Goal: Task Accomplishment & Management: Manage account settings

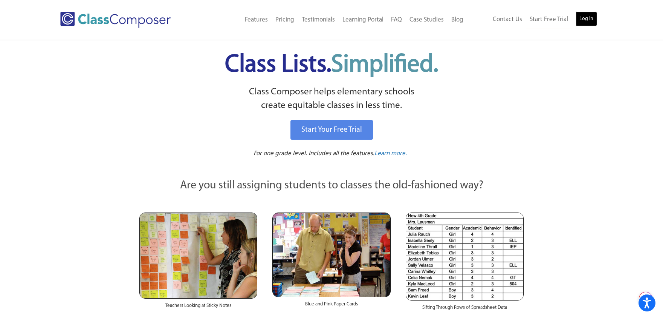
click at [591, 15] on link "Log In" at bounding box center [586, 18] width 21 height 15
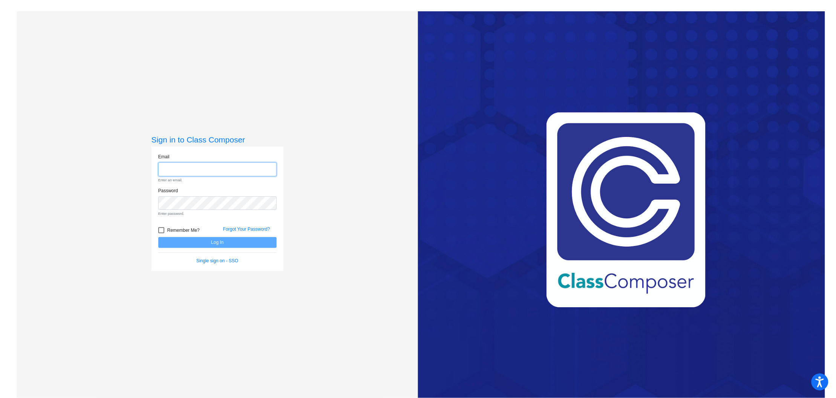
type input "[PERSON_NAME][EMAIL_ADDRESS][PERSON_NAME][DOMAIN_NAME]"
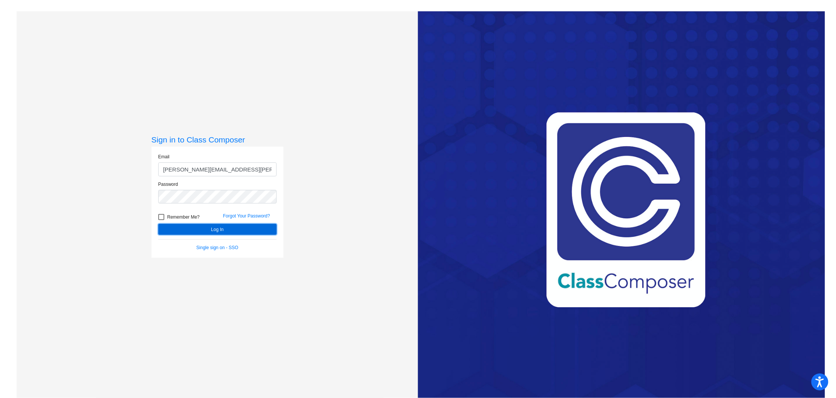
click at [224, 228] on button "Log In" at bounding box center [217, 229] width 118 height 11
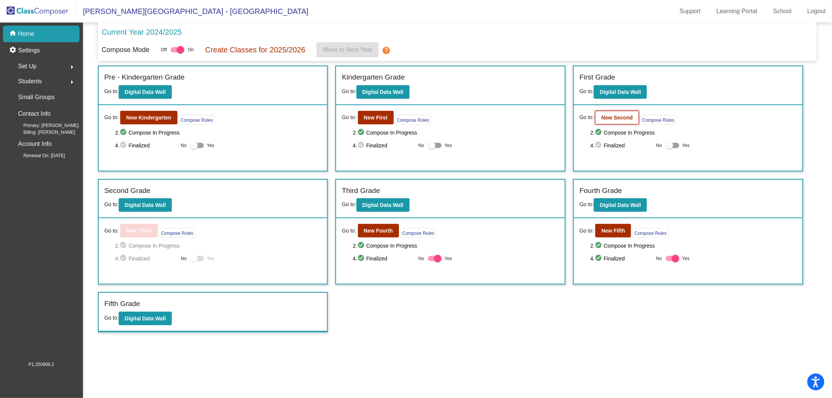
click at [627, 118] on b "New Second" at bounding box center [617, 118] width 31 height 6
click at [148, 204] on b "Digital Data Wall" at bounding box center [145, 205] width 41 height 6
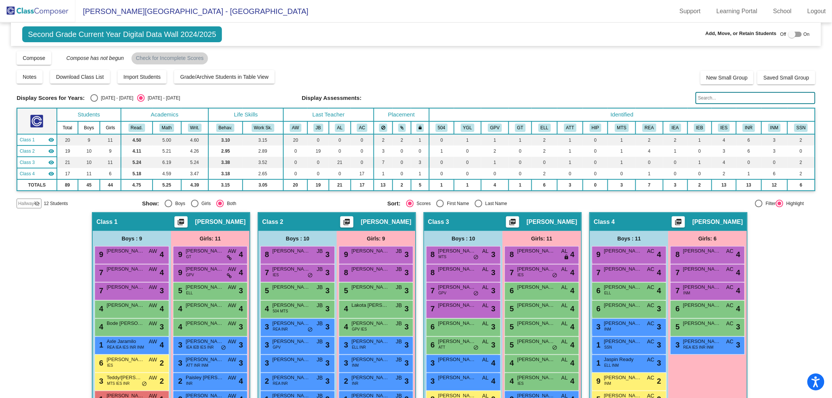
click at [32, 200] on span "Hallway" at bounding box center [26, 203] width 16 height 7
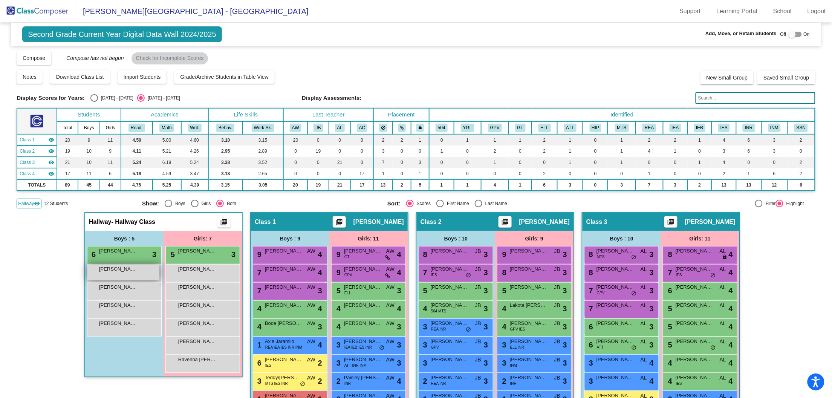
click at [130, 274] on div "[PERSON_NAME] lock do_not_disturb_alt" at bounding box center [123, 272] width 72 height 15
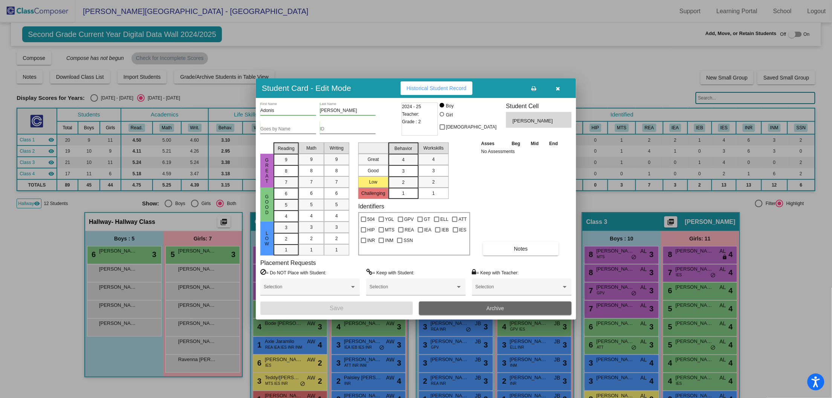
click at [482, 308] on button "Archive" at bounding box center [495, 309] width 153 height 14
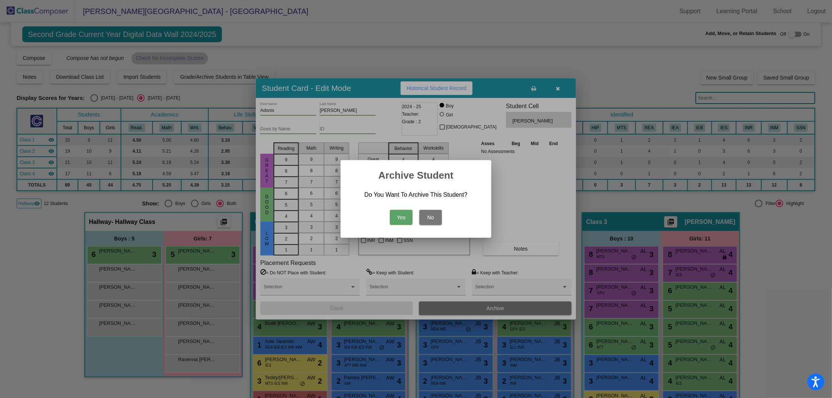
click at [405, 213] on button "Yes" at bounding box center [401, 217] width 23 height 15
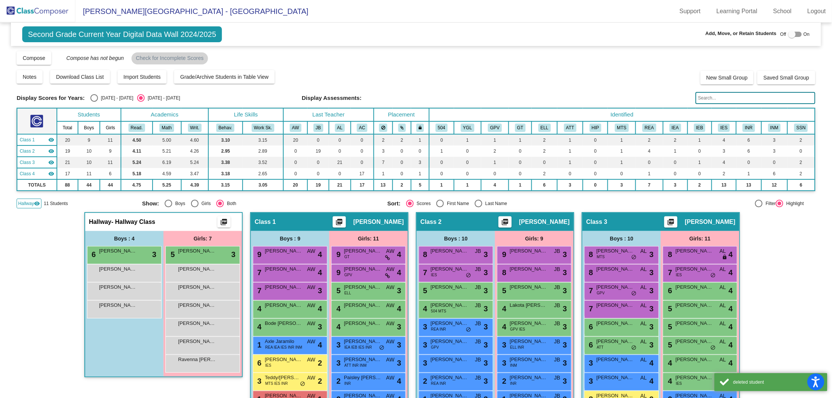
click at [42, 9] on img at bounding box center [37, 11] width 75 height 22
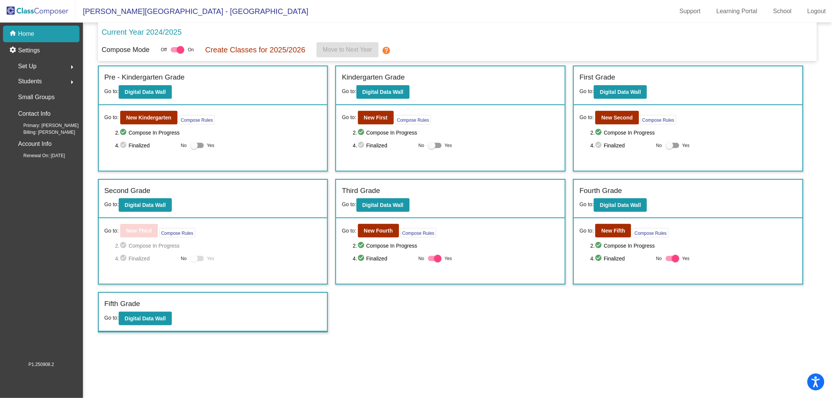
click at [74, 83] on mat-icon "arrow_right" at bounding box center [71, 82] width 9 height 9
click at [69, 83] on mat-icon "arrow_drop_down" at bounding box center [71, 82] width 9 height 9
click at [69, 81] on mat-icon "arrow_right" at bounding box center [71, 82] width 9 height 9
click at [35, 134] on p "Archived Students" at bounding box center [42, 130] width 46 height 9
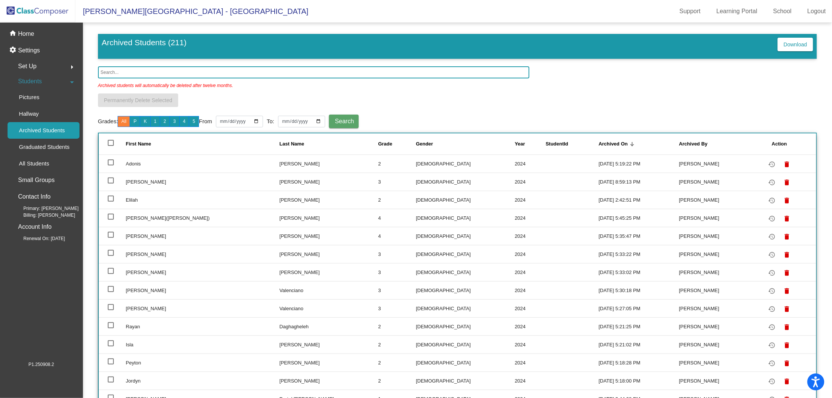
click at [152, 69] on input "text" at bounding box center [314, 72] width 432 height 12
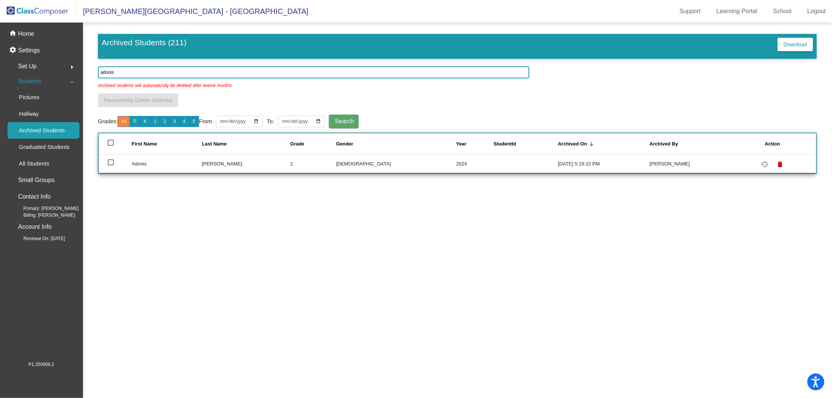
type input "adonis"
click at [110, 165] on div at bounding box center [111, 162] width 6 height 6
click at [110, 165] on input "select row 207" at bounding box center [110, 165] width 0 height 0
checkbox input "true"
click at [762, 168] on link "restore" at bounding box center [765, 163] width 11 height 11
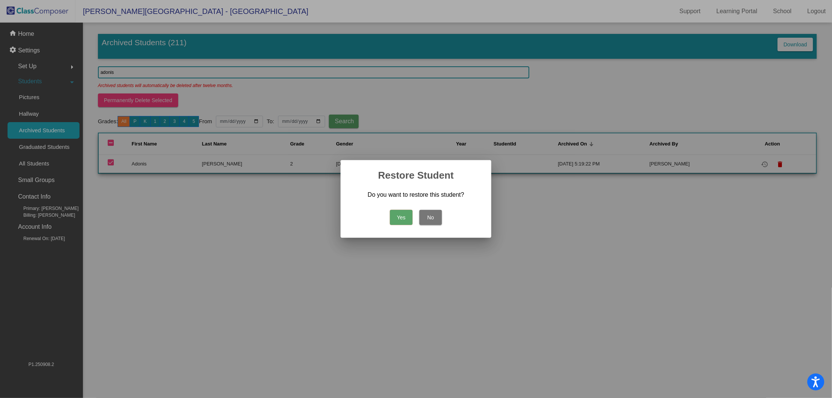
click at [398, 212] on button "Yes" at bounding box center [401, 217] width 23 height 15
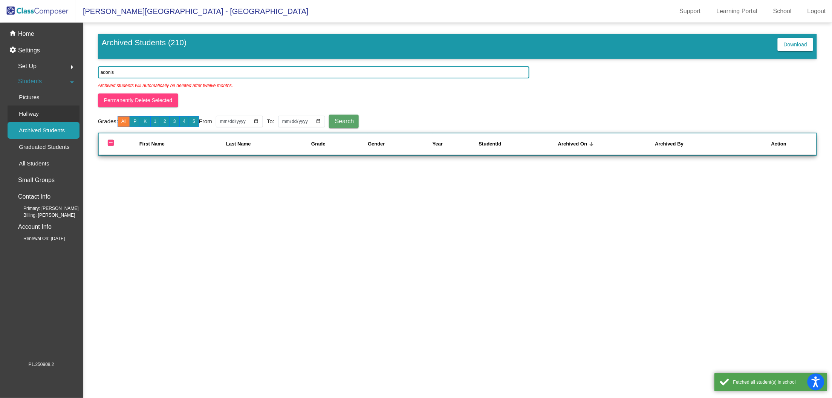
click at [39, 111] on div "Hallway" at bounding box center [26, 114] width 37 height 17
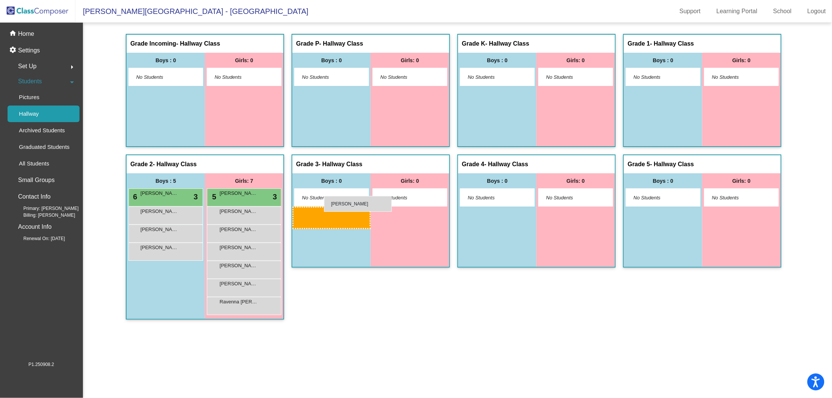
drag, startPoint x: 155, startPoint y: 220, endPoint x: 325, endPoint y: 199, distance: 171.3
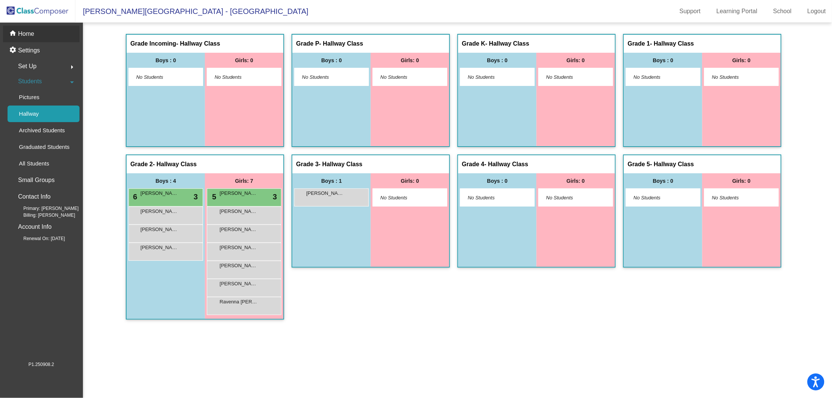
click at [28, 29] on div "home Home" at bounding box center [41, 34] width 77 height 17
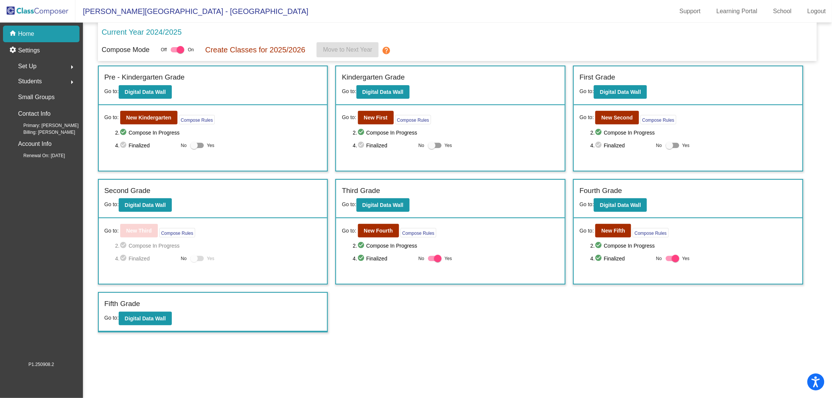
click at [215, 234] on div "Go to: New Third Compose Rules" at bounding box center [213, 231] width 218 height 14
click at [179, 48] on div at bounding box center [181, 50] width 8 height 8
click at [175, 52] on input "checkbox" at bounding box center [174, 52] width 0 height 0
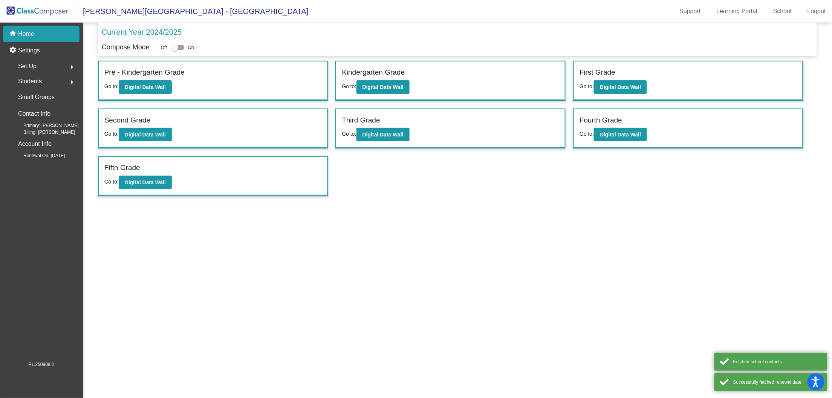
click at [183, 49] on div at bounding box center [178, 47] width 14 height 5
click at [175, 50] on input "checkbox" at bounding box center [174, 50] width 0 height 0
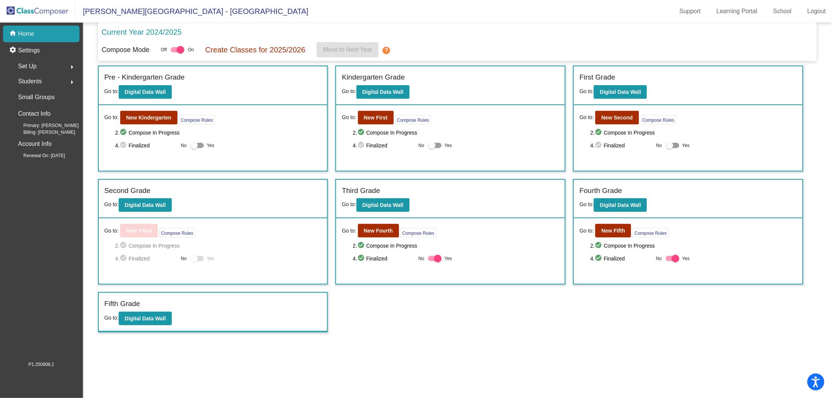
click at [195, 258] on div at bounding box center [194, 259] width 8 height 8
click at [197, 259] on div at bounding box center [194, 259] width 8 height 8
click at [230, 266] on div "Go to: New Third Compose Rules 2. check_circle Compose In Progress 4. check_cir…" at bounding box center [213, 251] width 229 height 66
click at [254, 218] on div "Go to: New Third Compose Rules 2. check_circle Compose In Progress 4. check_cir…" at bounding box center [213, 251] width 229 height 66
click at [262, 52] on p "Create Classes for 2025/2026" at bounding box center [255, 49] width 100 height 11
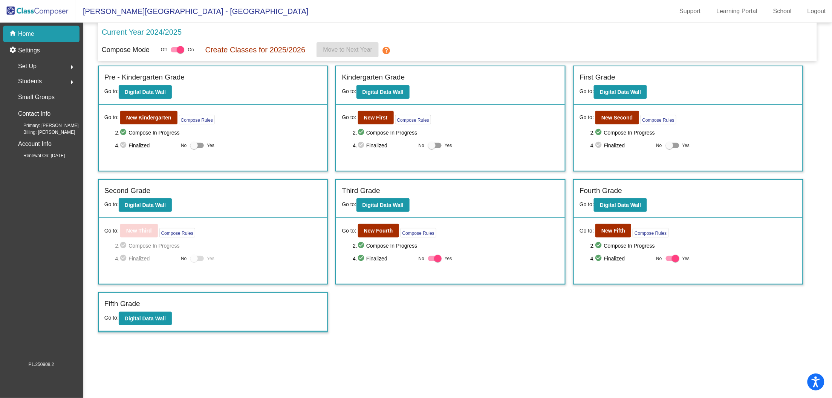
click at [216, 47] on p "Create Classes for 2025/2026" at bounding box center [255, 49] width 100 height 11
click at [229, 49] on p "Create Classes for 2025/2026" at bounding box center [255, 49] width 100 height 11
drag, startPoint x: 264, startPoint y: 228, endPoint x: 273, endPoint y: 234, distance: 9.8
click at [264, 228] on div "Go to: New Third Compose Rules" at bounding box center [213, 231] width 218 height 14
click at [393, 323] on div "Incoming (New students moving into lowest grade) Go to: Incoming Dashboard Go t…" at bounding box center [457, 199] width 719 height 267
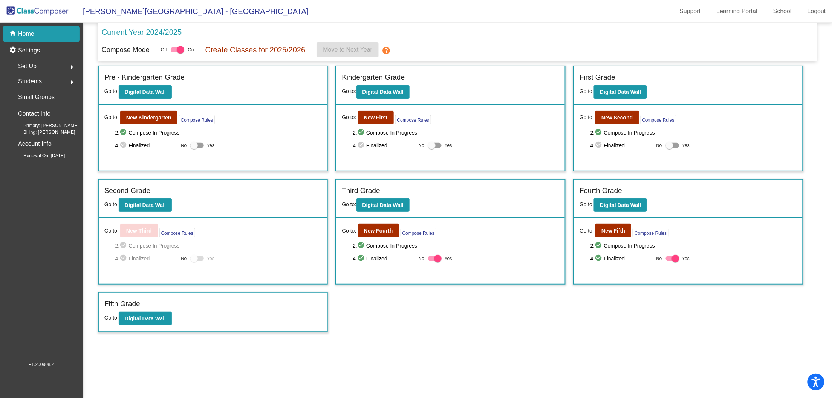
click at [186, 250] on div "2. check_circle Compose In Progress 4. check_circle Finalized No Yes" at bounding box center [218, 252] width 207 height 22
click at [26, 37] on p "Home" at bounding box center [26, 33] width 16 height 9
click at [41, 64] on div "Set Up arrow_right" at bounding box center [44, 66] width 72 height 15
click at [41, 64] on div "Set Up arrow_drop_down" at bounding box center [44, 66] width 72 height 15
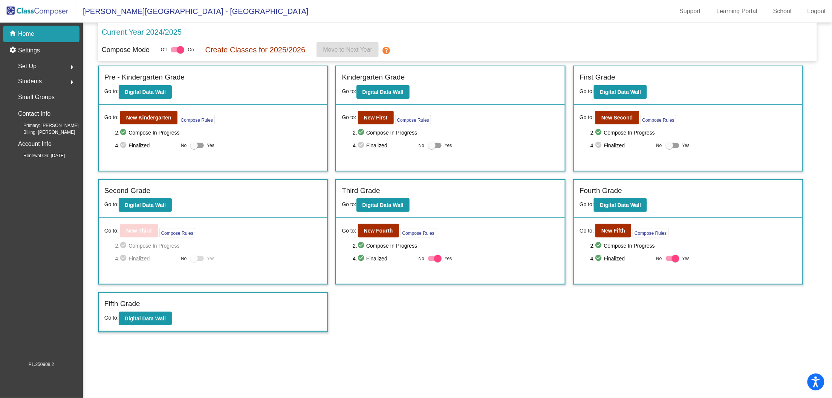
click at [37, 87] on span "Students" at bounding box center [30, 81] width 24 height 11
click at [178, 49] on div at bounding box center [178, 49] width 14 height 5
click at [175, 52] on input "checkbox" at bounding box center [174, 52] width 0 height 0
checkbox input "false"
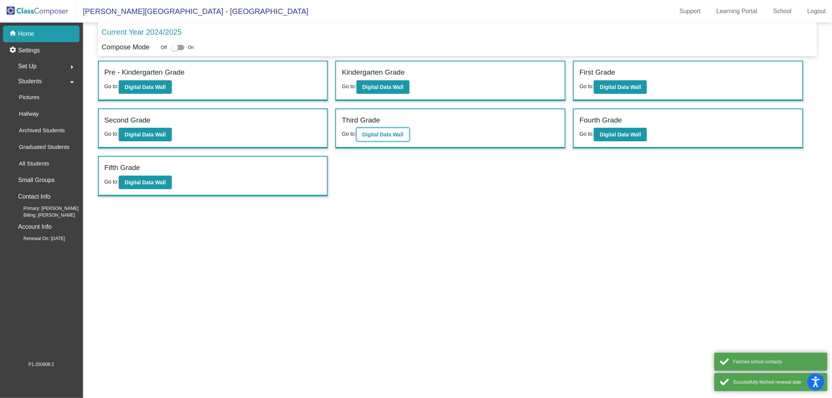
click at [384, 135] on b "Digital Data Wall" at bounding box center [383, 135] width 41 height 6
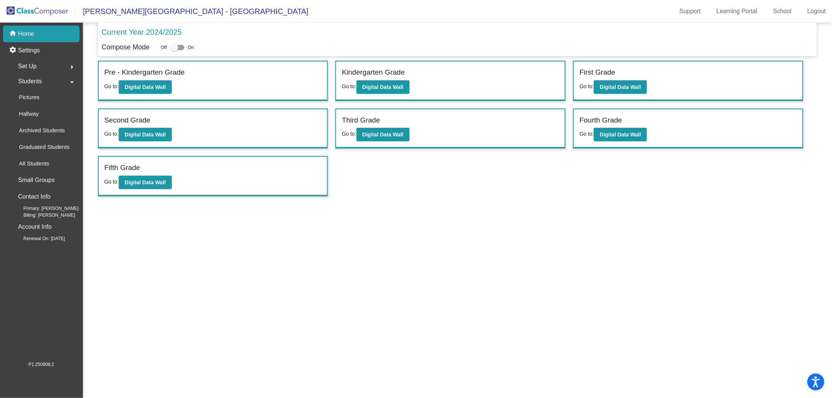
click at [181, 46] on div at bounding box center [178, 47] width 14 height 5
click at [175, 50] on input "checkbox" at bounding box center [174, 50] width 0 height 0
checkbox input "true"
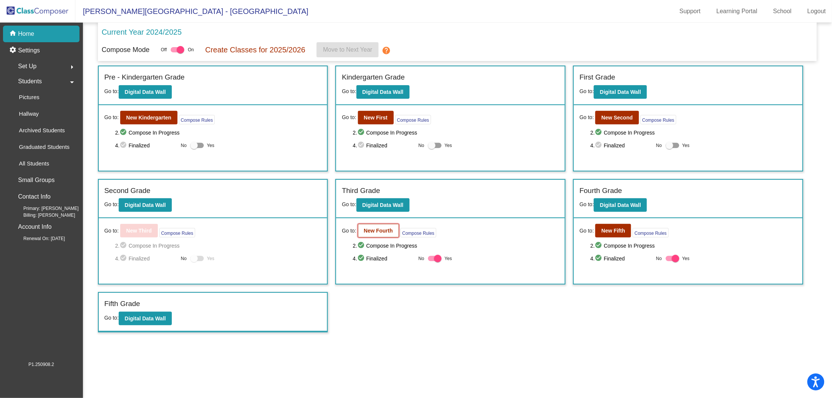
click at [388, 226] on button "New Fourth" at bounding box center [378, 231] width 41 height 14
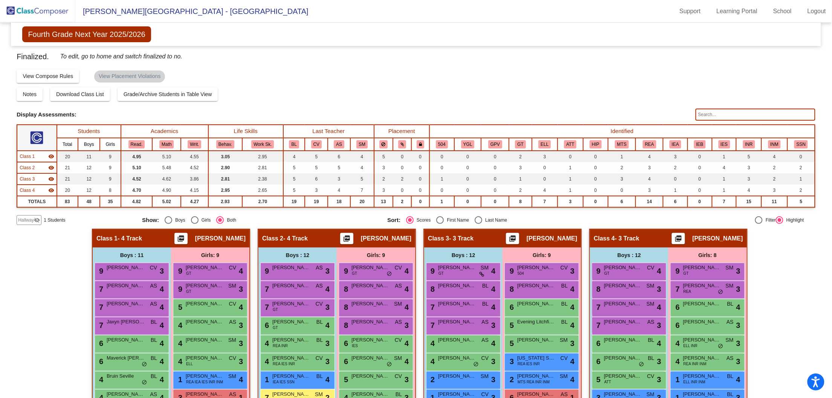
click at [49, 11] on img at bounding box center [37, 11] width 75 height 22
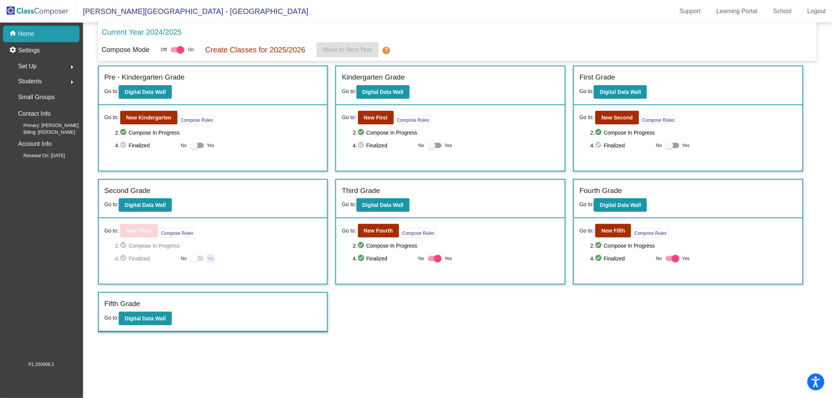
drag, startPoint x: 192, startPoint y: 257, endPoint x: 222, endPoint y: 264, distance: 30.4
click at [222, 264] on div "Go to: New Third Compose Rules 2. check_circle Compose In Progress 4. check_cir…" at bounding box center [213, 251] width 229 height 66
click at [202, 258] on div at bounding box center [197, 258] width 14 height 5
click at [312, 258] on div "4. check_circle Finalized No Yes" at bounding box center [218, 258] width 207 height 9
click at [286, 257] on div "4. check_circle Finalized No Yes" at bounding box center [218, 258] width 207 height 9
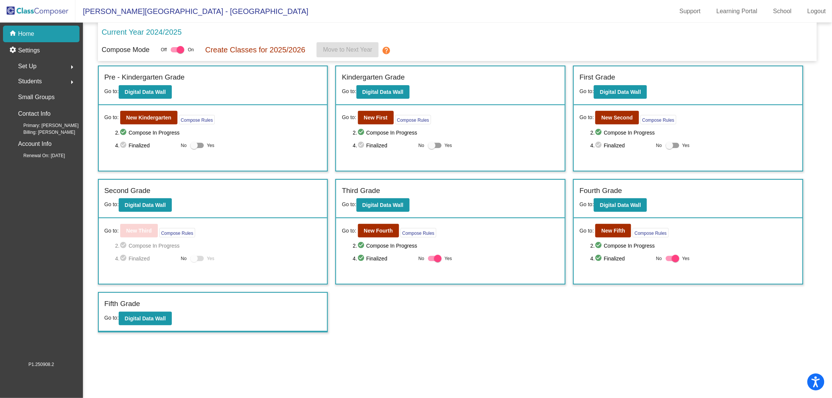
click at [274, 39] on div "Current Year 2024/2025" at bounding box center [458, 34] width 712 height 16
click at [267, 43] on div "Compose Mode Off On Create Classes for 2025/2026 Move to Next Year help" at bounding box center [458, 49] width 712 height 15
click at [34, 55] on div "settings Settings" at bounding box center [41, 50] width 77 height 17
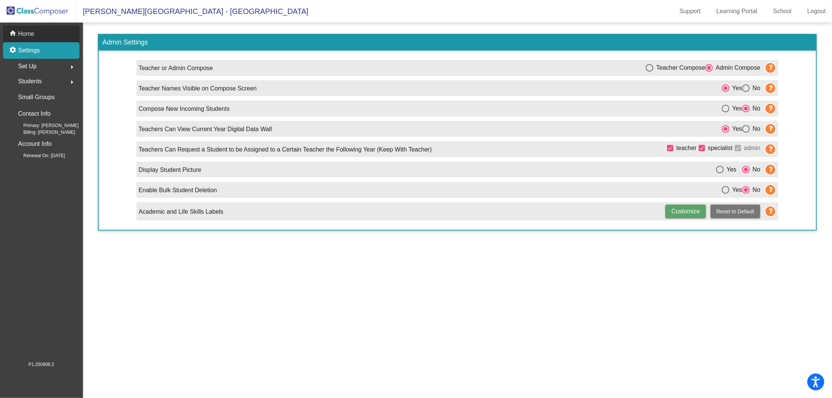
click at [27, 35] on p "Home" at bounding box center [26, 33] width 16 height 9
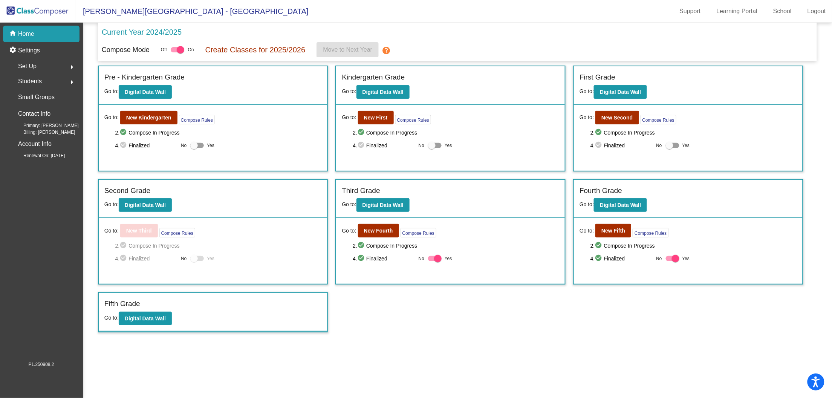
click at [43, 83] on div "Students arrow_right" at bounding box center [44, 81] width 72 height 15
click at [44, 64] on div "Set Up arrow_right" at bounding box center [44, 66] width 72 height 15
click at [262, 361] on mat-sidenav-content "Current Year 2024/2025 Compose Mode Off On Create Classes for 2025/2026 Move to…" at bounding box center [457, 210] width 749 height 375
click at [391, 50] on mat-icon "help" at bounding box center [386, 50] width 9 height 9
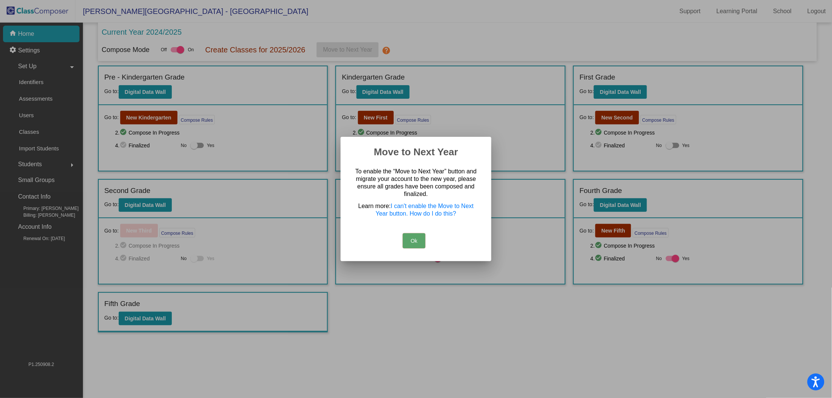
click at [176, 51] on div at bounding box center [416, 199] width 832 height 398
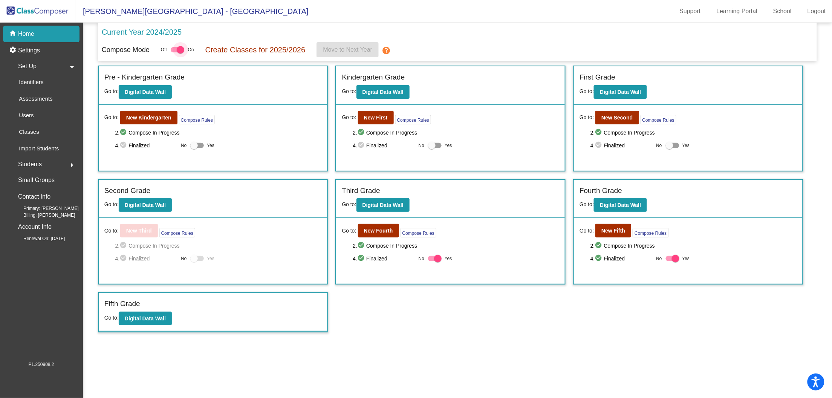
click at [177, 50] on div at bounding box center [178, 49] width 14 height 5
click at [175, 52] on input "checkbox" at bounding box center [174, 52] width 0 height 0
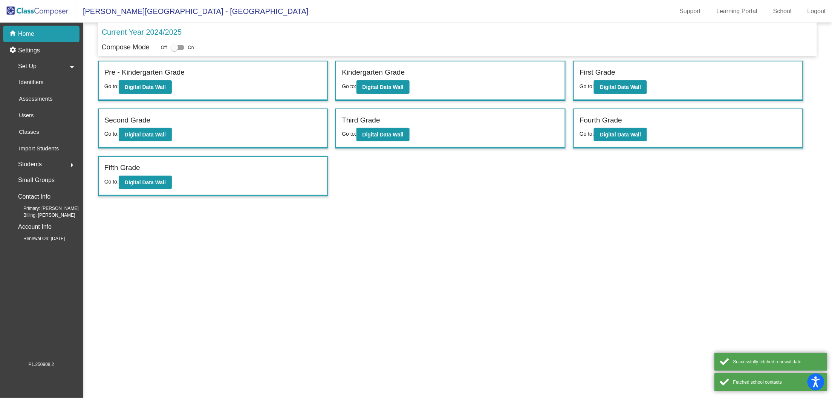
click at [178, 45] on div at bounding box center [175, 48] width 8 height 8
click at [175, 50] on input "checkbox" at bounding box center [174, 50] width 0 height 0
checkbox input "true"
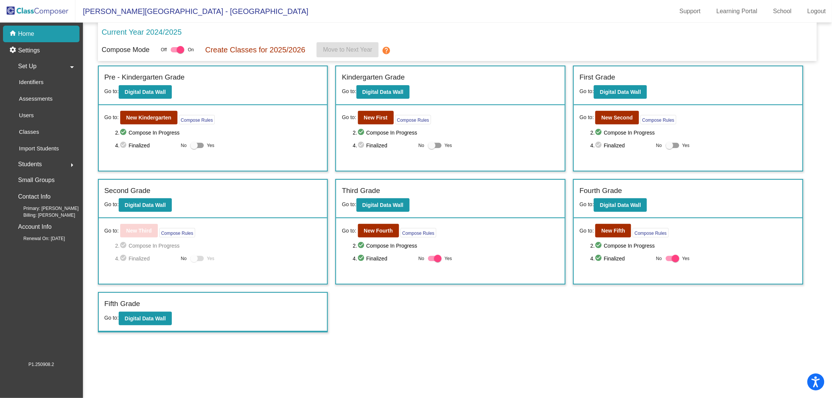
click at [278, 49] on p "Create Classes for 2025/2026" at bounding box center [255, 49] width 100 height 11
click at [150, 30] on p "Current Year 2024/2025" at bounding box center [142, 31] width 80 height 11
click at [52, 36] on div "home Home" at bounding box center [41, 34] width 77 height 17
click at [45, 63] on div "Set Up arrow_right" at bounding box center [44, 66] width 72 height 15
click at [40, 127] on div "Classes" at bounding box center [27, 132] width 38 height 17
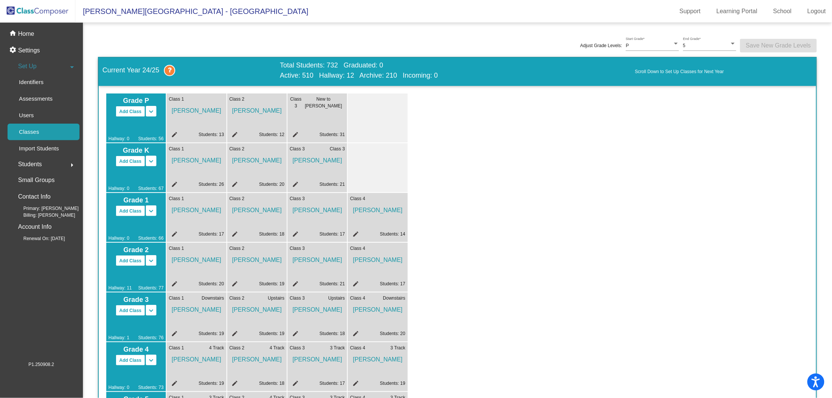
click at [722, 167] on div "Grade P Add Class Split P/K Split P/K/1 keyboard_arrow_down keyboard_arrow_up H…" at bounding box center [457, 267] width 703 height 348
click at [39, 83] on p "Identifiers" at bounding box center [31, 82] width 25 height 9
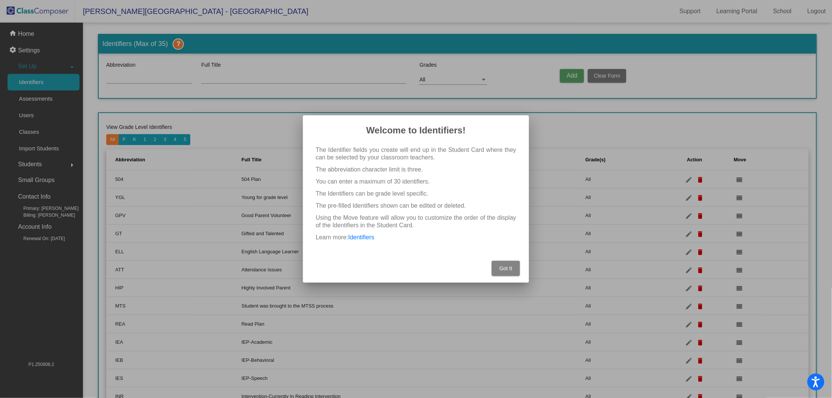
click at [503, 266] on span "Got It" at bounding box center [506, 268] width 13 height 6
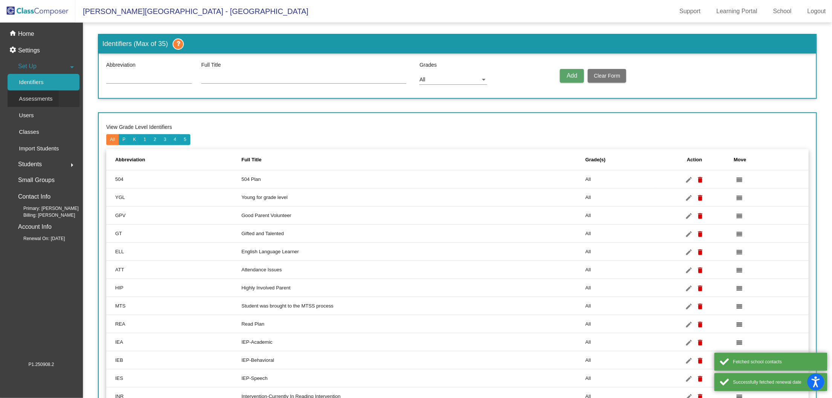
click at [43, 101] on p "Assessments" at bounding box center [36, 98] width 34 height 9
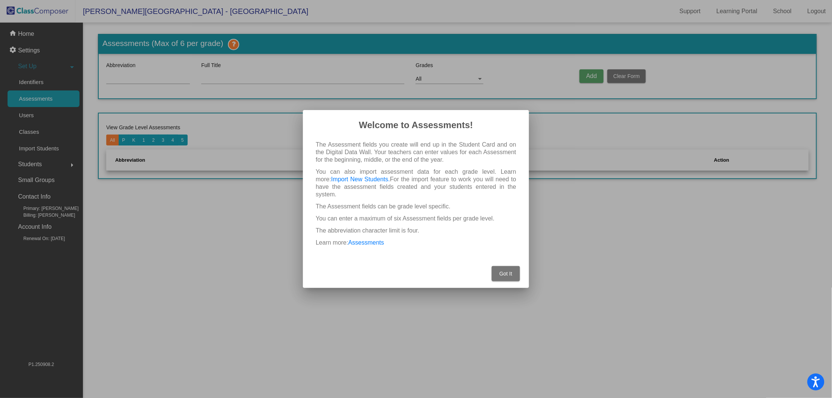
click at [500, 271] on span "Got It" at bounding box center [506, 274] width 13 height 6
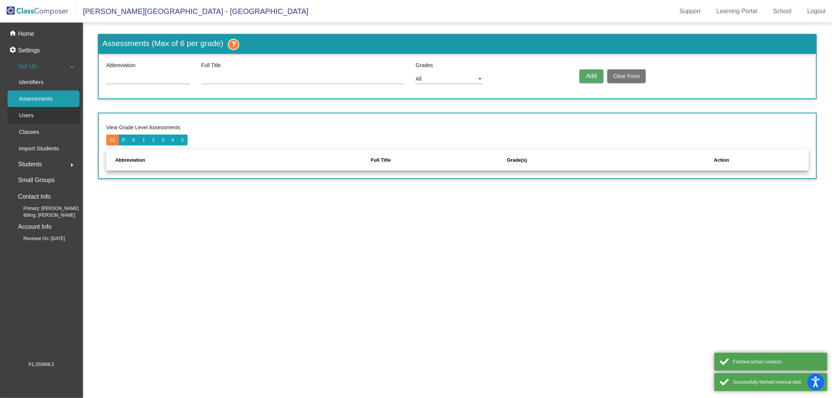
click at [34, 113] on div "Users" at bounding box center [24, 115] width 32 height 17
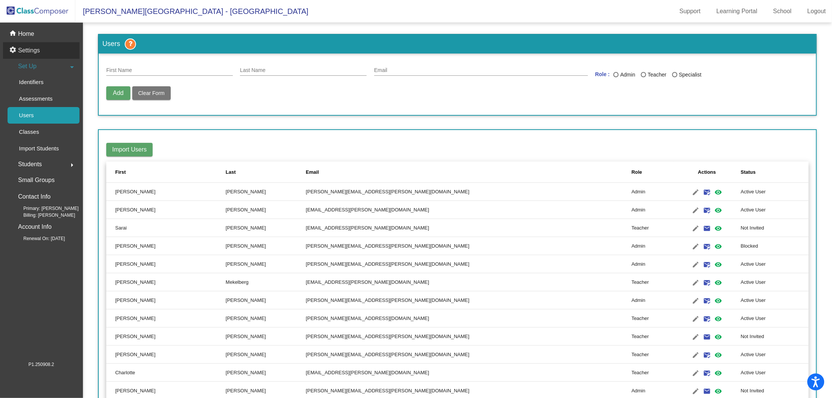
click at [31, 48] on p "Settings" at bounding box center [29, 50] width 22 height 9
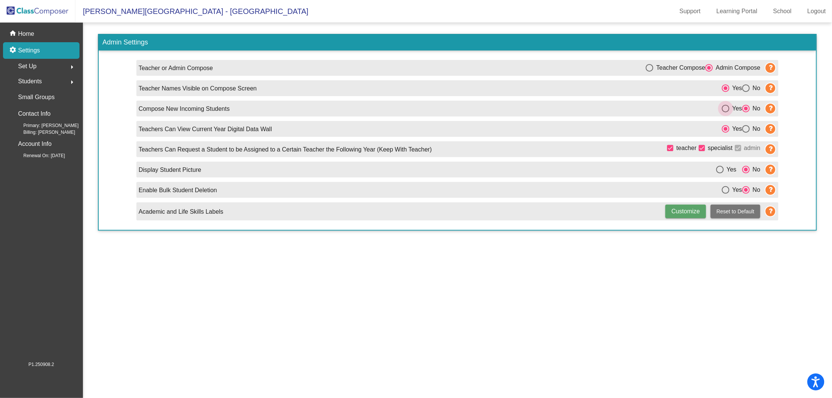
click at [725, 108] on div "Select an option" at bounding box center [726, 109] width 8 height 8
click at [726, 112] on input "Yes" at bounding box center [726, 112] width 0 height 0
radio input "true"
click at [30, 30] on p "Home" at bounding box center [26, 33] width 16 height 9
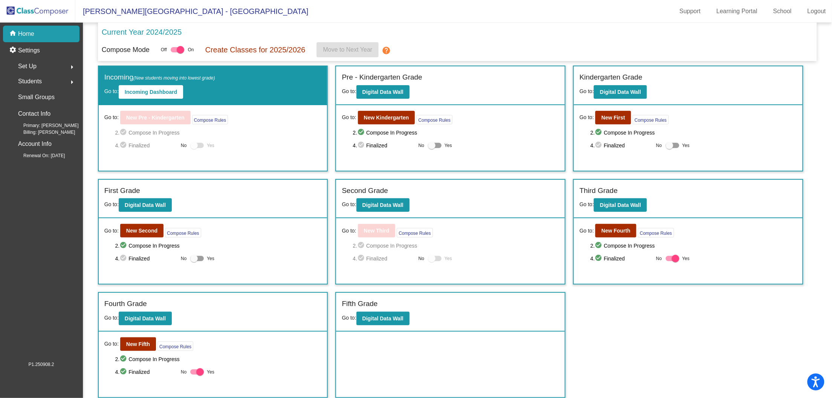
click at [375, 257] on span "4. check_circle Finalized" at bounding box center [384, 258] width 62 height 9
click at [375, 238] on div "Go to: New Third Compose Rules 2. check_circle Compose In Progress 4. check_cir…" at bounding box center [450, 251] width 229 height 66
click at [414, 233] on button "Compose Rules" at bounding box center [415, 232] width 36 height 9
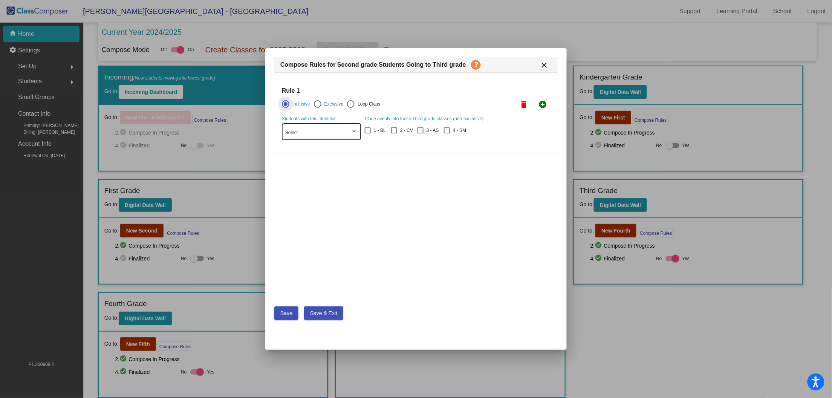
click at [333, 132] on div "Select" at bounding box center [318, 132] width 66 height 5
click at [415, 86] on div at bounding box center [416, 199] width 832 height 398
click at [320, 314] on span "Save & Exit" at bounding box center [323, 313] width 27 height 6
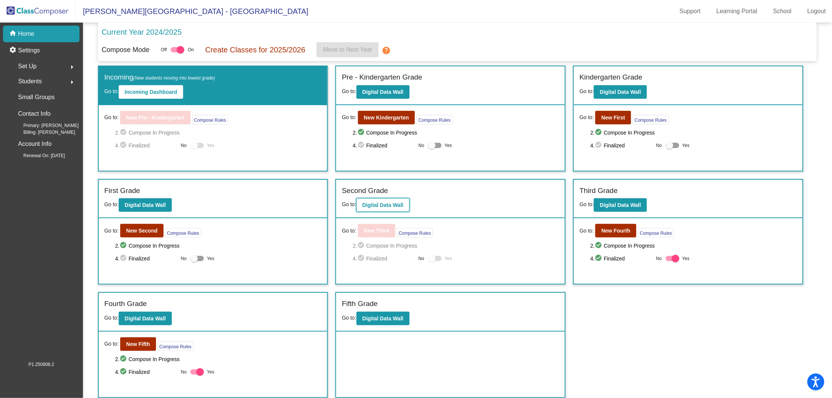
click at [381, 208] on button "Digital Data Wall" at bounding box center [383, 205] width 53 height 14
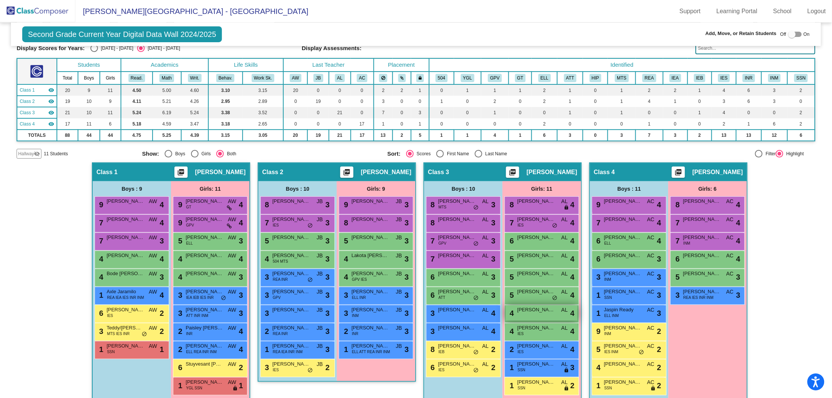
scroll to position [57, 0]
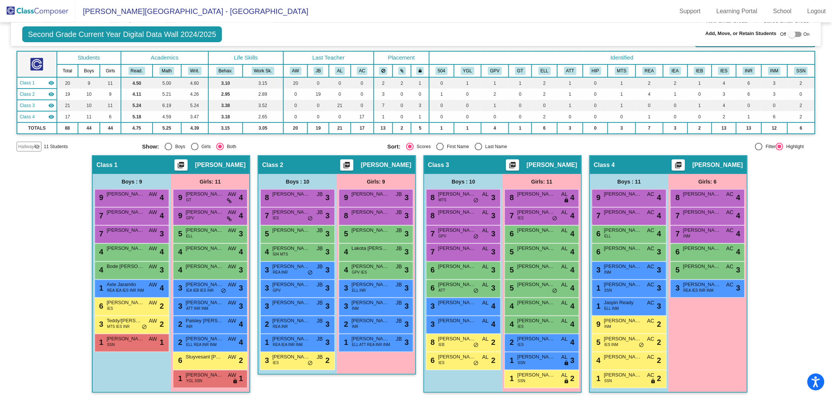
click at [38, 144] on mat-icon "visibility_off" at bounding box center [37, 147] width 6 height 6
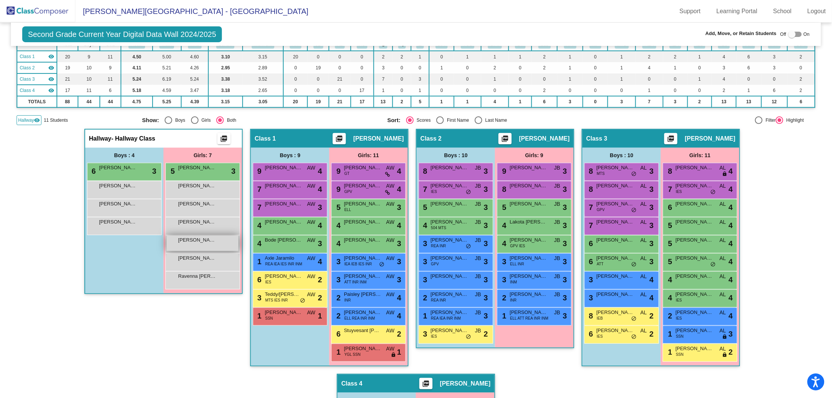
scroll to position [0, 0]
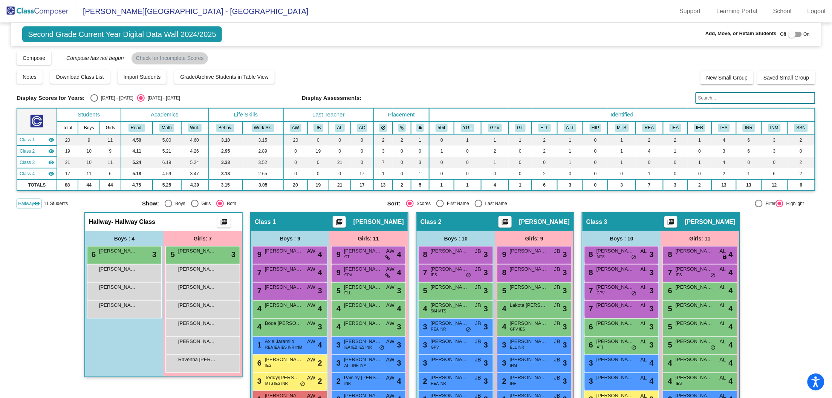
click at [797, 36] on div at bounding box center [796, 34] width 14 height 5
checkbox input "true"
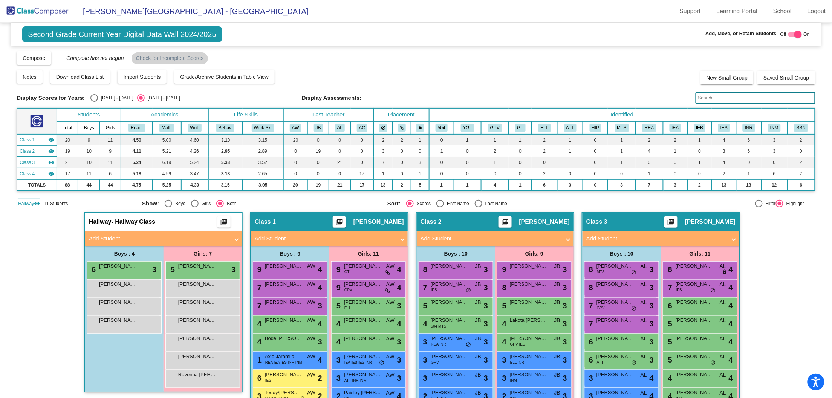
click at [33, 12] on img at bounding box center [37, 11] width 75 height 22
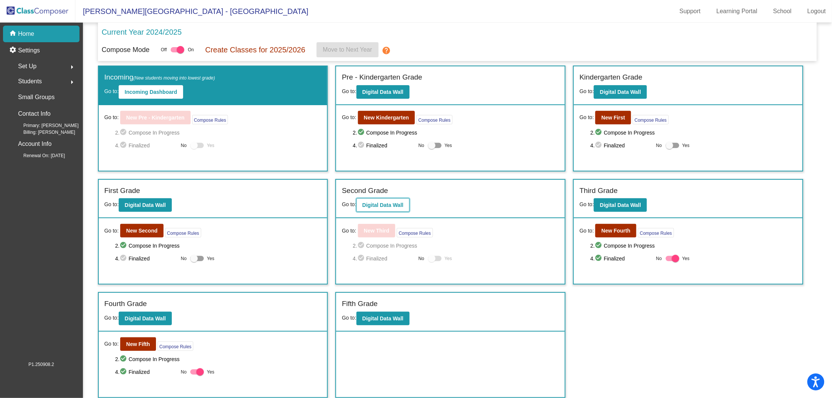
click at [371, 200] on button "Digital Data Wall" at bounding box center [383, 205] width 53 height 14
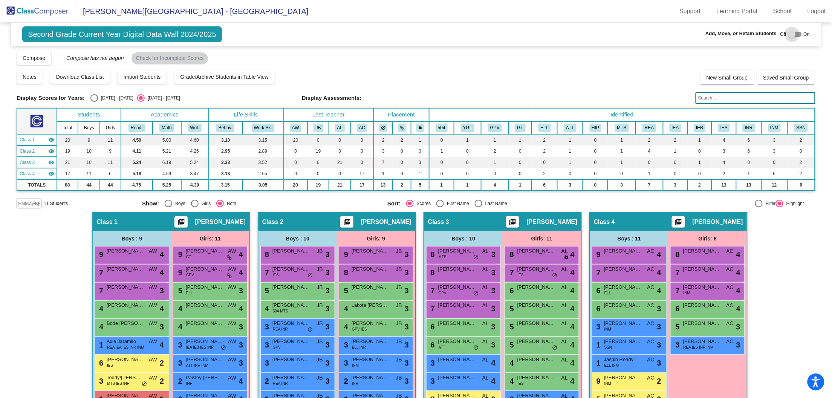
click at [789, 34] on div at bounding box center [793, 35] width 8 height 8
checkbox input "true"
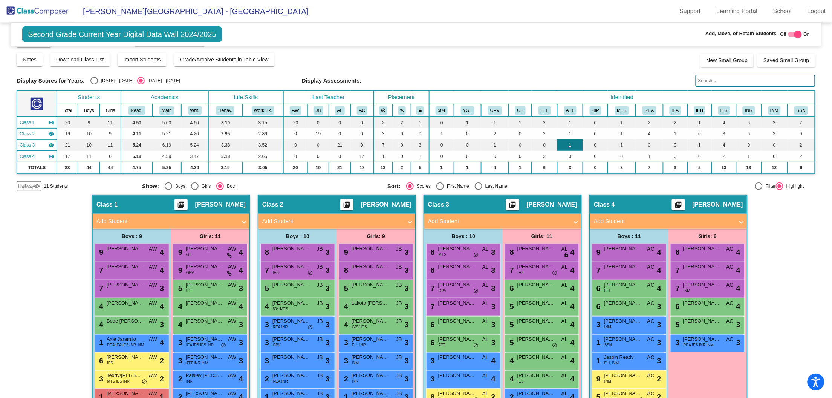
scroll to position [72, 0]
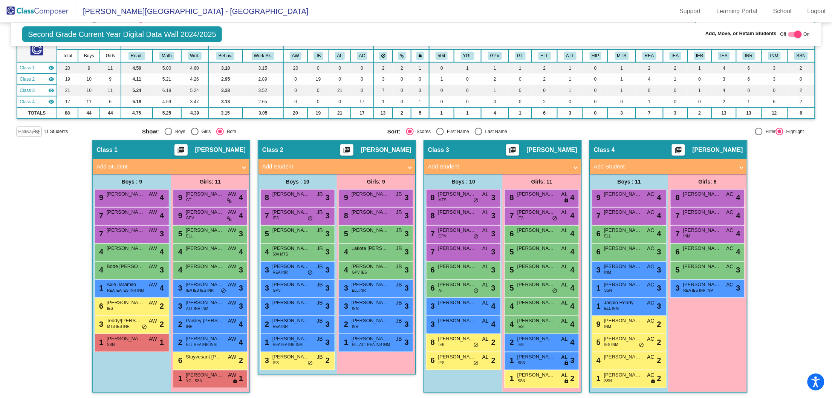
click at [29, 129] on span "Hallway" at bounding box center [26, 131] width 16 height 7
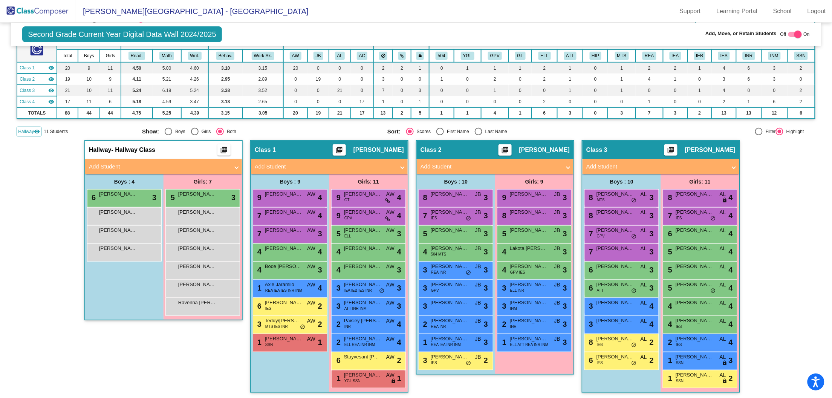
click at [181, 337] on div "Hallway - Hallway Class picture_as_pdf Add Student First Name Last Name Student…" at bounding box center [163, 270] width 158 height 260
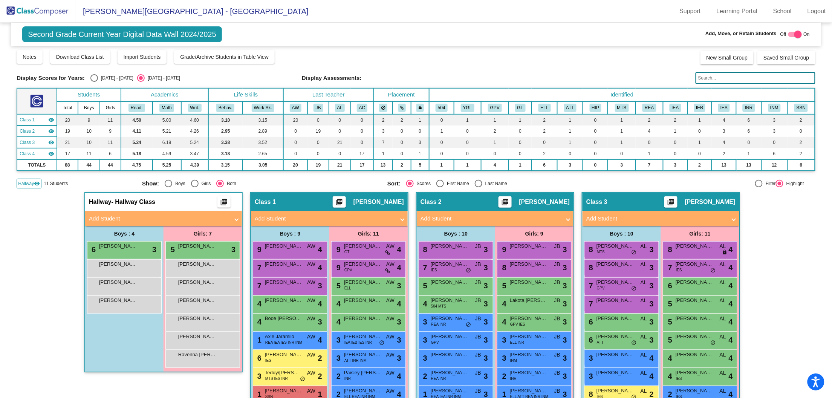
scroll to position [0, 0]
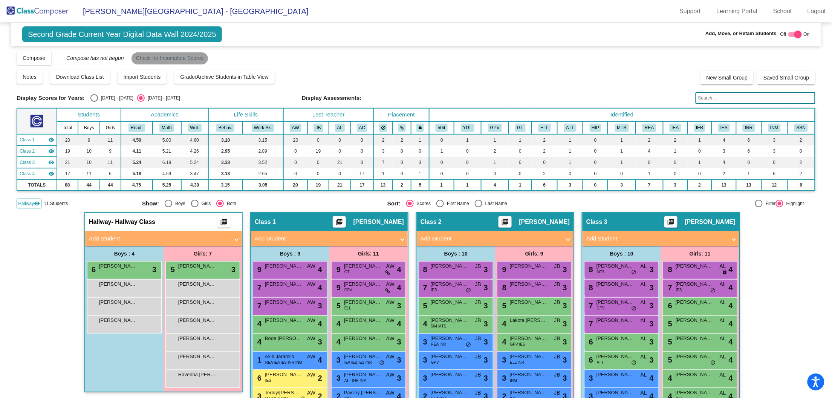
click at [172, 57] on mat-chip "Check for Incomplete Scores" at bounding box center [170, 58] width 77 height 12
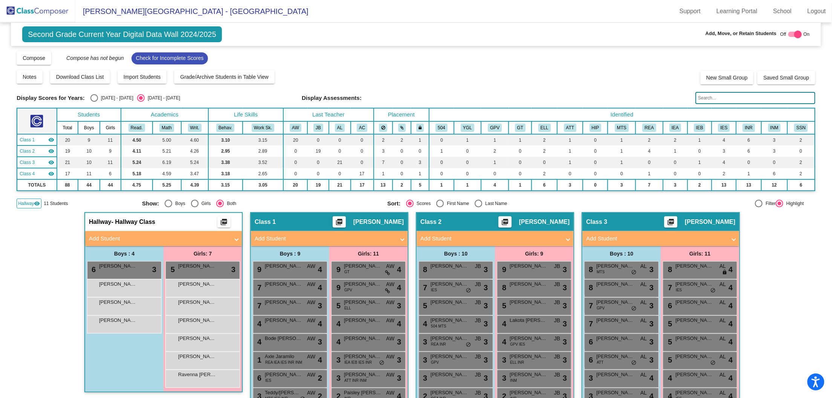
click at [36, 6] on img at bounding box center [37, 11] width 75 height 22
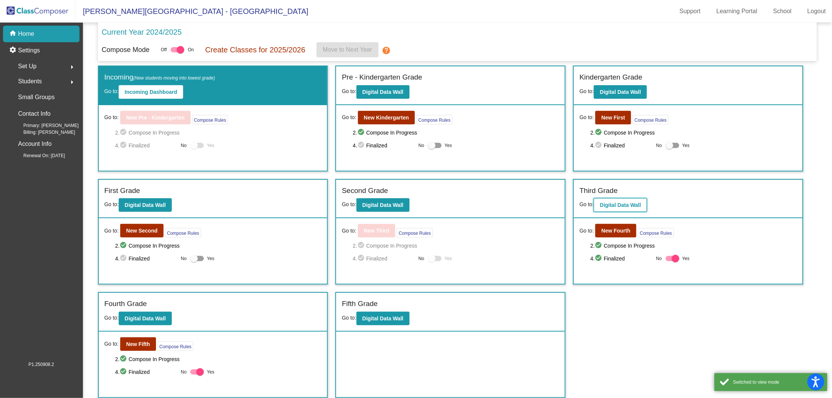
click at [628, 204] on b "Digital Data Wall" at bounding box center [620, 205] width 41 height 6
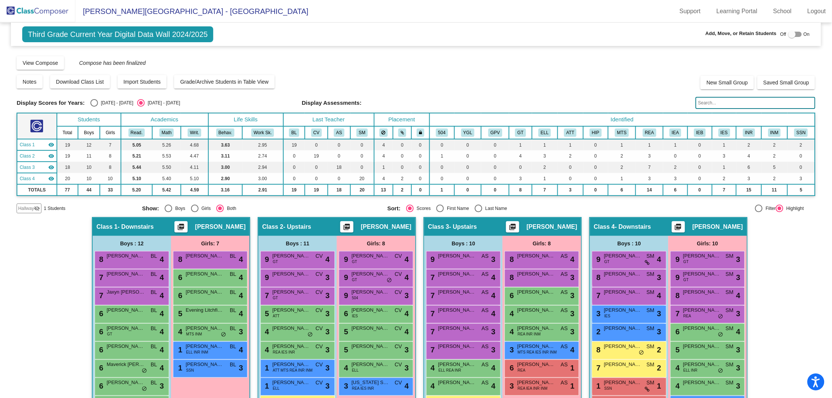
scroll to position [2, 0]
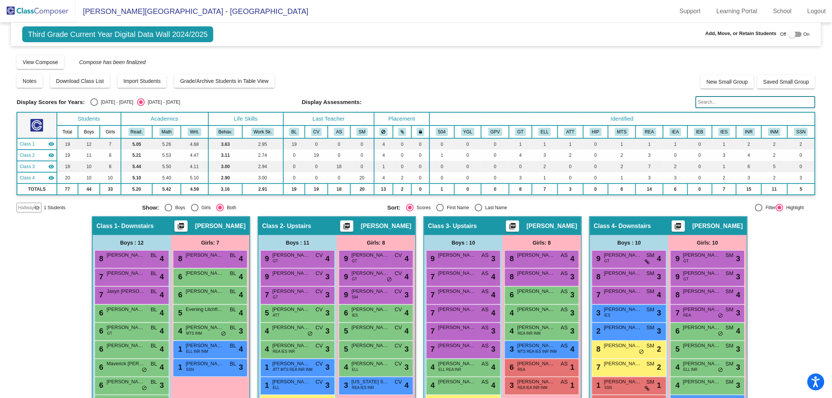
click at [28, 205] on span "Hallway" at bounding box center [26, 207] width 16 height 7
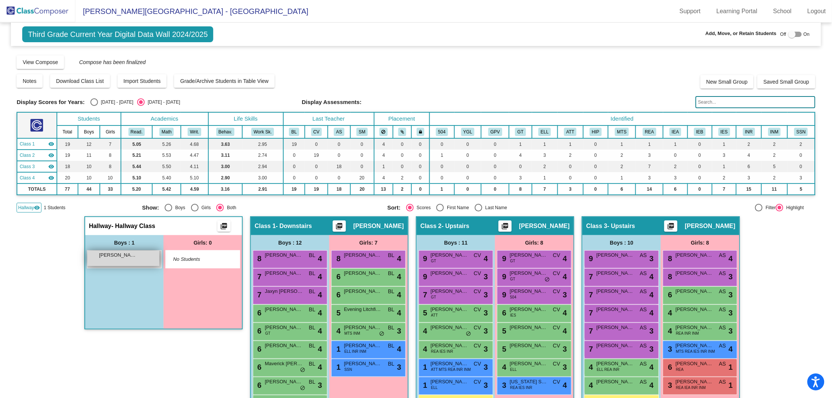
click at [126, 258] on div "[PERSON_NAME] lock do_not_disturb_alt" at bounding box center [123, 258] width 72 height 15
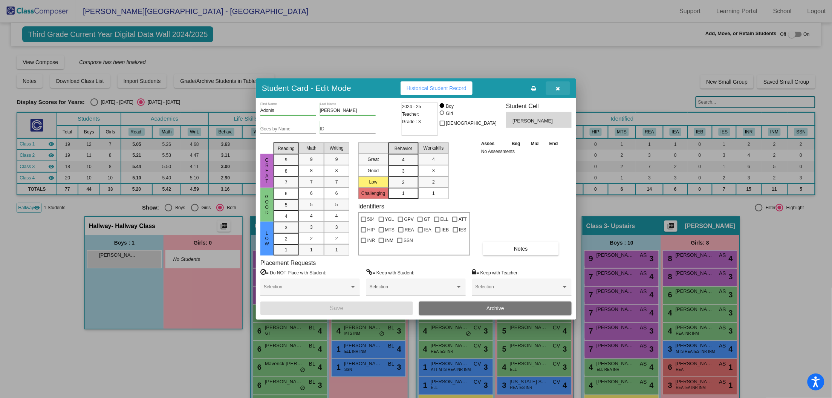
click at [557, 89] on icon "button" at bounding box center [558, 88] width 4 height 5
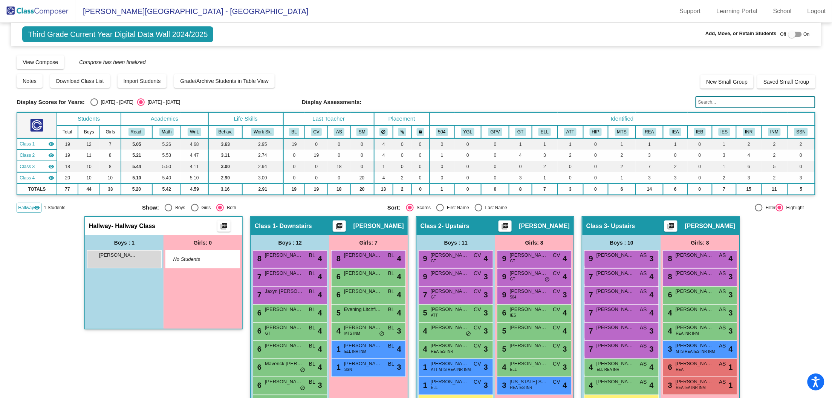
click at [38, 12] on img at bounding box center [37, 11] width 75 height 22
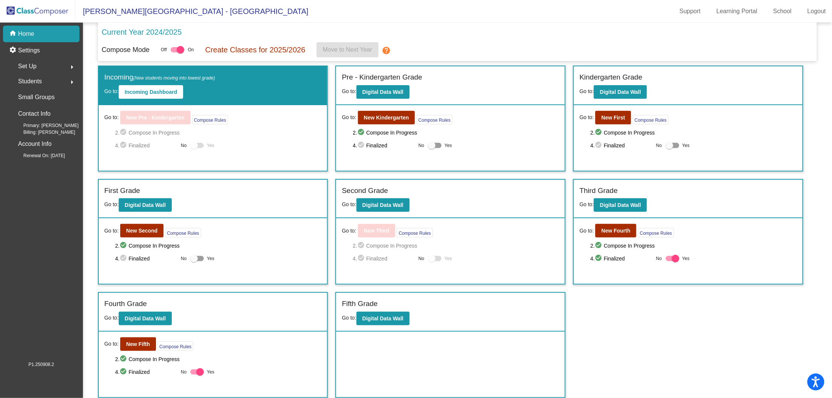
click at [35, 78] on span "Students" at bounding box center [30, 81] width 24 height 11
click at [41, 163] on p "All Students" at bounding box center [34, 163] width 30 height 9
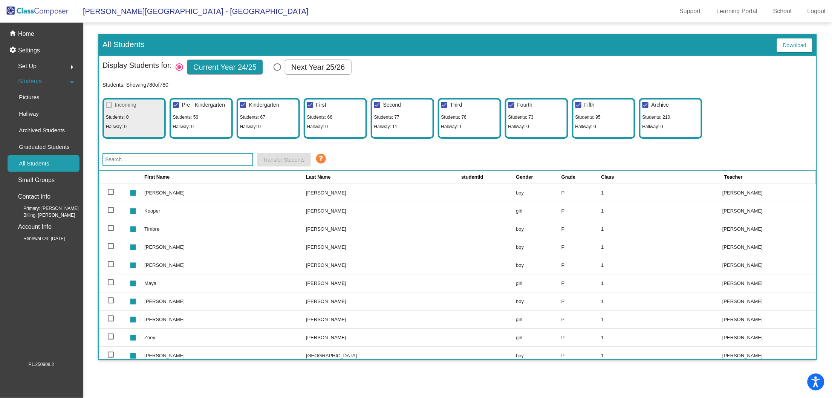
click at [276, 67] on div "Select Columns" at bounding box center [278, 67] width 8 height 8
click at [277, 71] on input "Next Year 25/26" at bounding box center [277, 71] width 0 height 0
radio input "true"
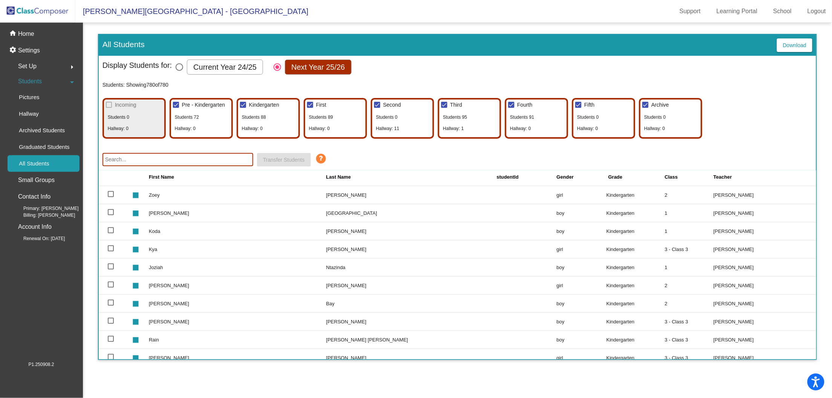
scroll to position [146, 0]
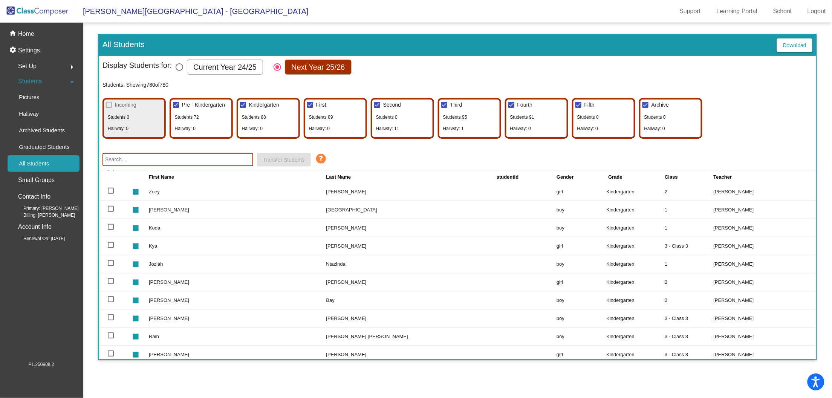
click at [166, 162] on input "text" at bounding box center [178, 159] width 151 height 13
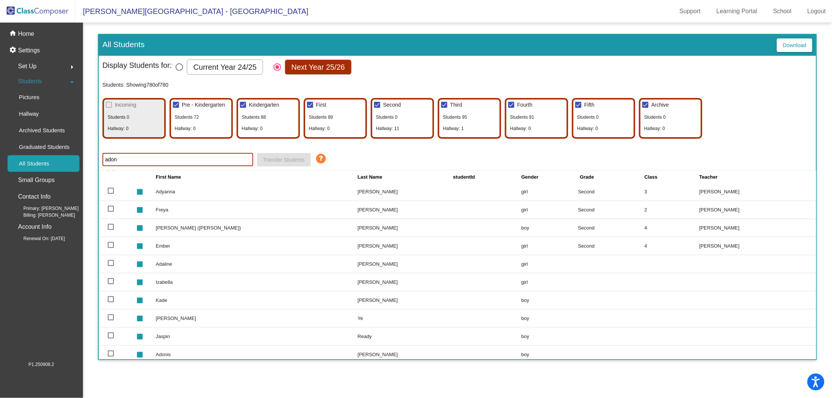
scroll to position [0, 0]
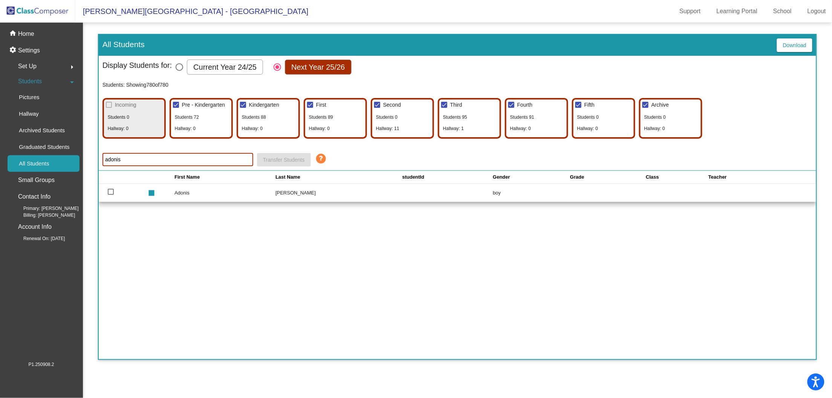
type input "adonis"
click at [107, 196] on td at bounding box center [123, 193] width 48 height 18
click at [109, 191] on div at bounding box center [111, 192] width 6 height 6
click at [110, 195] on input "select row 279" at bounding box center [110, 195] width 0 height 0
checkbox input "true"
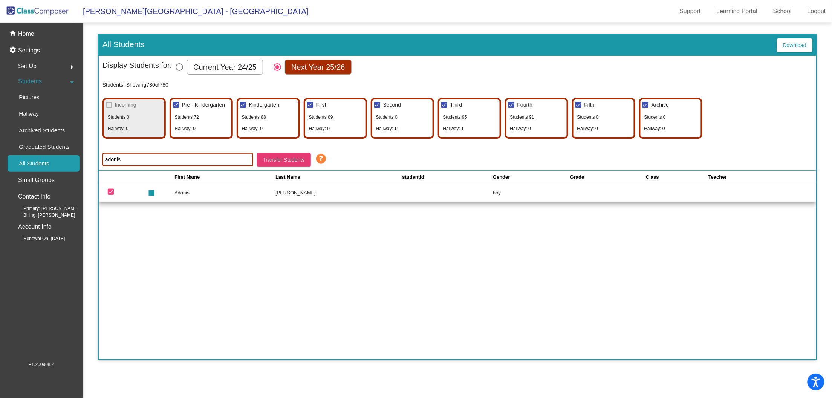
click at [282, 159] on span "Transfer Students" at bounding box center [284, 160] width 42 height 6
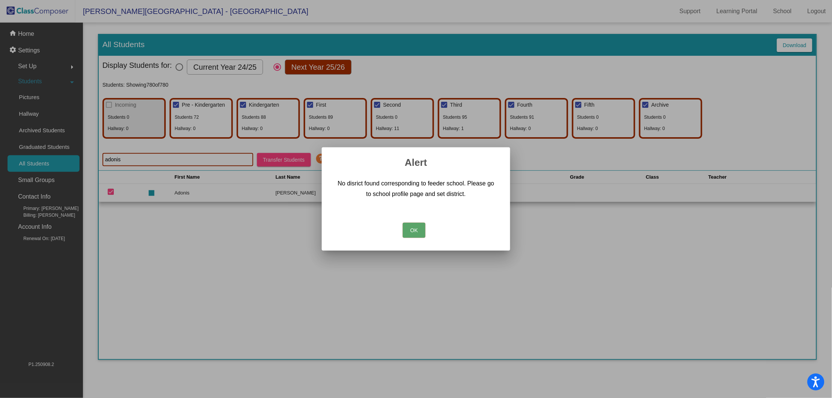
click at [414, 230] on button "OK" at bounding box center [414, 230] width 23 height 15
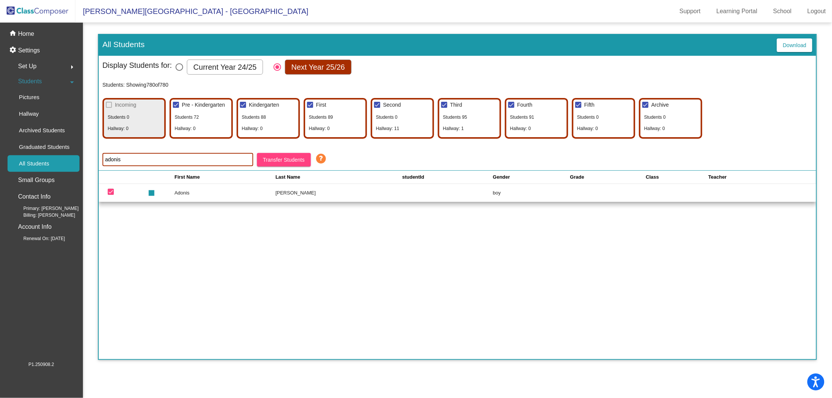
click at [222, 190] on td "Adonis" at bounding box center [225, 193] width 101 height 18
click at [186, 194] on td "Adonis" at bounding box center [225, 193] width 101 height 18
click at [264, 230] on div "First Name Last Name studentId Gender Grade Class Teacher stop [PERSON_NAME] [P…" at bounding box center [458, 265] width 718 height 188
click at [107, 194] on td at bounding box center [123, 193] width 48 height 18
click at [132, 46] on h3 "All Students" at bounding box center [124, 44] width 42 height 9
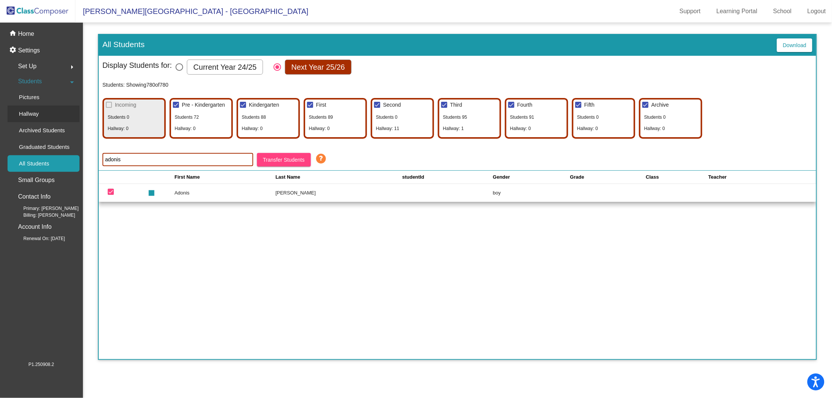
click at [41, 115] on div "Hallway" at bounding box center [26, 114] width 37 height 17
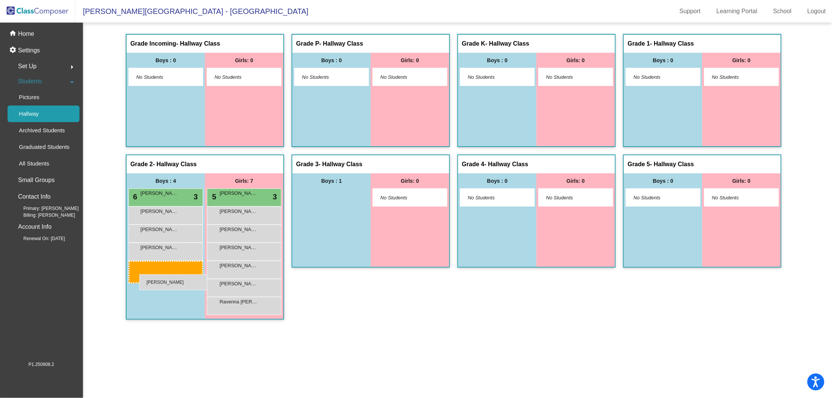
drag, startPoint x: 317, startPoint y: 196, endPoint x: 139, endPoint y: 274, distance: 194.0
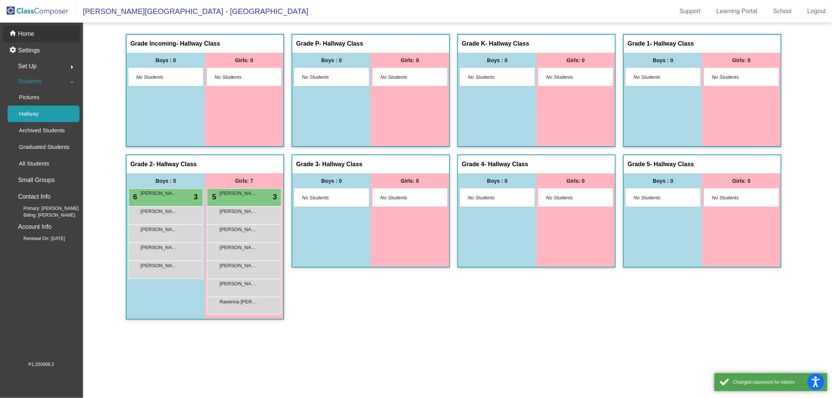
click at [26, 32] on p "Home" at bounding box center [26, 33] width 16 height 9
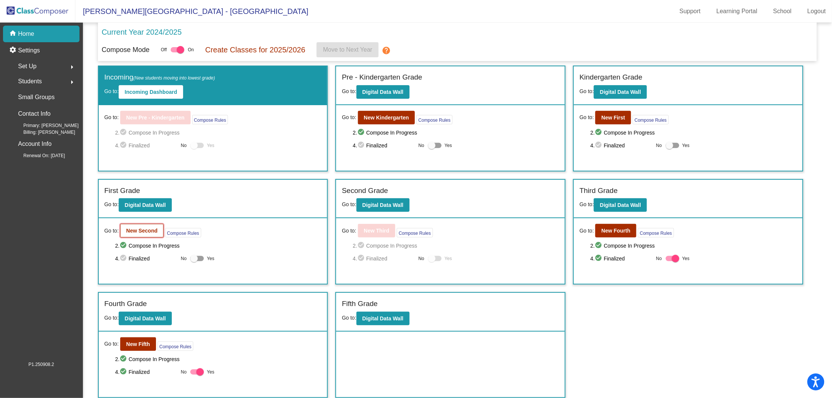
click at [145, 230] on b "New Second" at bounding box center [141, 231] width 31 height 6
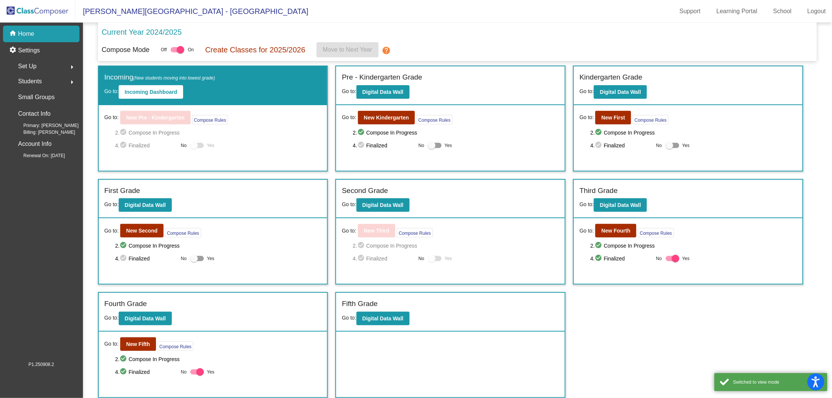
click at [489, 268] on div "Go to: New Third Compose Rules 2. check_circle Compose In Progress 4. check_cir…" at bounding box center [450, 251] width 229 height 66
click at [199, 261] on label "Yes" at bounding box center [202, 258] width 24 height 9
click at [194, 261] on input "Yes" at bounding box center [194, 261] width 0 height 0
click at [198, 259] on div at bounding box center [200, 259] width 8 height 8
click at [194, 261] on input "Yes" at bounding box center [194, 261] width 0 height 0
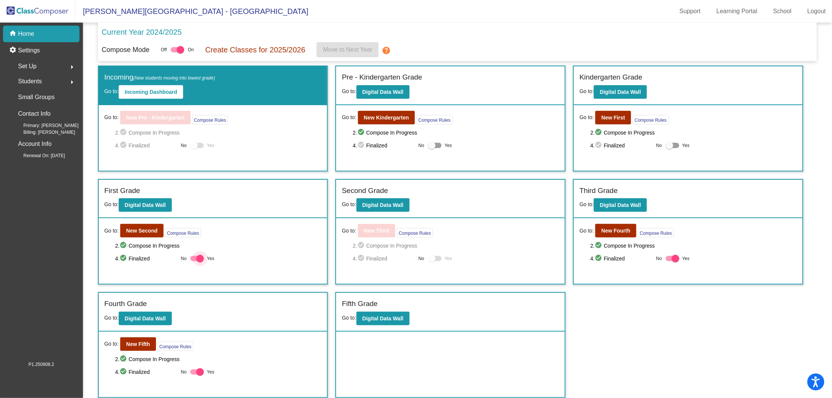
checkbox input "false"
click at [676, 256] on div at bounding box center [676, 259] width 8 height 8
click at [670, 261] on input "Yes" at bounding box center [670, 261] width 0 height 0
checkbox input "false"
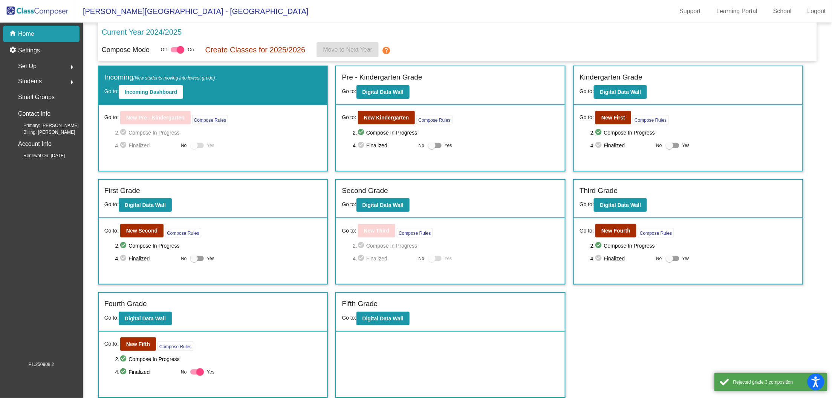
click at [197, 371] on div at bounding box center [200, 372] width 8 height 8
click at [194, 375] on input "Yes" at bounding box center [194, 375] width 0 height 0
checkbox input "false"
click at [264, 372] on div "4. check_circle Finalized No Yes" at bounding box center [218, 372] width 207 height 9
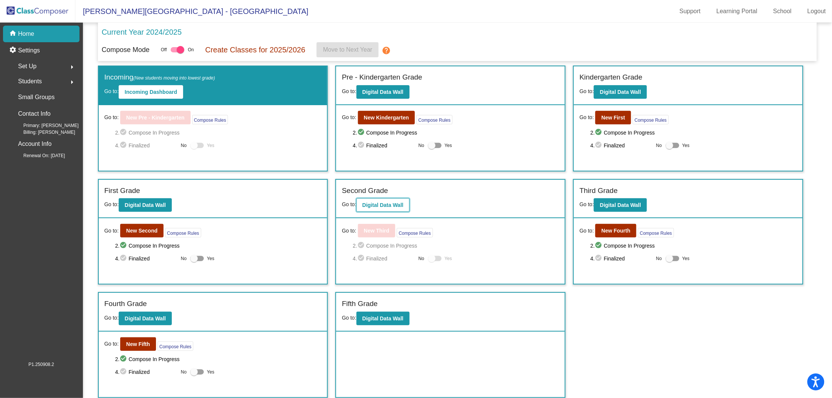
click at [379, 207] on b "Digital Data Wall" at bounding box center [383, 205] width 41 height 6
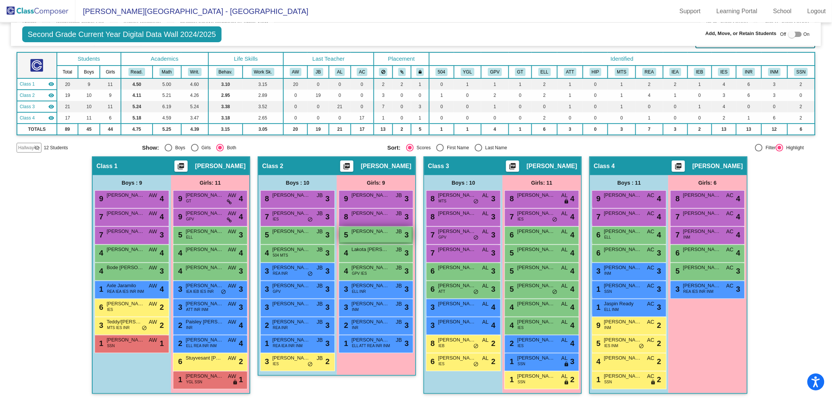
scroll to position [57, 0]
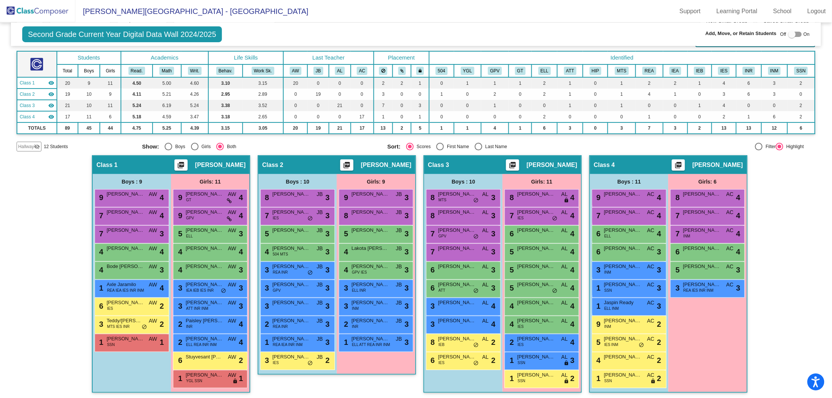
click at [23, 146] on span "Hallway" at bounding box center [26, 146] width 16 height 7
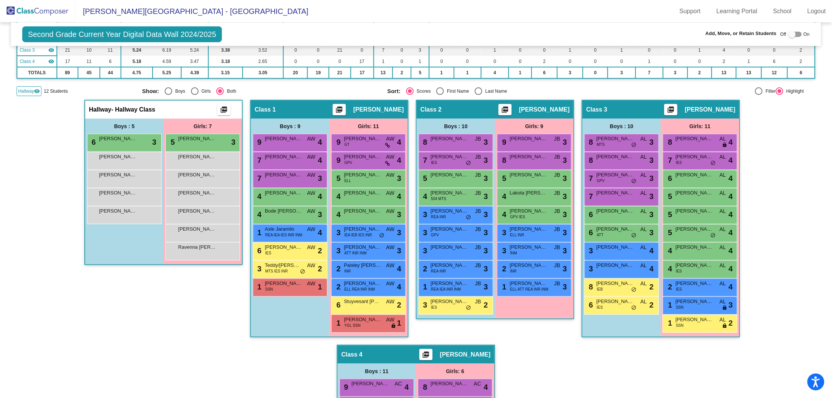
scroll to position [116, 0]
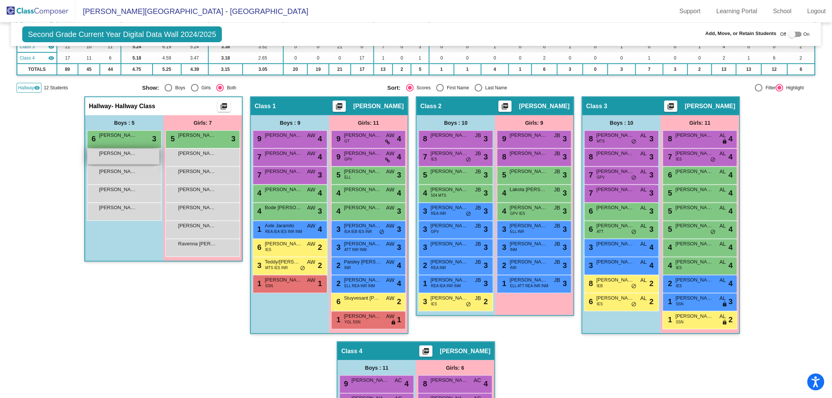
drag, startPoint x: 116, startPoint y: 157, endPoint x: 131, endPoint y: 156, distance: 14.7
click at [131, 156] on div "[PERSON_NAME] lock do_not_disturb_alt" at bounding box center [123, 156] width 72 height 15
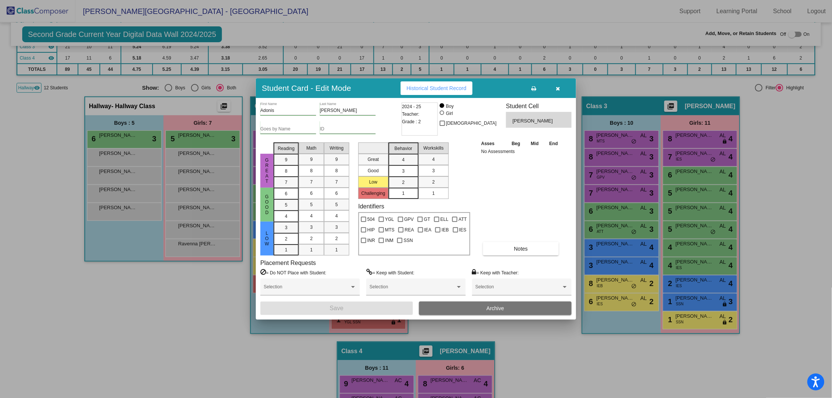
click at [14, 202] on div at bounding box center [416, 199] width 832 height 398
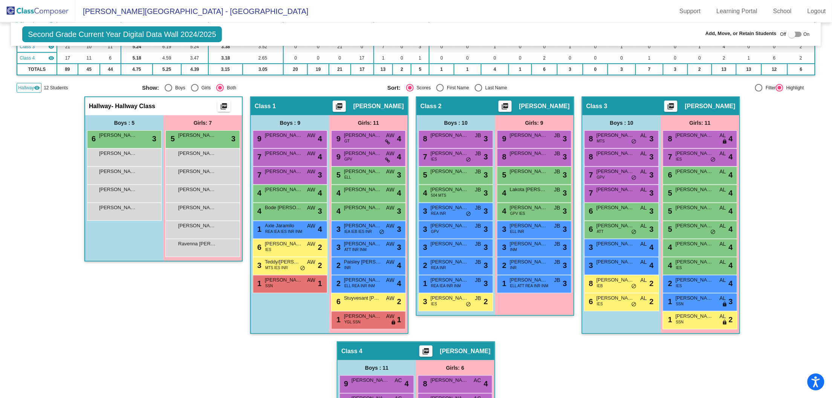
click at [44, 136] on div "Hallway - Hallway Class picture_as_pdf Add Student First Name Last Name Student…" at bounding box center [416, 342] width 799 height 490
click at [41, 13] on img at bounding box center [37, 11] width 75 height 22
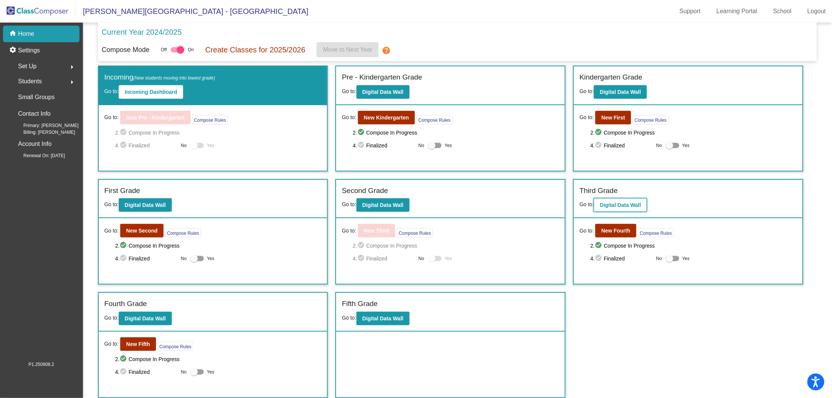
click at [636, 205] on b "Digital Data Wall" at bounding box center [620, 205] width 41 height 6
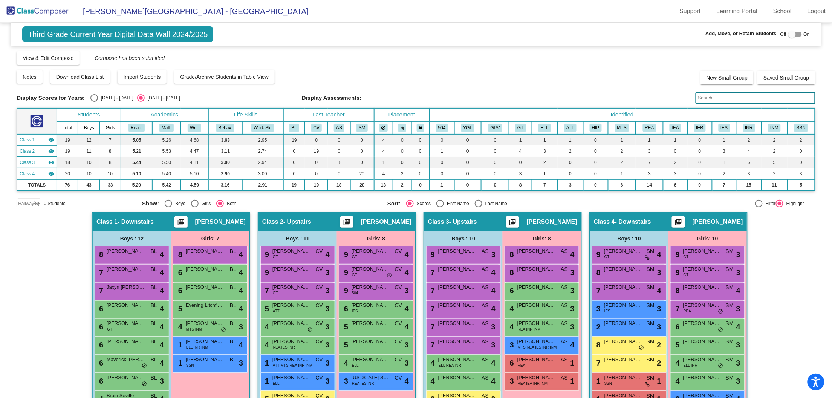
click at [34, 12] on img at bounding box center [37, 11] width 75 height 22
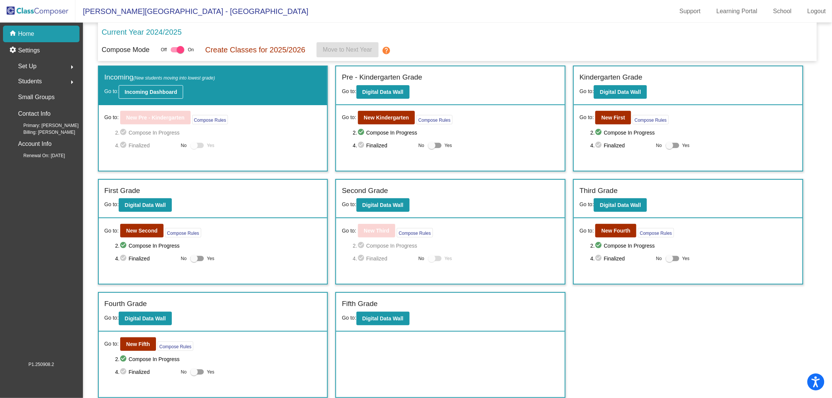
click at [146, 95] on button "Incoming Dashboard" at bounding box center [151, 92] width 64 height 14
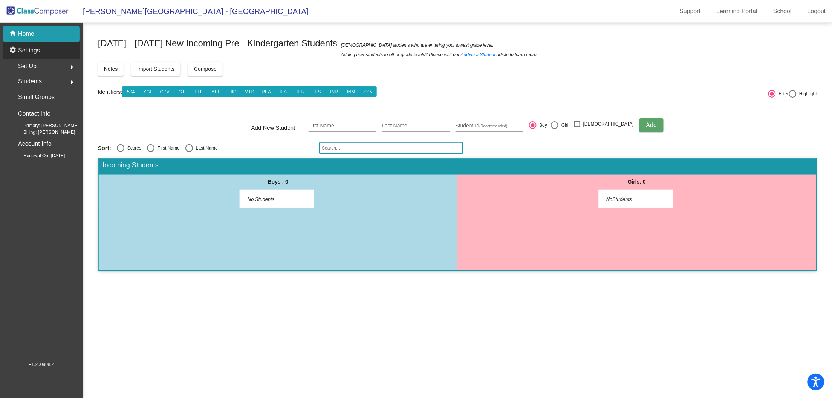
click at [43, 53] on div "settings Settings" at bounding box center [41, 50] width 77 height 17
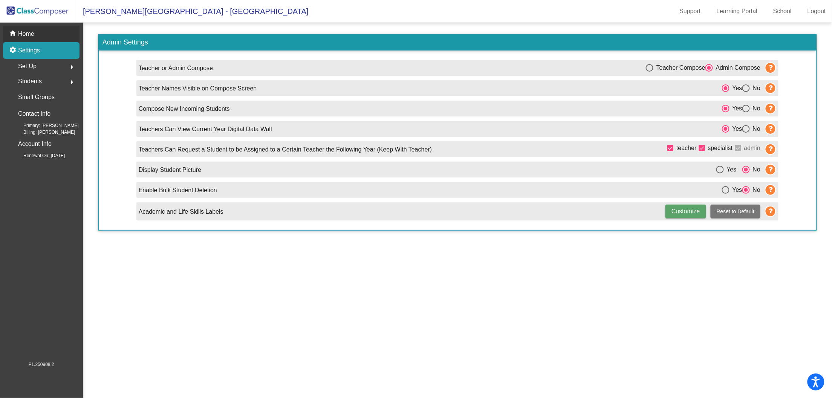
click at [21, 31] on p "Home" at bounding box center [26, 33] width 16 height 9
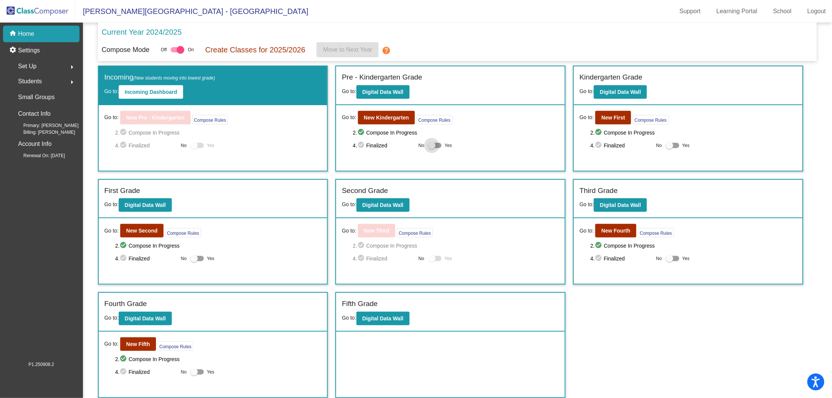
click at [437, 145] on div at bounding box center [435, 145] width 14 height 5
click at [432, 148] on input "Yes" at bounding box center [432, 148] width 0 height 0
checkbox input "true"
click at [680, 146] on label "Yes" at bounding box center [678, 145] width 24 height 9
click at [670, 148] on input "Yes" at bounding box center [670, 148] width 0 height 0
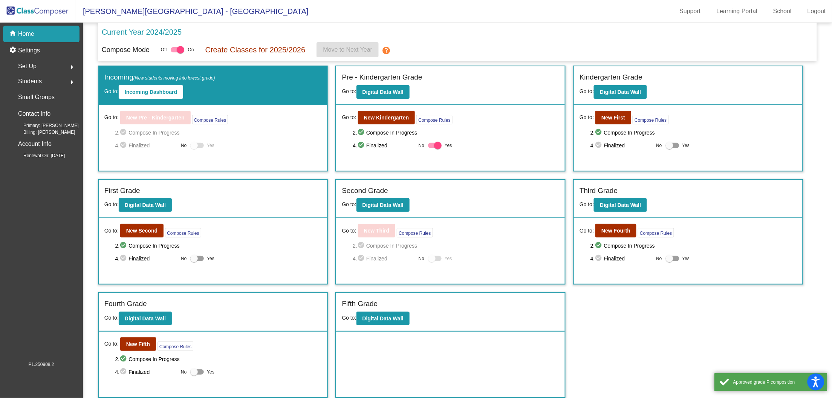
checkbox input "true"
click at [198, 260] on div at bounding box center [197, 258] width 14 height 5
click at [194, 261] on input "Yes" at bounding box center [194, 261] width 0 height 0
checkbox input "true"
click at [670, 257] on div at bounding box center [670, 259] width 8 height 8
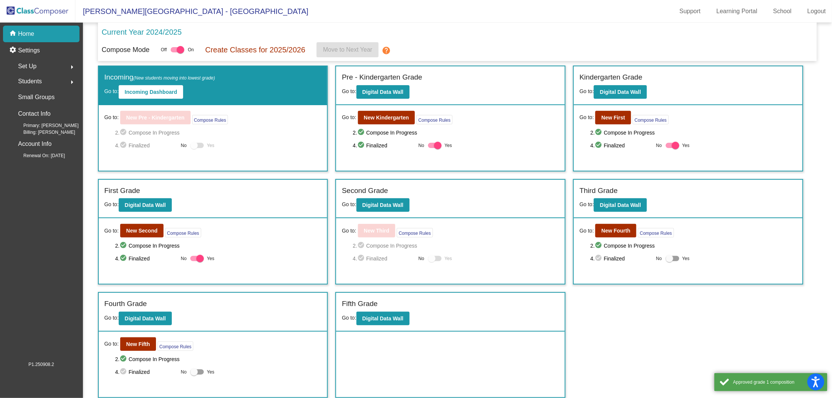
click at [670, 261] on input "Yes" at bounding box center [670, 261] width 0 height 0
checkbox input "true"
click at [201, 370] on div at bounding box center [197, 371] width 14 height 5
click at [194, 375] on input "Yes" at bounding box center [194, 375] width 0 height 0
checkbox input "true"
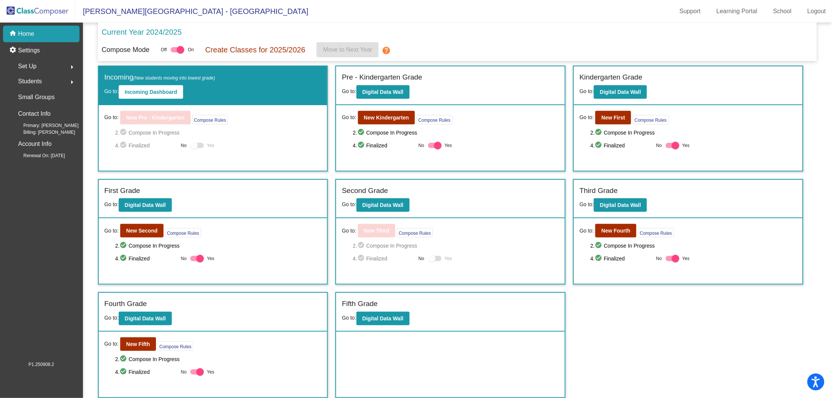
click at [469, 44] on div "Compose Mode Off On Create Classes for 2025/2026 Move to Next Year help" at bounding box center [458, 49] width 712 height 15
click at [178, 49] on div at bounding box center [178, 49] width 14 height 5
click at [175, 52] on input "checkbox" at bounding box center [174, 52] width 0 height 0
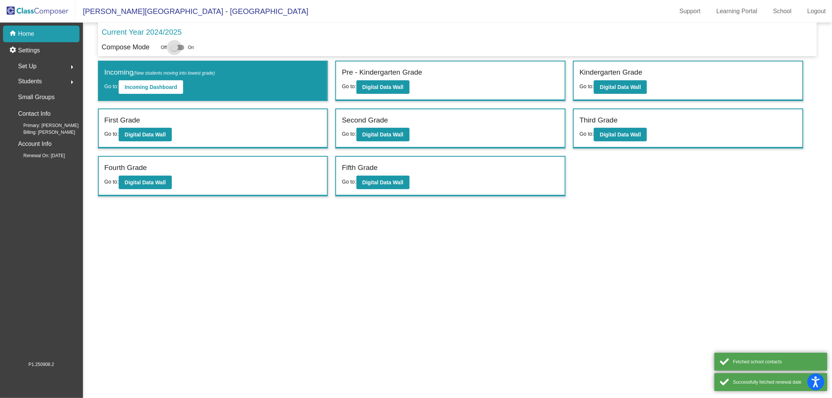
click at [178, 49] on div at bounding box center [175, 48] width 8 height 8
click at [175, 50] on input "checkbox" at bounding box center [174, 50] width 0 height 0
checkbox input "true"
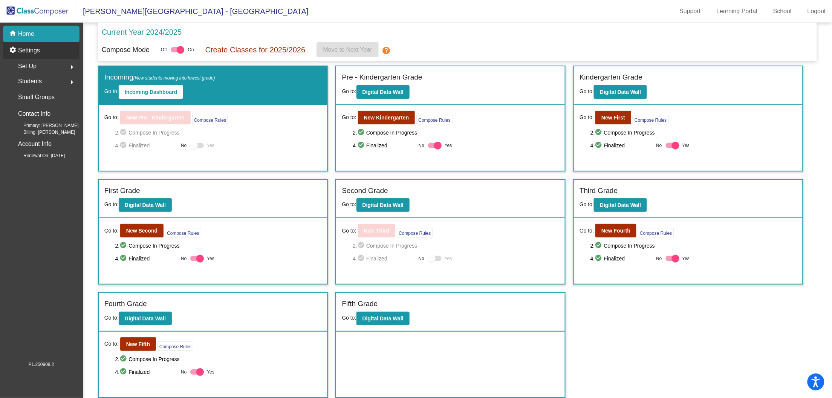
click at [40, 51] on p "Settings" at bounding box center [29, 50] width 22 height 9
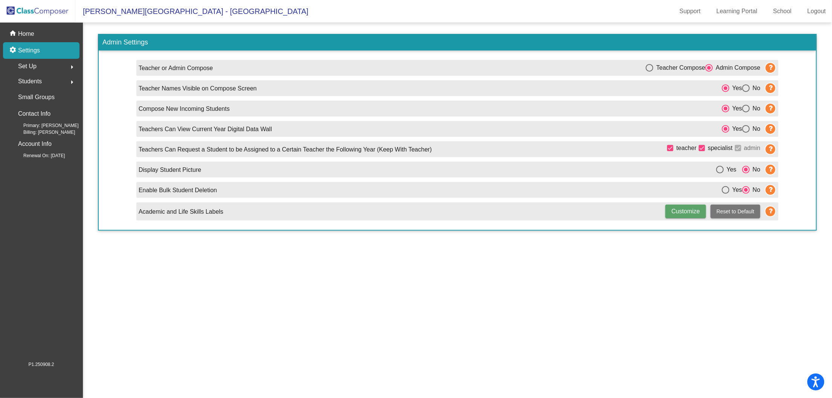
click at [749, 110] on div "Select an option" at bounding box center [747, 109] width 8 height 8
click at [746, 112] on input "No" at bounding box center [746, 112] width 0 height 0
radio input "true"
click at [21, 49] on p "Settings" at bounding box center [29, 50] width 22 height 9
click at [40, 11] on img at bounding box center [37, 11] width 75 height 22
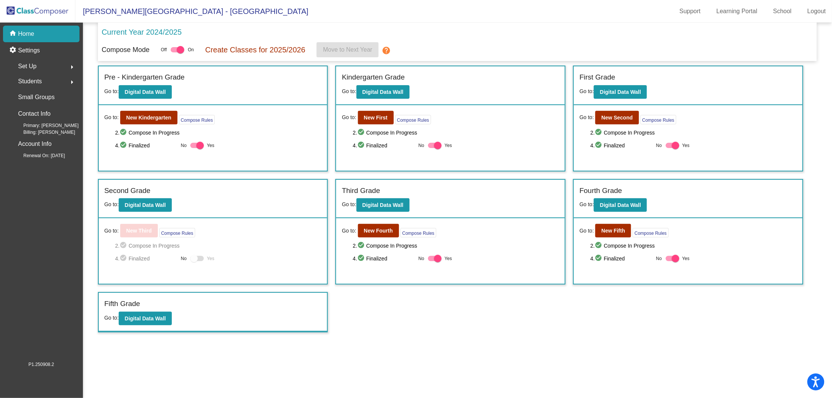
click at [260, 57] on div "Compose Mode Off On Create Classes for 2025/2026 Move to Next Year help" at bounding box center [458, 49] width 712 height 15
click at [244, 46] on p "Create Classes for 2025/2026" at bounding box center [255, 49] width 100 height 11
click at [184, 50] on div at bounding box center [181, 50] width 8 height 8
click at [175, 52] on input "checkbox" at bounding box center [174, 52] width 0 height 0
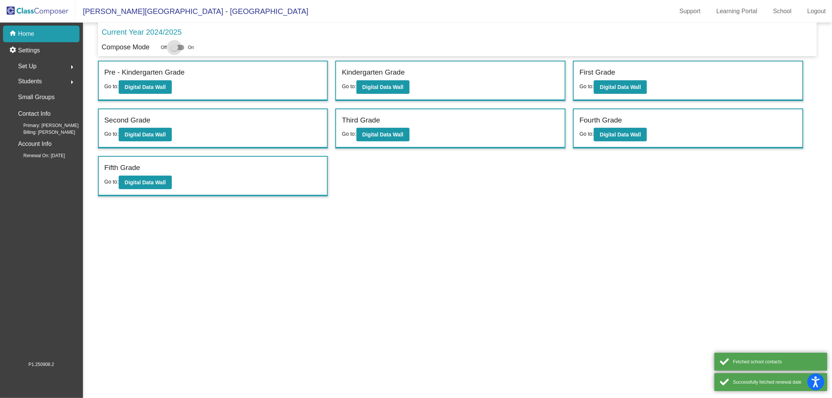
click at [181, 48] on div at bounding box center [178, 47] width 14 height 5
click at [175, 50] on input "checkbox" at bounding box center [174, 50] width 0 height 0
checkbox input "true"
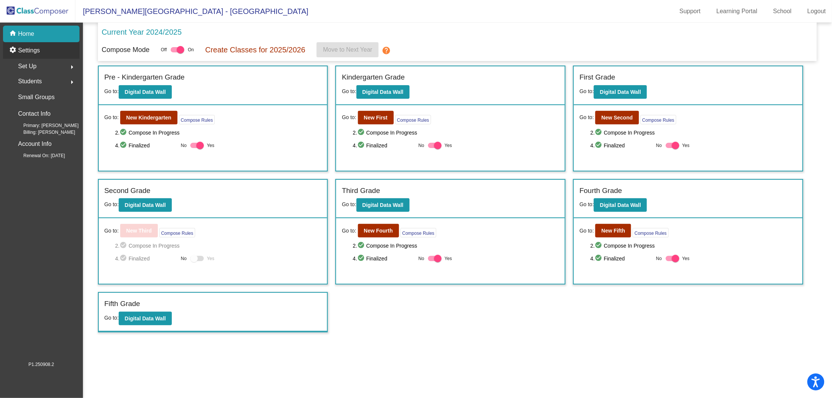
click at [28, 53] on p "Settings" at bounding box center [29, 50] width 22 height 9
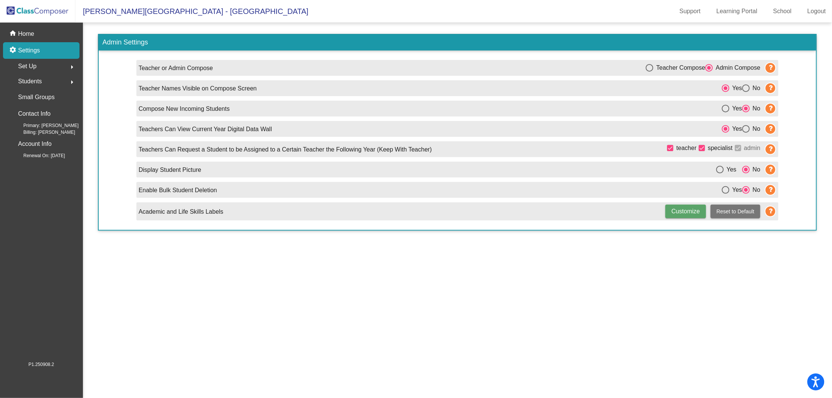
click at [722, 109] on div "Select an option" at bounding box center [726, 109] width 8 height 8
click at [726, 112] on input "Yes" at bounding box center [726, 112] width 0 height 0
radio input "true"
click at [30, 8] on img at bounding box center [37, 11] width 75 height 22
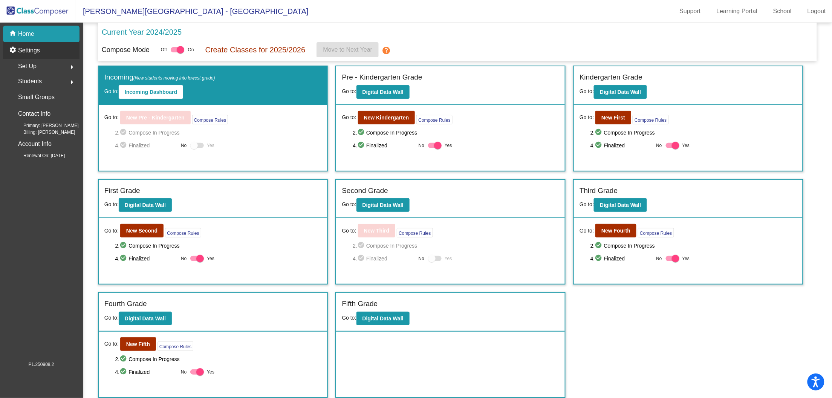
click at [25, 50] on p "Settings" at bounding box center [29, 50] width 22 height 9
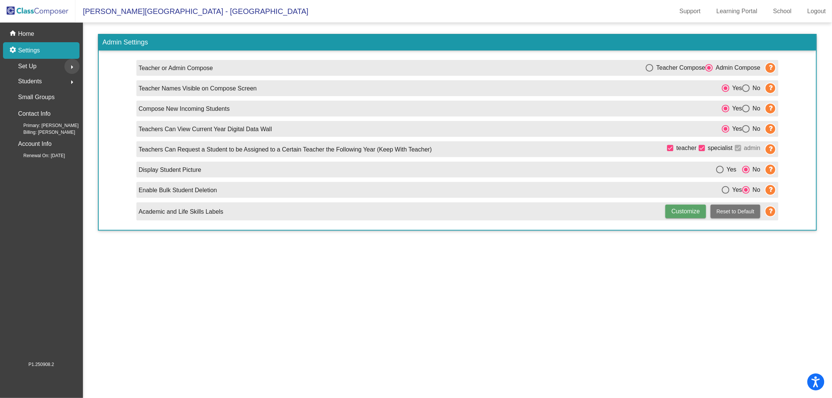
click at [65, 64] on button "arrow_right" at bounding box center [71, 66] width 15 height 15
click at [42, 129] on div "Classes" at bounding box center [27, 132] width 38 height 17
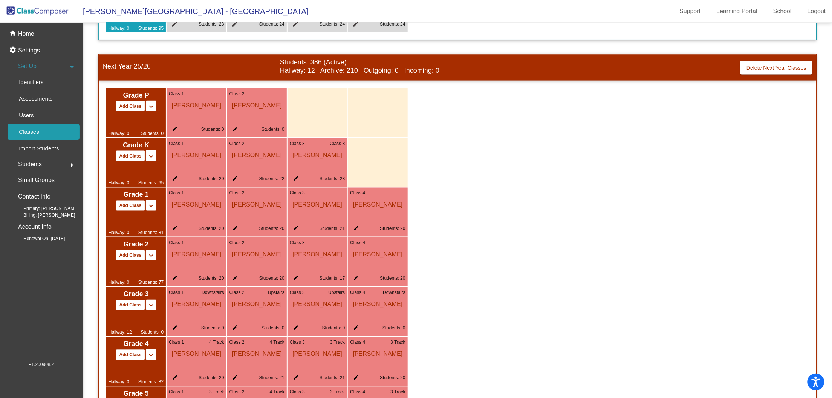
scroll to position [392, 0]
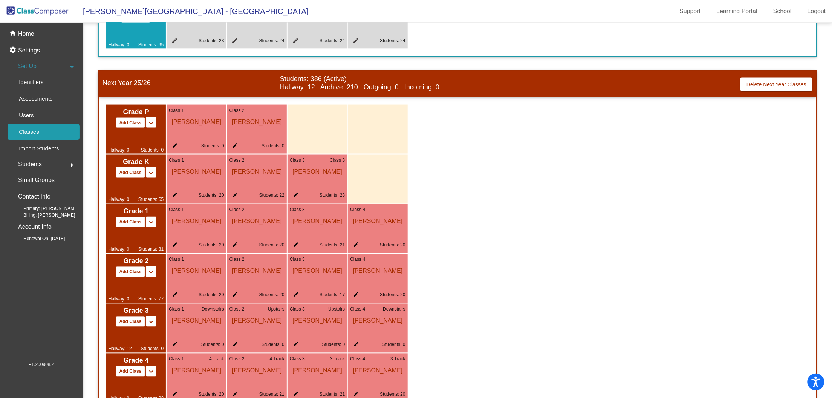
click at [526, 254] on div "Grade P Add Class Split P/K Split P/K/1 keyboard_arrow_down keyboard_arrow_up H…" at bounding box center [458, 278] width 718 height 363
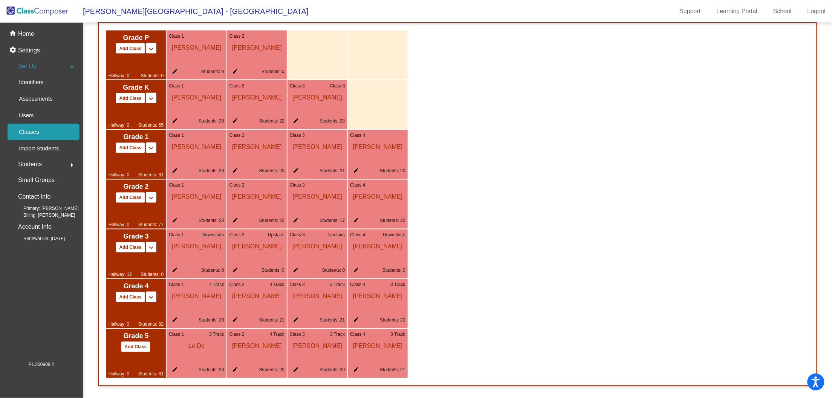
scroll to position [0, 0]
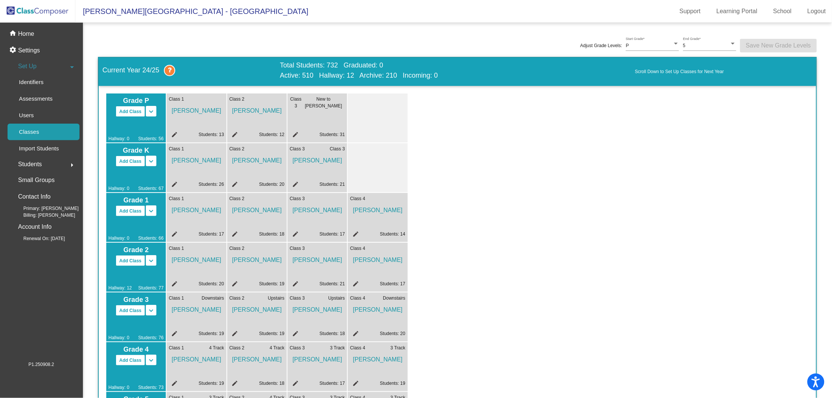
click at [26, 66] on span "Set Up" at bounding box center [27, 66] width 18 height 11
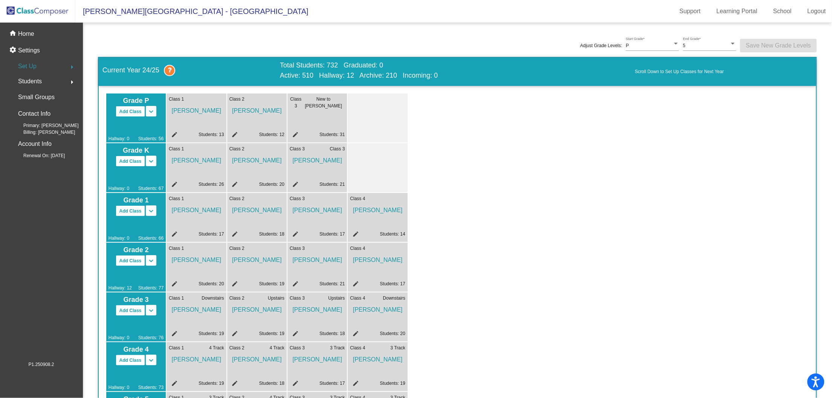
click at [26, 66] on span "Set Up" at bounding box center [27, 66] width 18 height 11
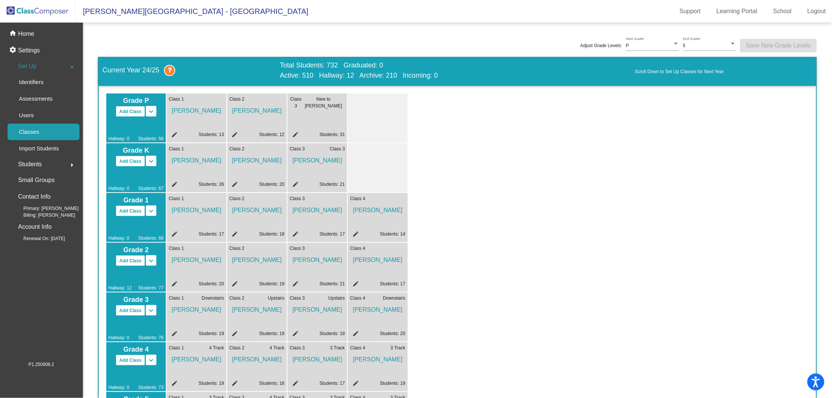
click at [36, 134] on p "Classes" at bounding box center [29, 131] width 20 height 9
click at [50, 147] on p "Import Students" at bounding box center [39, 148] width 40 height 9
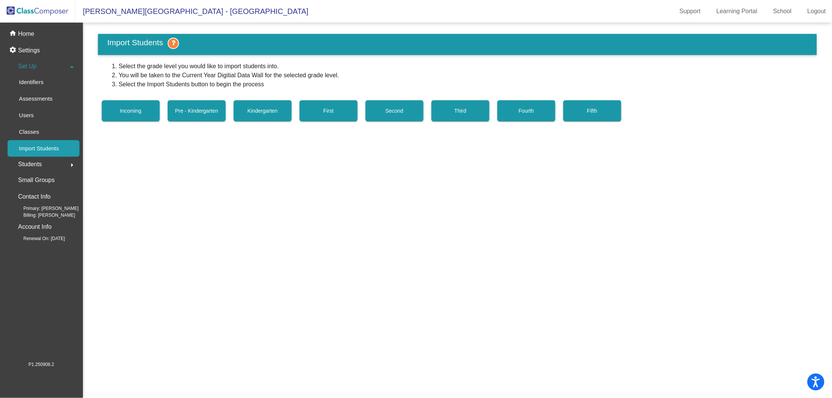
click at [44, 164] on div "Students arrow_right" at bounding box center [44, 164] width 72 height 15
click at [43, 164] on p "All Students" at bounding box center [34, 163] width 30 height 9
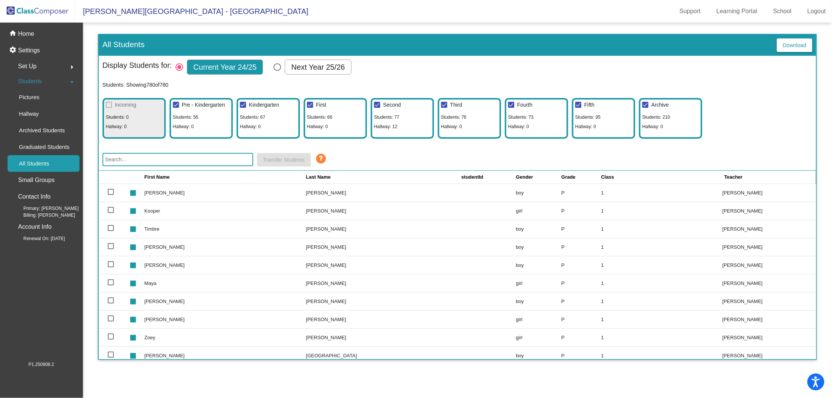
click at [34, 65] on span "Set Up" at bounding box center [27, 66] width 18 height 11
click at [42, 135] on div "Classes" at bounding box center [27, 132] width 38 height 17
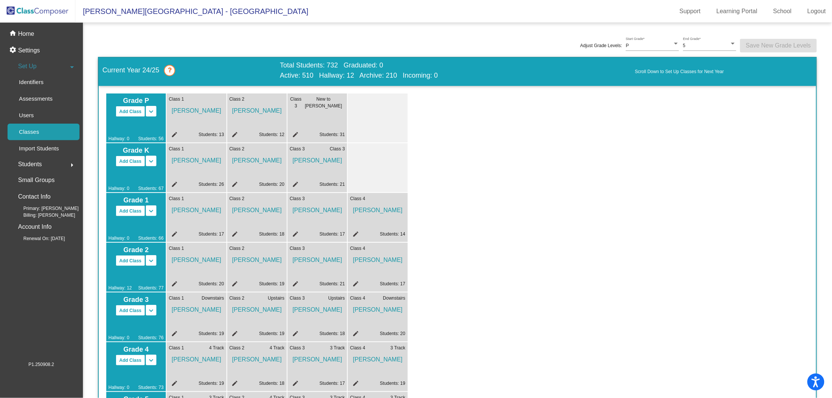
click at [170, 74] on icon at bounding box center [169, 70] width 11 height 11
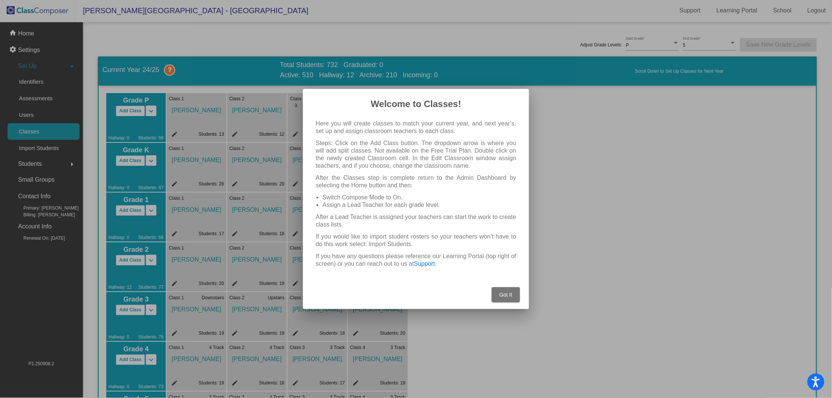
click at [500, 295] on span "Got It" at bounding box center [506, 295] width 13 height 6
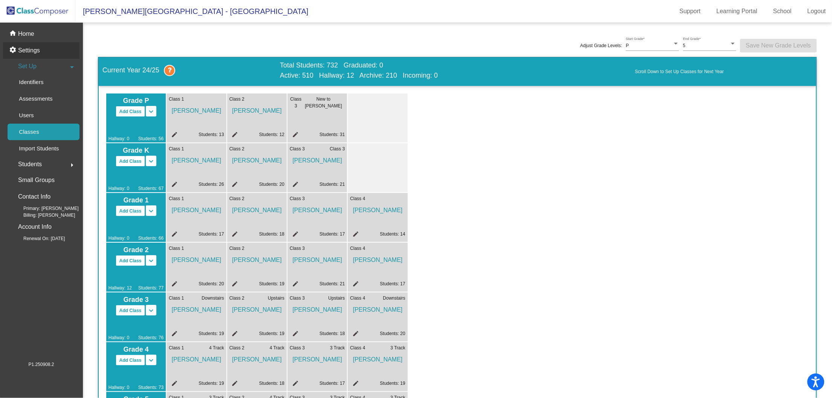
click at [28, 55] on div "settings Settings" at bounding box center [41, 50] width 77 height 17
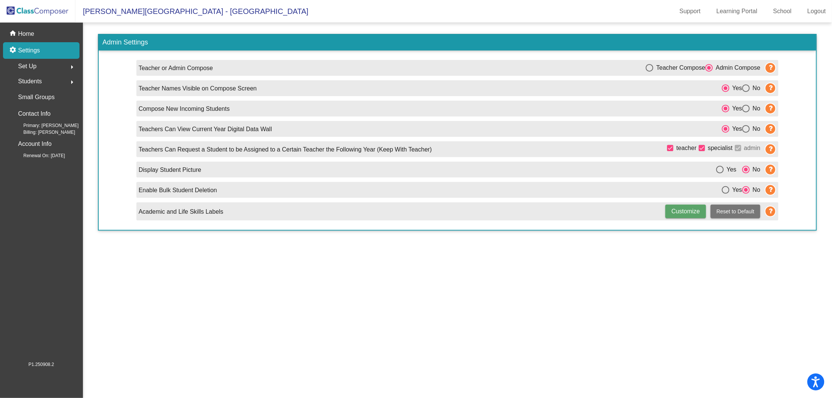
click at [37, 81] on span "Students" at bounding box center [30, 81] width 24 height 11
click at [39, 82] on span "Students" at bounding box center [30, 81] width 24 height 11
click at [47, 80] on div "Students arrow_right" at bounding box center [44, 81] width 72 height 15
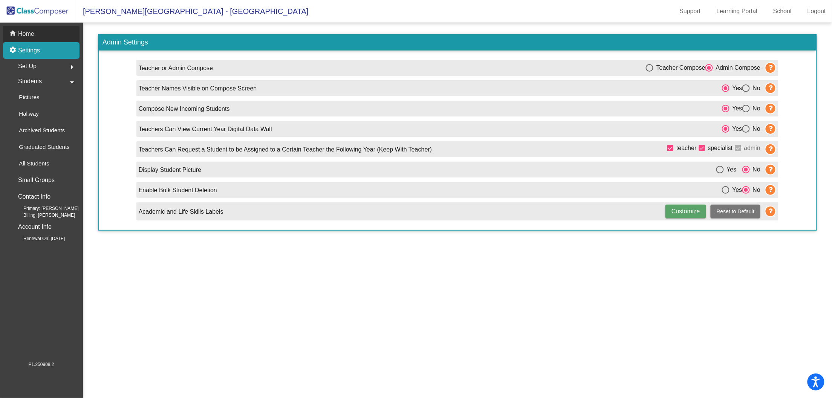
click at [25, 32] on p "Home" at bounding box center [26, 33] width 16 height 9
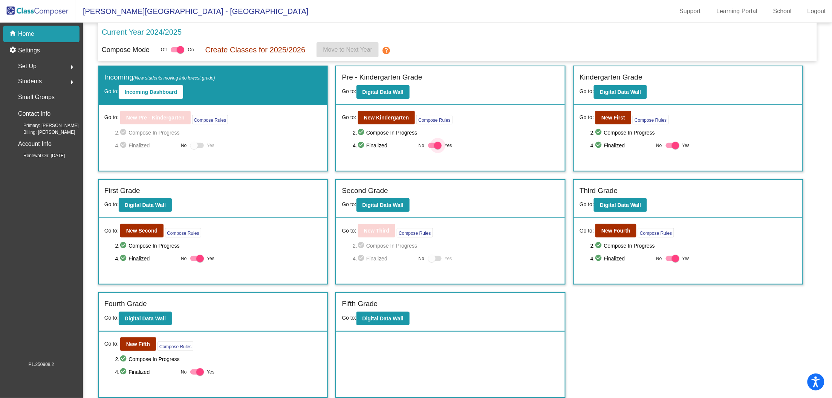
click at [433, 146] on div at bounding box center [435, 145] width 14 height 5
click at [432, 148] on input "Yes" at bounding box center [432, 148] width 0 height 0
checkbox input "false"
click at [674, 146] on div at bounding box center [676, 146] width 8 height 8
click at [670, 148] on input "Yes" at bounding box center [670, 148] width 0 height 0
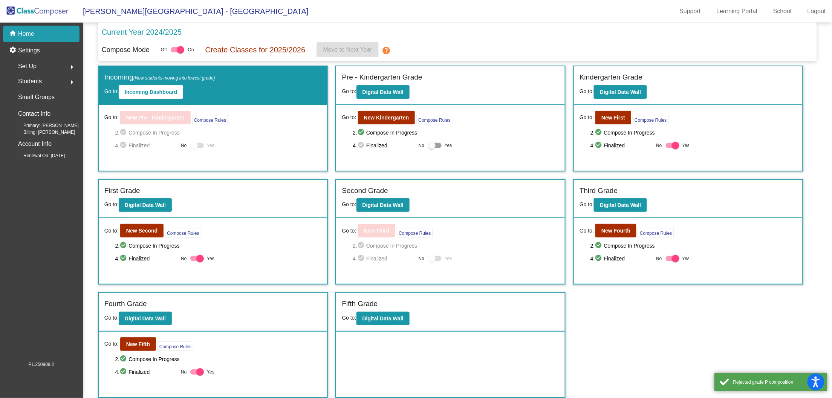
checkbox input "false"
click at [196, 256] on div at bounding box center [200, 259] width 8 height 8
click at [194, 261] on input "Yes" at bounding box center [194, 261] width 0 height 0
checkbox input "false"
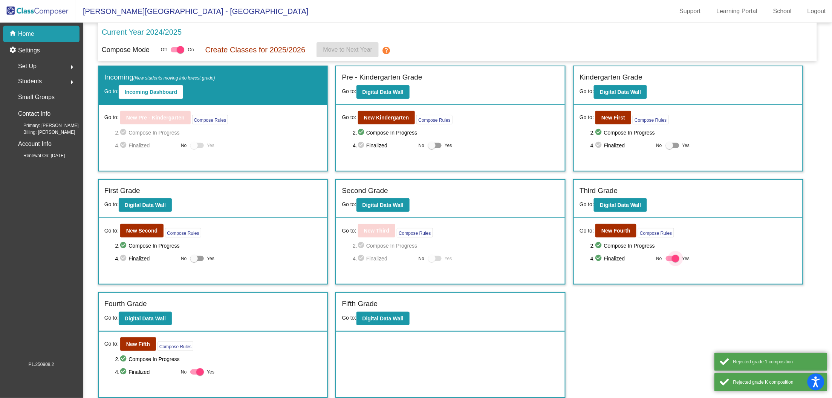
click at [671, 260] on div at bounding box center [673, 258] width 14 height 5
click at [670, 261] on input "Yes" at bounding box center [670, 261] width 0 height 0
checkbox input "false"
click at [192, 368] on label "Yes" at bounding box center [202, 372] width 24 height 9
click at [194, 375] on input "Yes" at bounding box center [194, 375] width 0 height 0
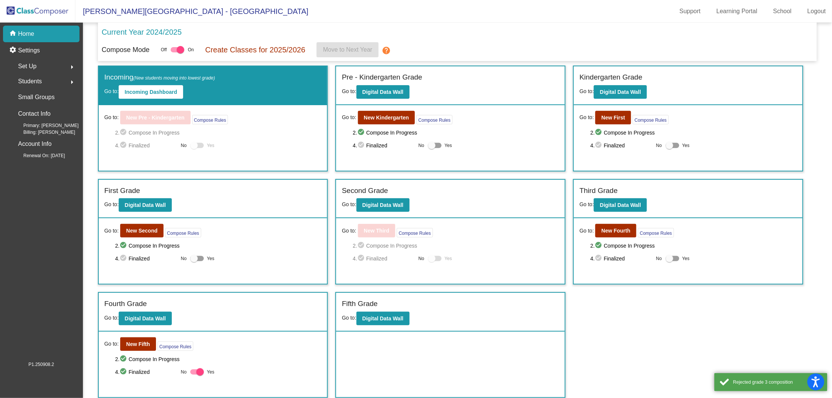
checkbox input "false"
click at [305, 44] on p "Create Classes for 2025/2026" at bounding box center [255, 49] width 100 height 11
click at [275, 53] on p "Create Classes for 2025/2026" at bounding box center [255, 49] width 100 height 11
click at [274, 50] on p "Create Classes for 2025/2026" at bounding box center [255, 49] width 100 height 11
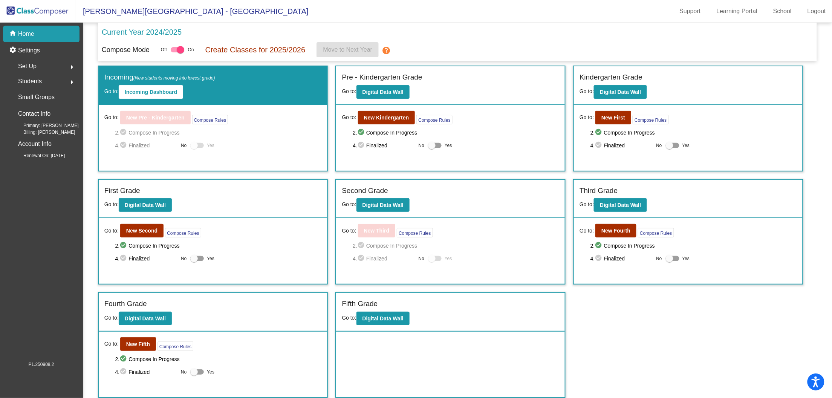
click at [282, 50] on p "Create Classes for 2025/2026" at bounding box center [255, 49] width 100 height 11
click at [677, 145] on div at bounding box center [673, 145] width 14 height 5
click at [670, 148] on input "Yes" at bounding box center [670, 148] width 0 height 0
checkbox input "true"
click at [434, 147] on div at bounding box center [432, 146] width 8 height 8
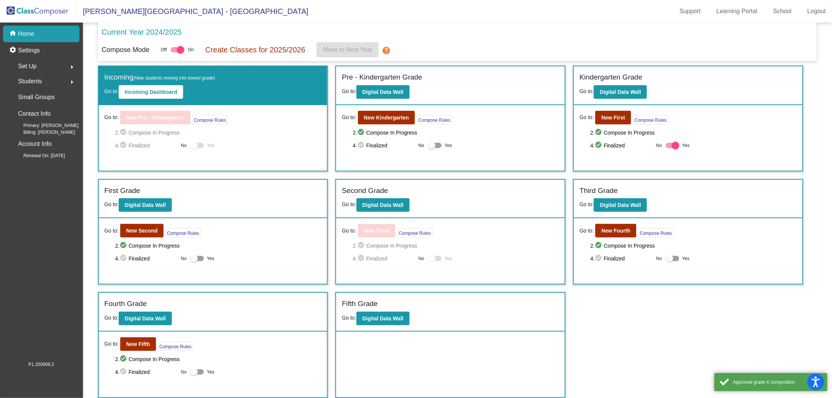
click at [432, 148] on input "Yes" at bounding box center [432, 148] width 0 height 0
checkbox input "true"
click at [199, 259] on div at bounding box center [197, 258] width 14 height 5
click at [194, 261] on input "Yes" at bounding box center [194, 261] width 0 height 0
checkbox input "true"
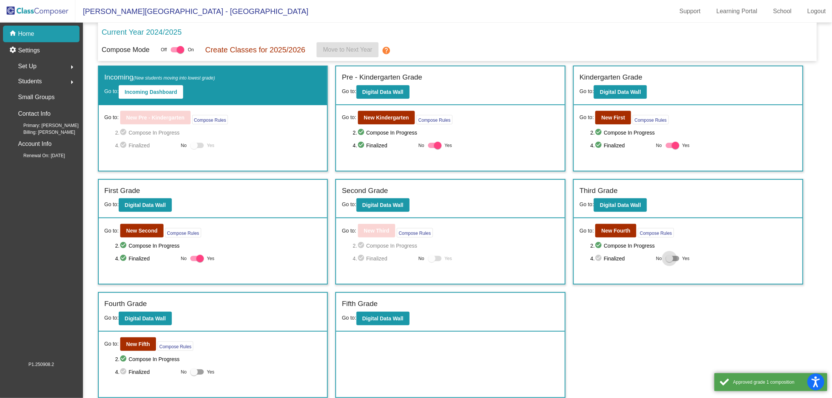
click at [675, 257] on div at bounding box center [673, 258] width 14 height 5
click at [670, 261] on input "Yes" at bounding box center [670, 261] width 0 height 0
checkbox input "true"
click at [200, 369] on div at bounding box center [197, 371] width 14 height 5
click at [194, 375] on input "Yes" at bounding box center [194, 375] width 0 height 0
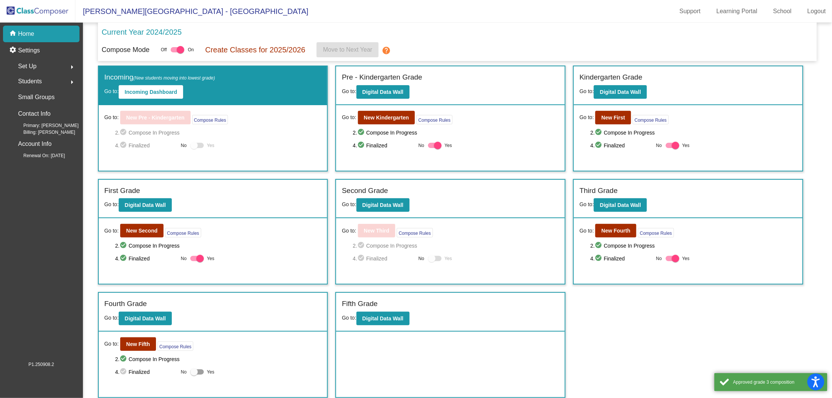
checkbox input "true"
click at [423, 237] on div "Go to: New Third Compose Rules 2. check_circle Compose In Progress 4. check_cir…" at bounding box center [450, 251] width 229 height 66
click at [423, 233] on button "Compose Rules" at bounding box center [415, 232] width 36 height 9
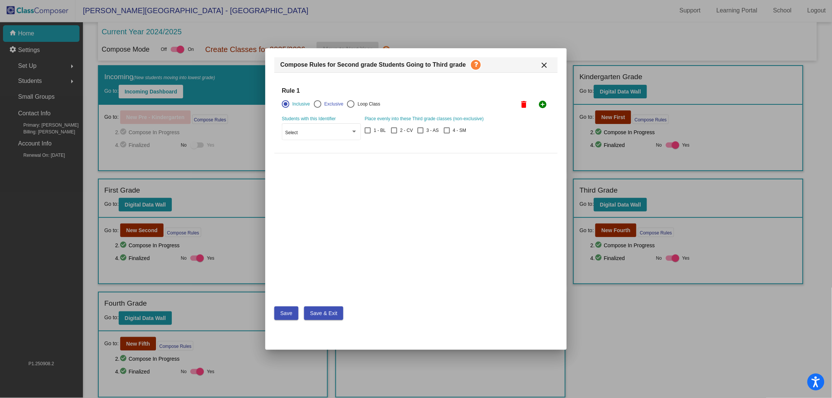
click at [319, 102] on div at bounding box center [318, 104] width 8 height 8
click at [318, 108] on input "Exclusive" at bounding box center [317, 108] width 0 height 0
click at [285, 104] on div at bounding box center [286, 104] width 8 height 8
click at [285, 108] on input "Inclusive" at bounding box center [285, 108] width 0 height 0
click at [282, 312] on span "Save" at bounding box center [286, 313] width 12 height 6
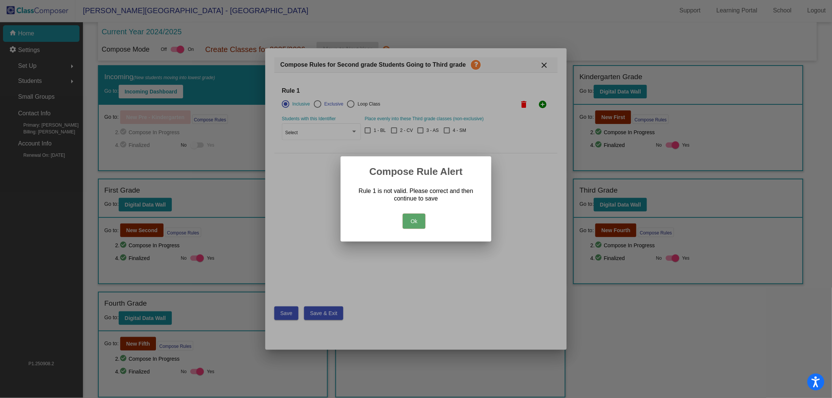
click at [413, 225] on button "Ok" at bounding box center [414, 221] width 23 height 15
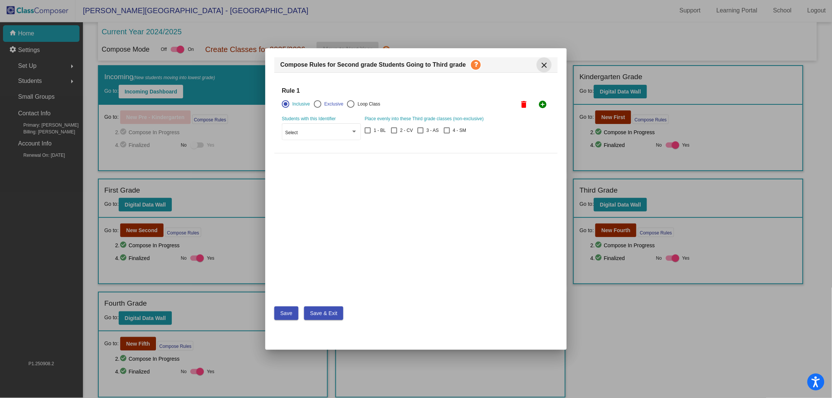
click at [548, 65] on mat-icon "close" at bounding box center [544, 65] width 9 height 9
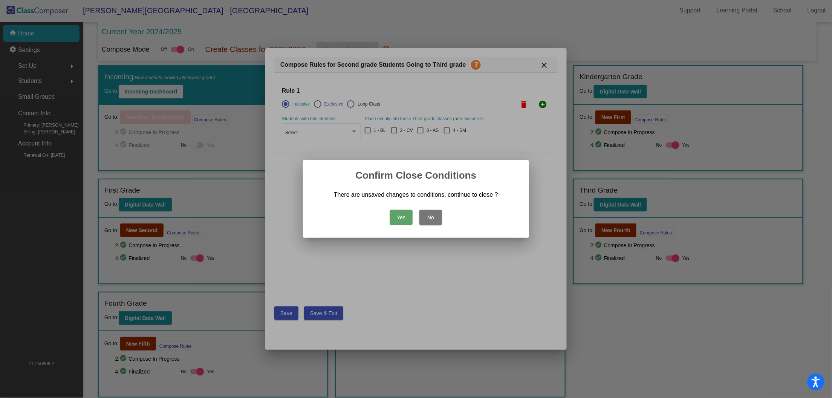
click at [430, 218] on button "No" at bounding box center [431, 217] width 23 height 15
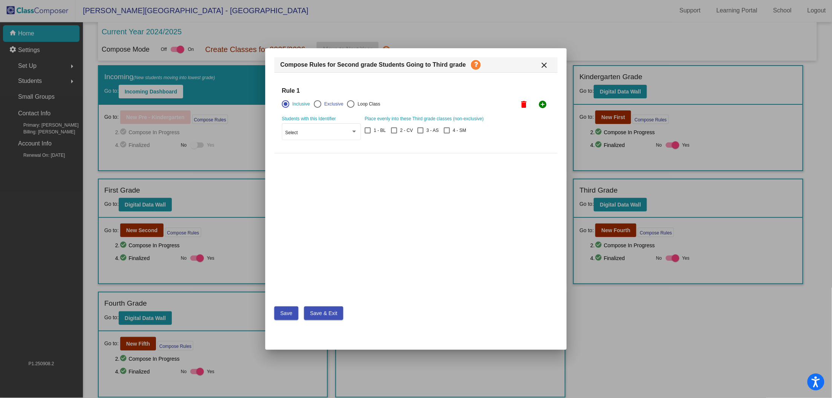
click at [547, 66] on mat-icon "close" at bounding box center [544, 65] width 9 height 9
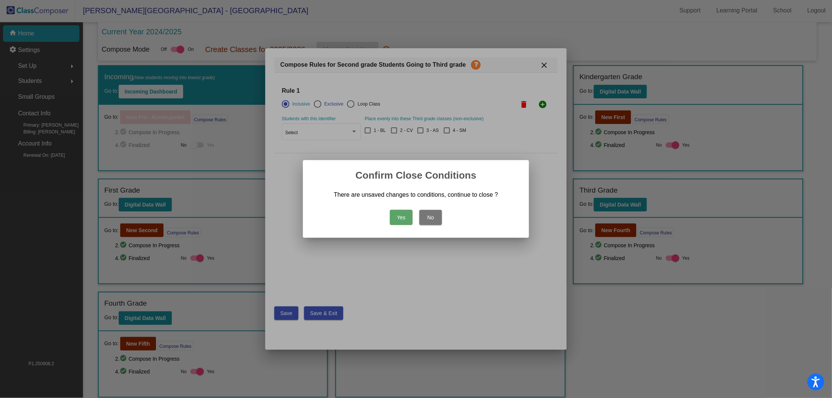
click at [392, 217] on button "Yes" at bounding box center [401, 217] width 23 height 15
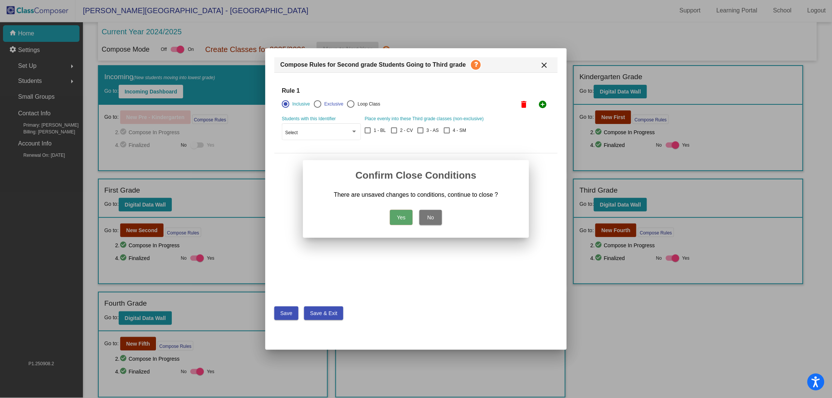
scroll to position [0, 0]
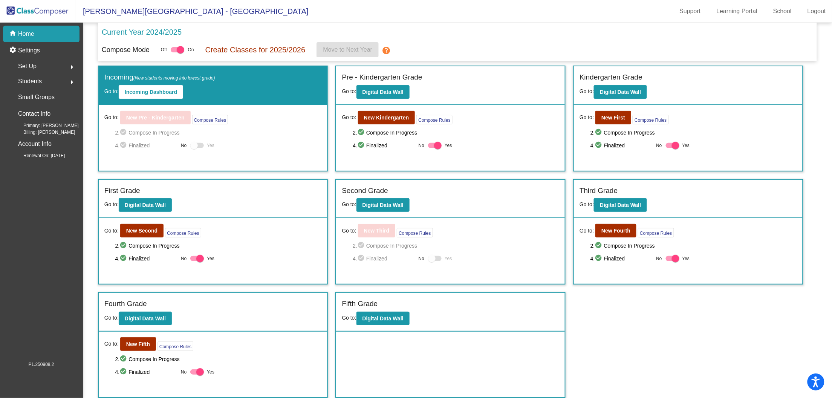
click at [28, 77] on span "Students" at bounding box center [30, 81] width 24 height 11
click at [46, 161] on p "All Students" at bounding box center [34, 163] width 30 height 9
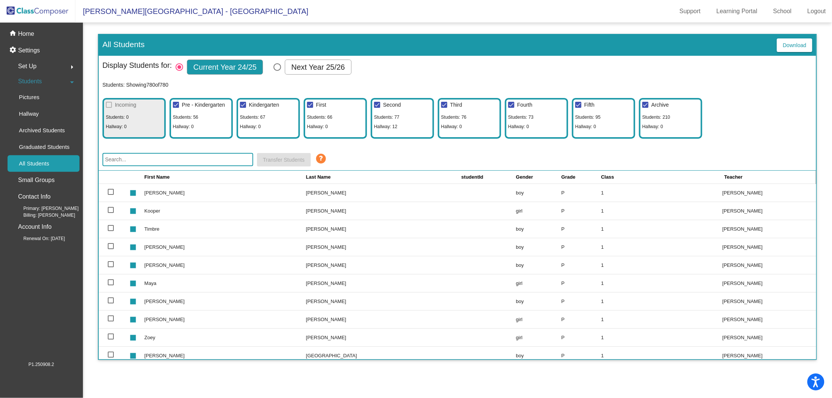
click at [176, 157] on input "text" at bounding box center [178, 159] width 151 height 13
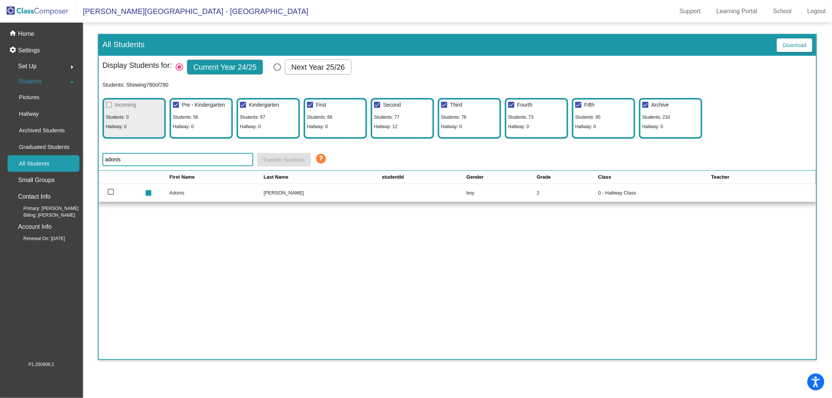
type input "adonis"
click at [113, 193] on td at bounding box center [121, 193] width 44 height 18
click at [108, 190] on div at bounding box center [111, 192] width 6 height 6
click at [110, 195] on input "select row 202" at bounding box center [110, 195] width 0 height 0
checkbox input "true"
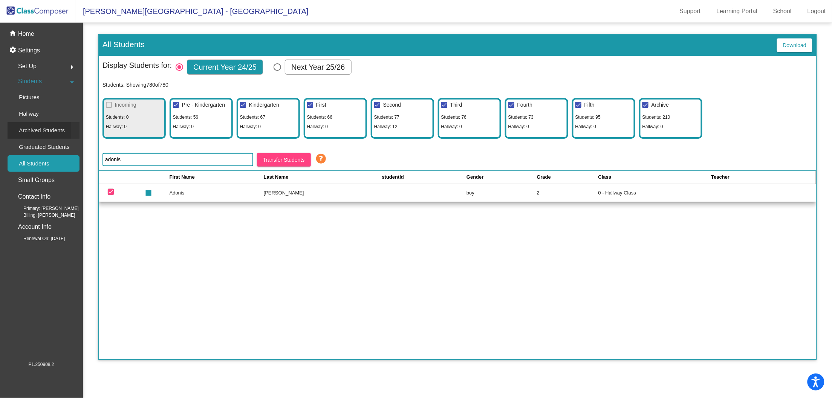
click at [20, 129] on p "Archived Students" at bounding box center [42, 130] width 46 height 9
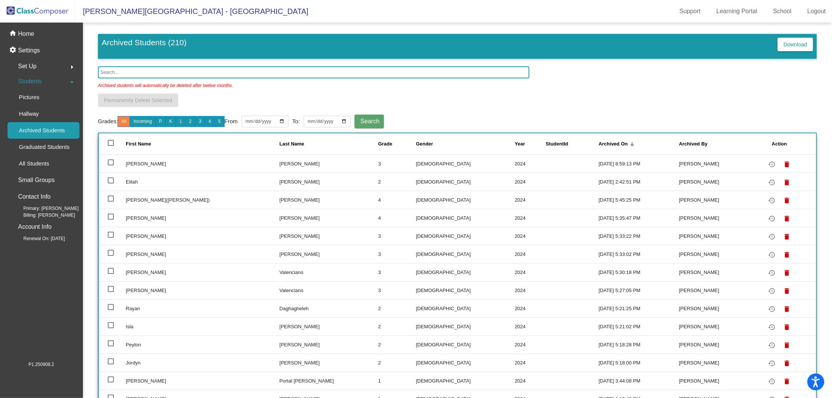
click at [158, 70] on input "text" at bounding box center [314, 72] width 432 height 12
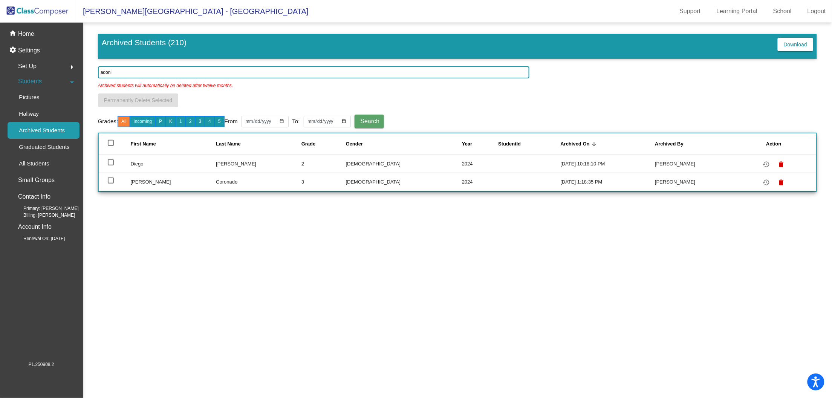
type input "adonis"
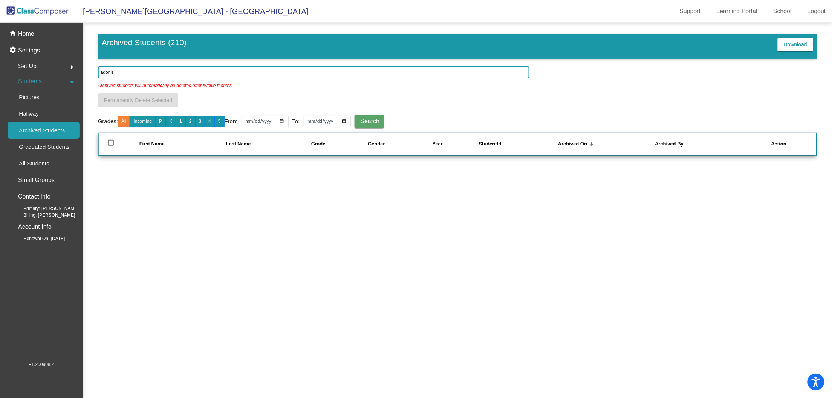
drag, startPoint x: 121, startPoint y: 70, endPoint x: 93, endPoint y: 70, distance: 28.3
click at [93, 70] on mat-sidenav-content "Archived Students (210) Download adonis Archived students will automatically be…" at bounding box center [457, 210] width 749 height 375
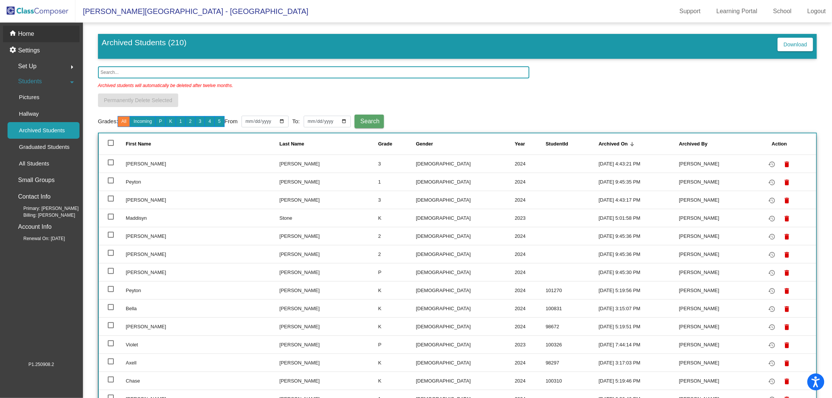
click at [26, 31] on p "Home" at bounding box center [26, 33] width 16 height 9
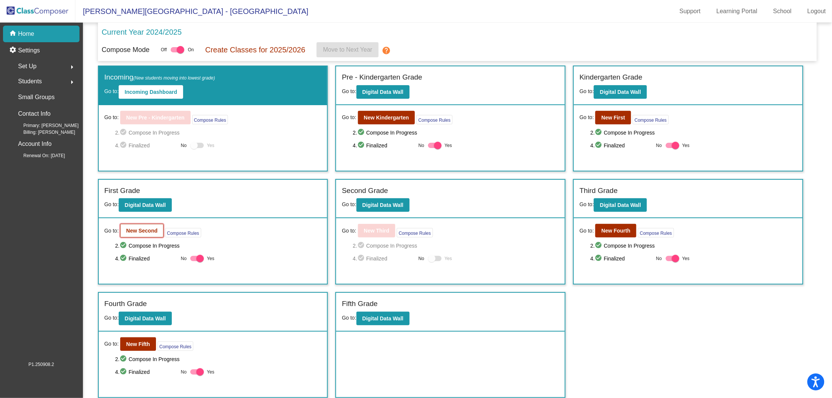
click at [146, 229] on b "New Second" at bounding box center [141, 231] width 31 height 6
click at [394, 202] on b "Digital Data Wall" at bounding box center [383, 205] width 41 height 6
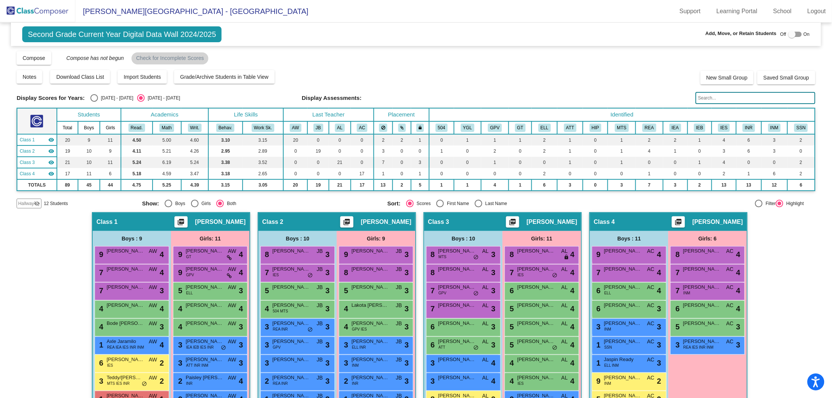
click at [35, 203] on mat-icon "visibility_off" at bounding box center [37, 204] width 6 height 6
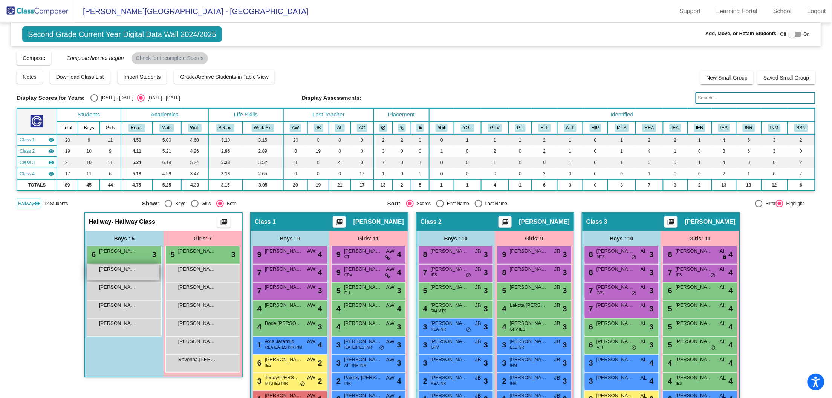
click at [116, 272] on div "[PERSON_NAME] lock do_not_disturb_alt" at bounding box center [123, 272] width 72 height 15
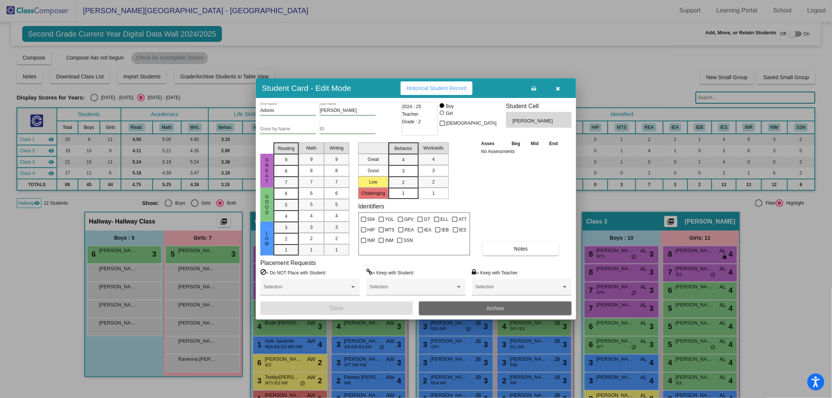
click at [508, 310] on button "Archive" at bounding box center [495, 309] width 153 height 14
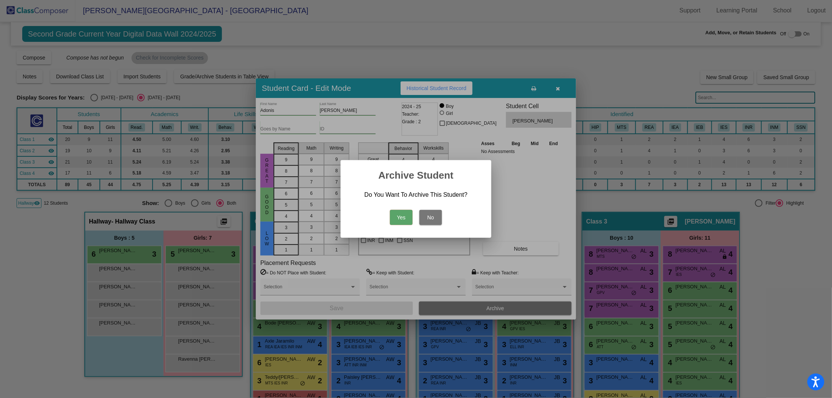
click at [400, 213] on button "Yes" at bounding box center [401, 217] width 23 height 15
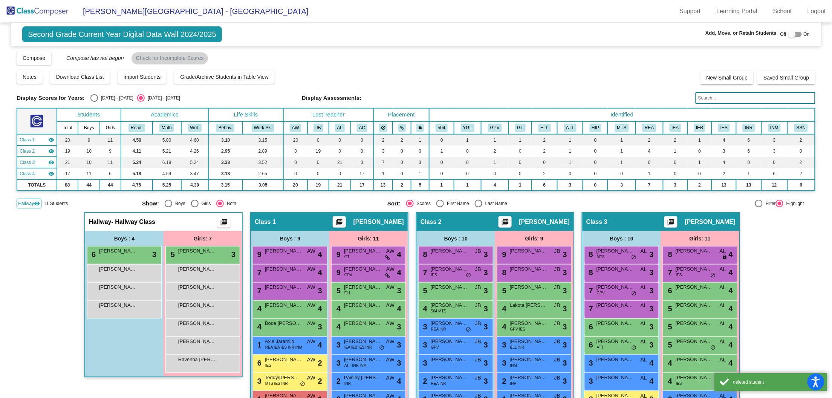
scroll to position [0, 0]
click at [32, 2] on img at bounding box center [37, 11] width 75 height 22
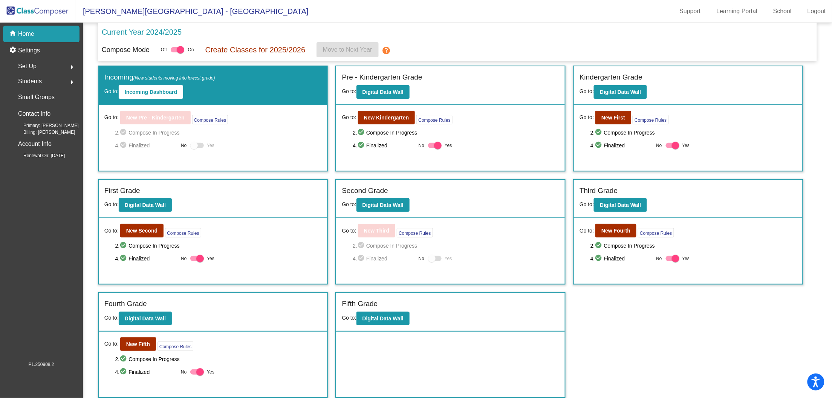
click at [37, 79] on span "Students" at bounding box center [30, 81] width 24 height 11
drag, startPoint x: 435, startPoint y: 259, endPoint x: 447, endPoint y: 258, distance: 12.5
click at [445, 259] on label "Yes" at bounding box center [440, 258] width 24 height 9
drag, startPoint x: 431, startPoint y: 259, endPoint x: 456, endPoint y: 257, distance: 25.7
click at [456, 257] on div "4. check_circle Finalized No Yes" at bounding box center [456, 258] width 207 height 9
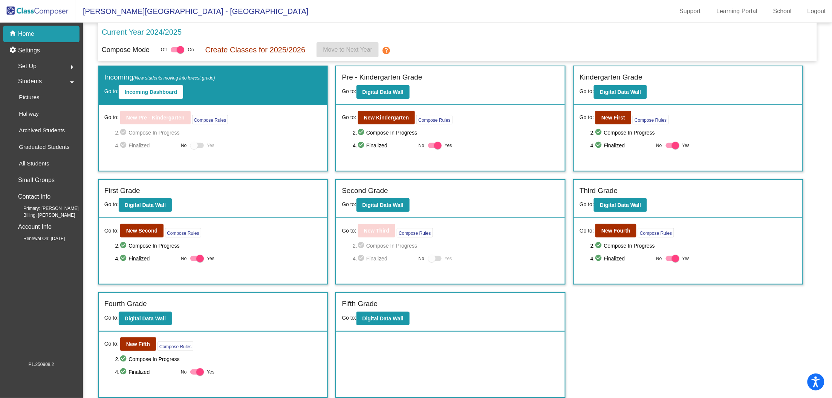
drag, startPoint x: 409, startPoint y: 259, endPoint x: 430, endPoint y: 259, distance: 20.4
click at [428, 259] on div "4. check_circle Finalized No Yes" at bounding box center [456, 258] width 207 height 9
drag, startPoint x: 398, startPoint y: 258, endPoint x: 435, endPoint y: 257, distance: 37.3
click at [435, 257] on div "4. check_circle Finalized No Yes" at bounding box center [456, 258] width 207 height 9
click at [434, 258] on div at bounding box center [432, 259] width 8 height 8
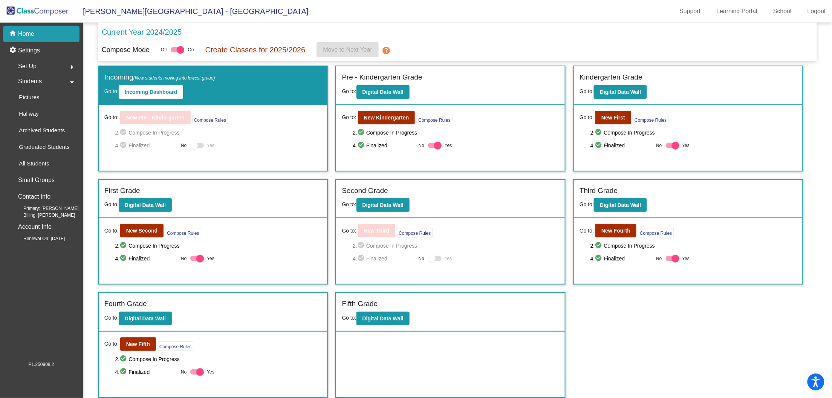
click at [435, 259] on div at bounding box center [432, 259] width 8 height 8
click at [184, 50] on div at bounding box center [181, 50] width 8 height 8
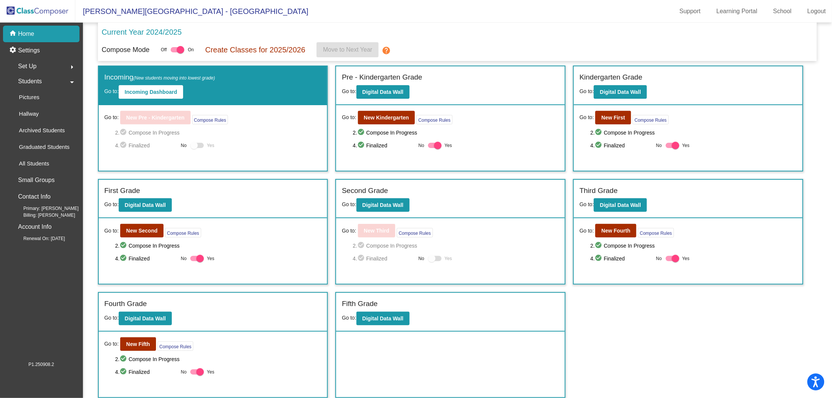
click at [175, 52] on input "checkbox" at bounding box center [174, 52] width 0 height 0
checkbox input "false"
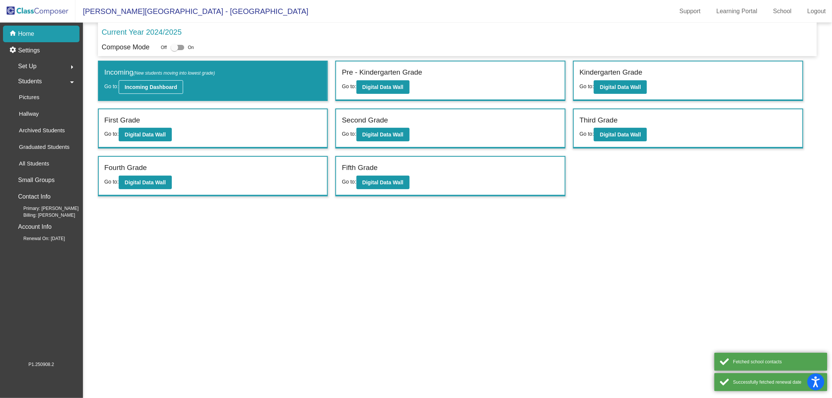
click at [175, 87] on b "Incoming Dashboard" at bounding box center [151, 87] width 52 height 6
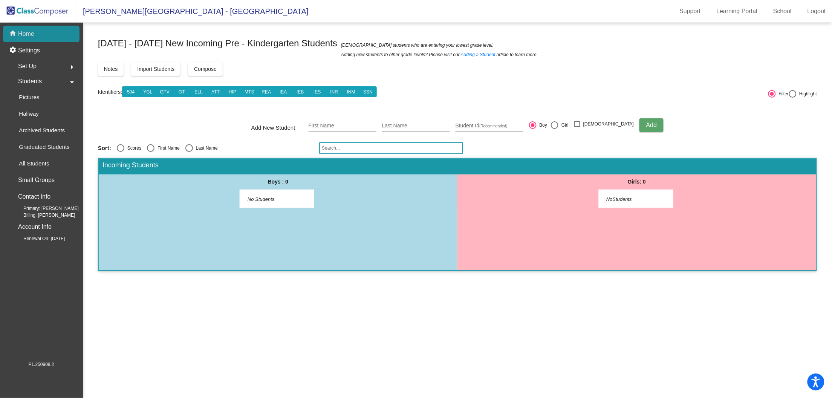
click at [40, 34] on div "home Home" at bounding box center [41, 34] width 77 height 17
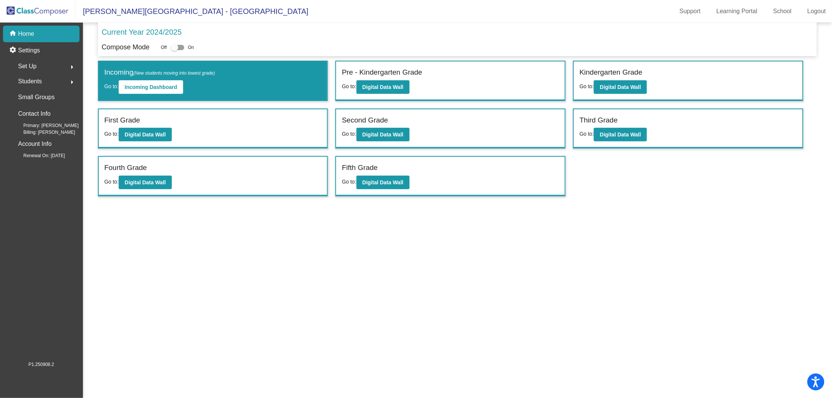
click at [182, 49] on div at bounding box center [178, 47] width 14 height 5
click at [175, 50] on input "checkbox" at bounding box center [174, 50] width 0 height 0
checkbox input "true"
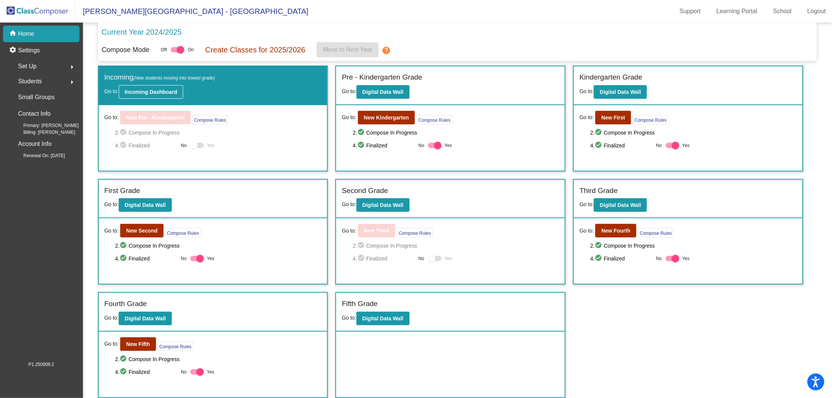
click at [135, 91] on b "Incoming Dashboard" at bounding box center [151, 92] width 52 height 6
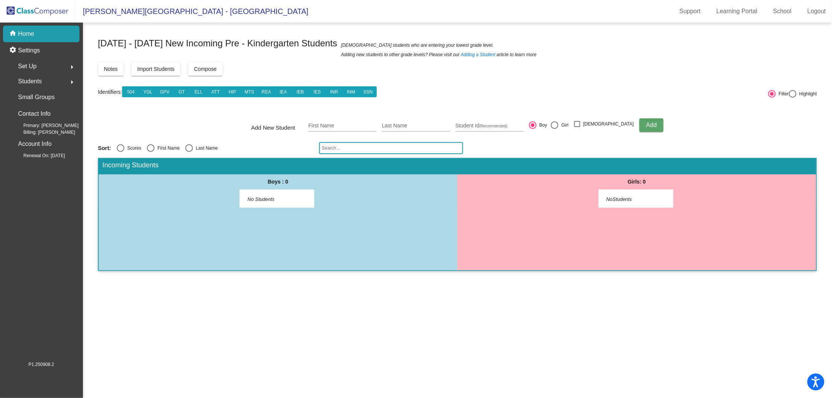
click at [332, 147] on input "text" at bounding box center [391, 148] width 144 height 12
type input "adonis"
drag, startPoint x: 346, startPoint y: 145, endPoint x: 299, endPoint y: 145, distance: 47.1
click at [299, 145] on div "Sort: Scores First Name Last Name adonis" at bounding box center [457, 148] width 719 height 12
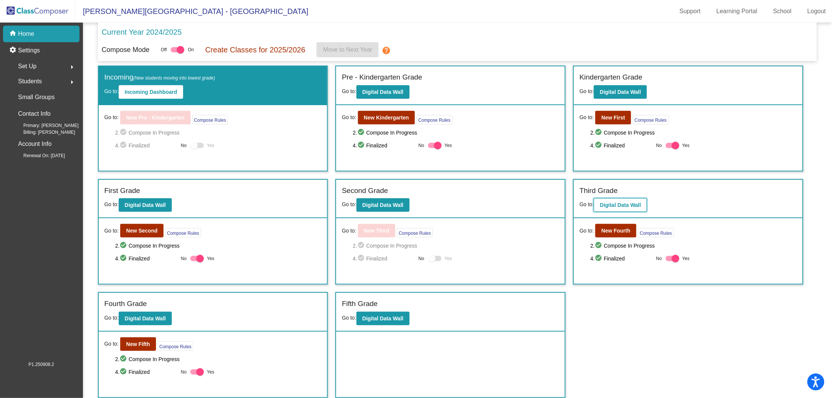
click at [631, 208] on button "Digital Data Wall" at bounding box center [620, 205] width 53 height 14
click at [395, 206] on b "Digital Data Wall" at bounding box center [383, 205] width 41 height 6
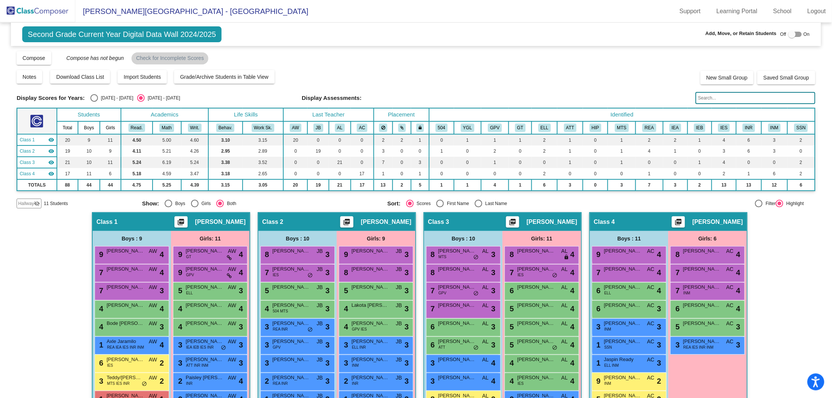
click at [31, 200] on span "Hallway" at bounding box center [26, 203] width 16 height 7
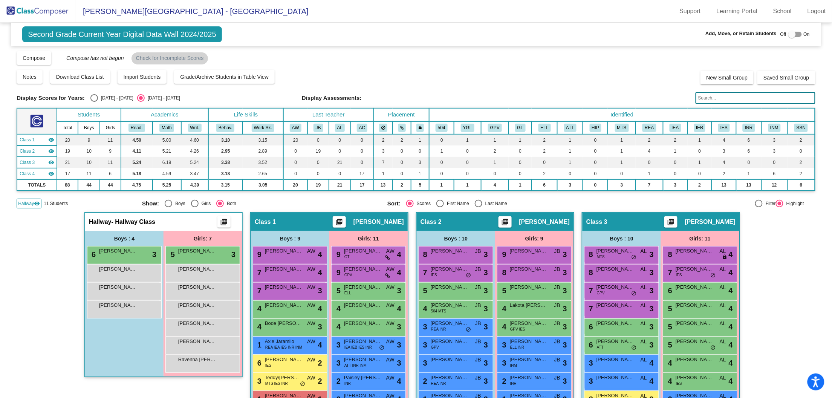
click at [794, 36] on div at bounding box center [796, 34] width 14 height 5
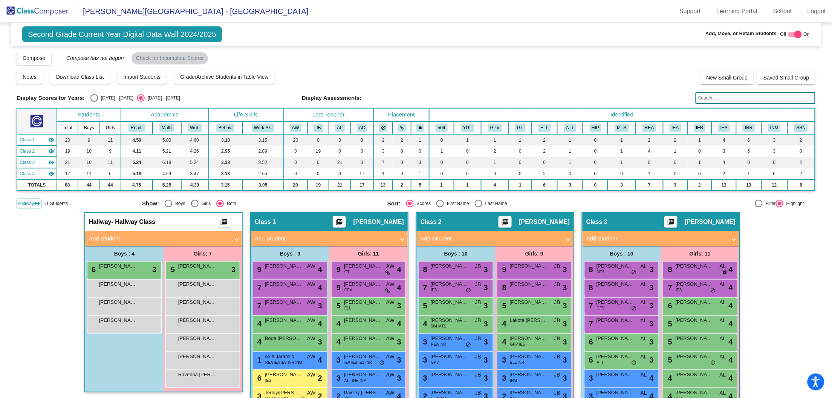
checkbox input "true"
click at [24, 11] on img at bounding box center [37, 11] width 75 height 22
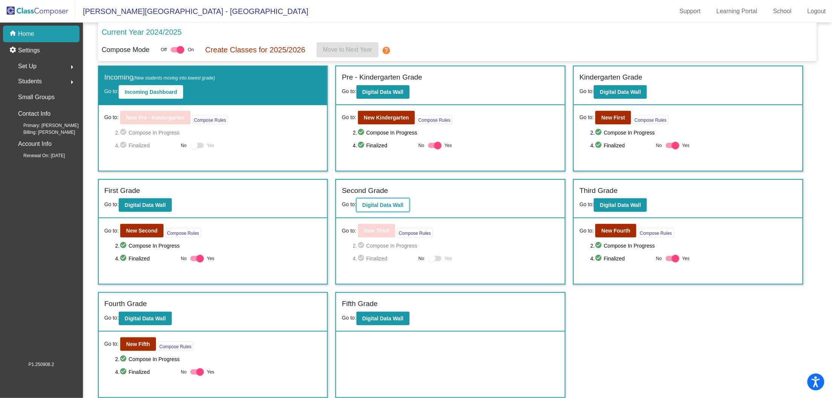
click at [388, 203] on b "Digital Data Wall" at bounding box center [383, 205] width 41 height 6
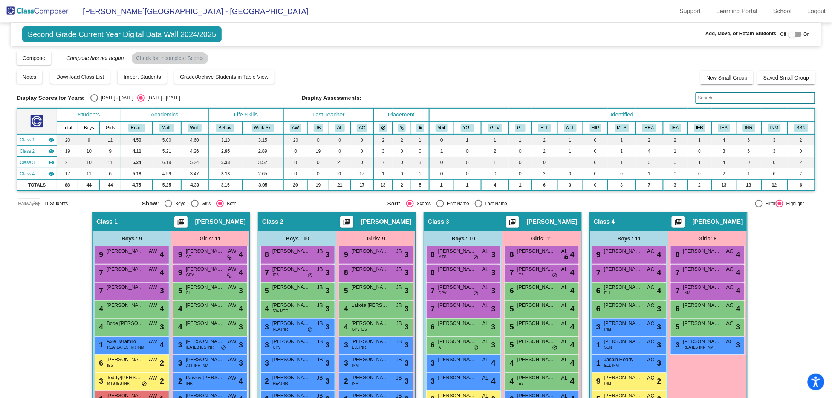
click at [34, 204] on mat-icon "visibility_off" at bounding box center [37, 204] width 6 height 6
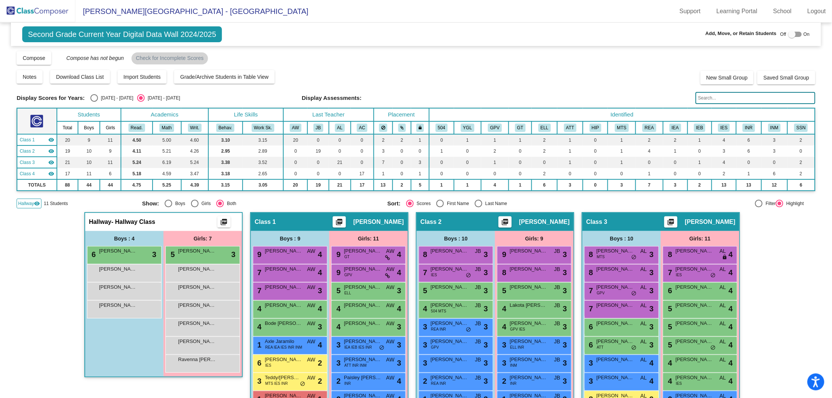
click at [35, 11] on img at bounding box center [37, 11] width 75 height 22
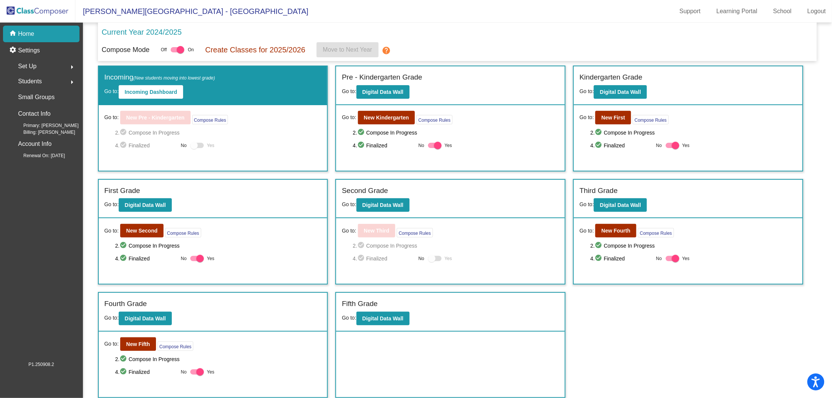
click at [23, 79] on span "Students" at bounding box center [30, 81] width 24 height 11
click at [29, 165] on p "All Students" at bounding box center [34, 163] width 30 height 9
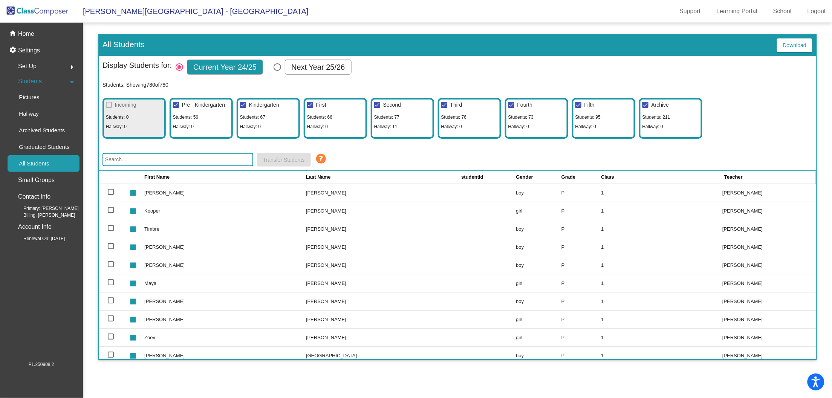
click at [205, 156] on input "text" at bounding box center [178, 159] width 151 height 13
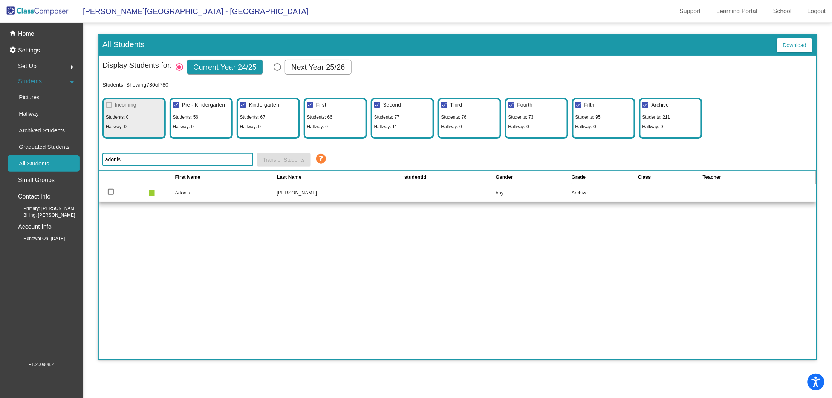
type input "adonis"
click at [111, 190] on div at bounding box center [111, 192] width 6 height 6
click at [111, 195] on input "select row 728" at bounding box center [110, 195] width 0 height 0
checkbox input "true"
click at [49, 127] on p "Archived Students" at bounding box center [42, 130] width 46 height 9
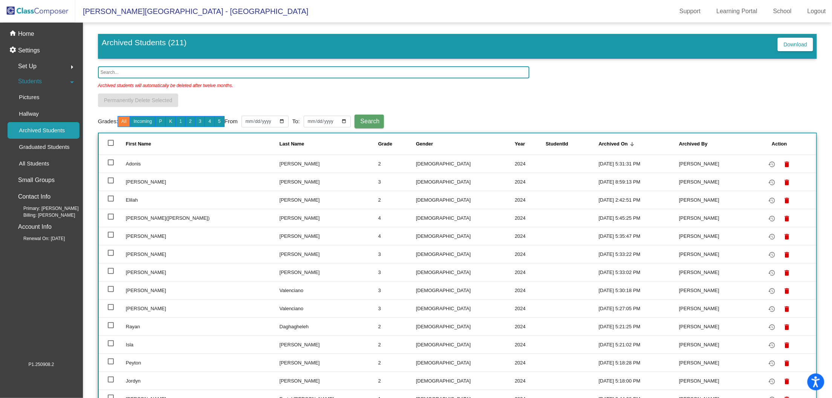
click at [110, 161] on div at bounding box center [111, 162] width 6 height 6
click at [110, 165] on input "select row 2" at bounding box center [110, 165] width 0 height 0
checkbox input "true"
click at [768, 163] on mat-icon "restore" at bounding box center [772, 164] width 9 height 9
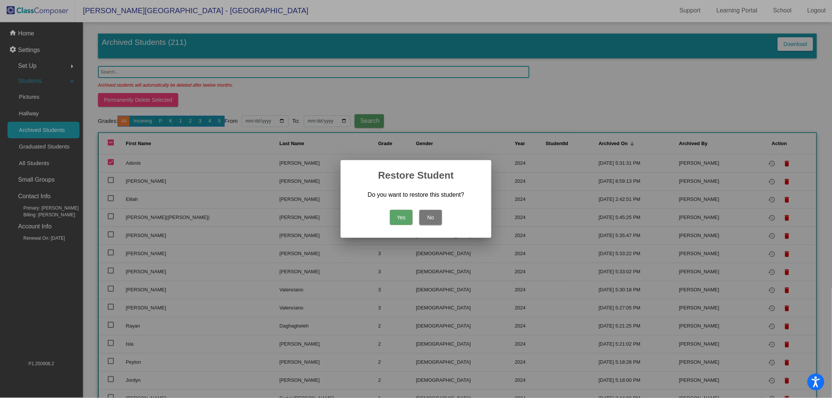
click at [405, 215] on button "Yes" at bounding box center [401, 217] width 23 height 15
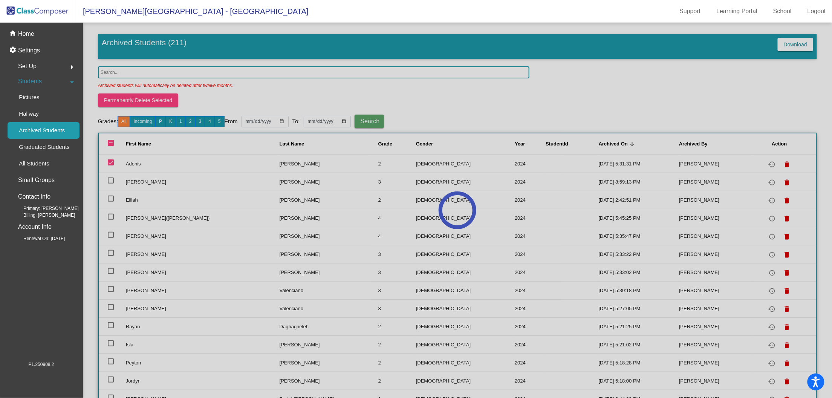
scroll to position [0, 0]
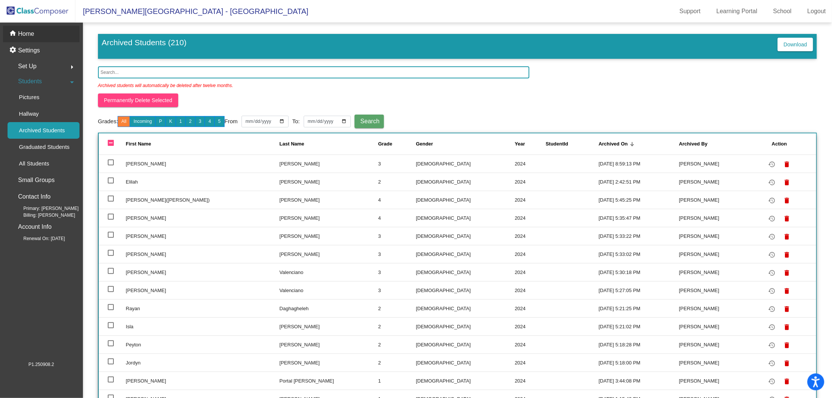
click at [30, 34] on p "Home" at bounding box center [26, 33] width 16 height 9
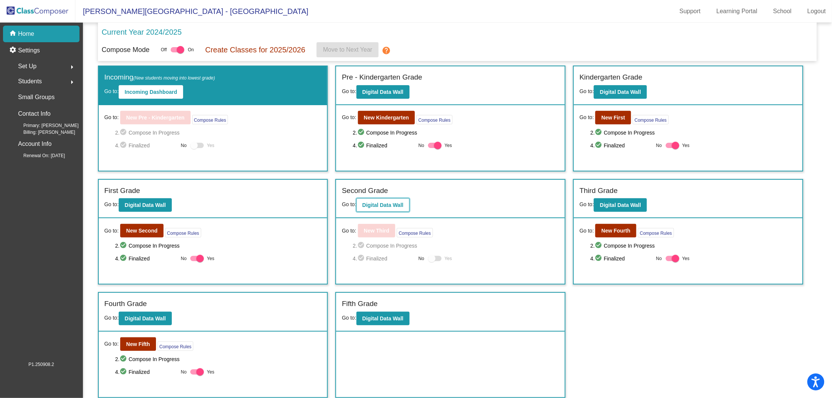
click at [390, 208] on button "Digital Data Wall" at bounding box center [383, 205] width 53 height 14
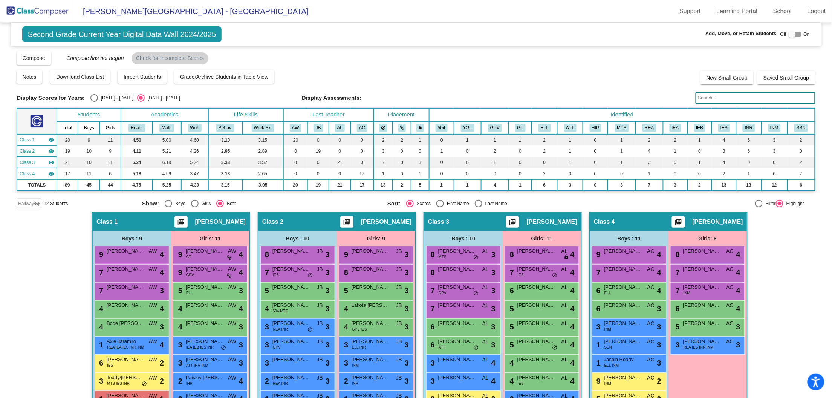
click at [34, 203] on mat-icon "visibility_off" at bounding box center [37, 204] width 6 height 6
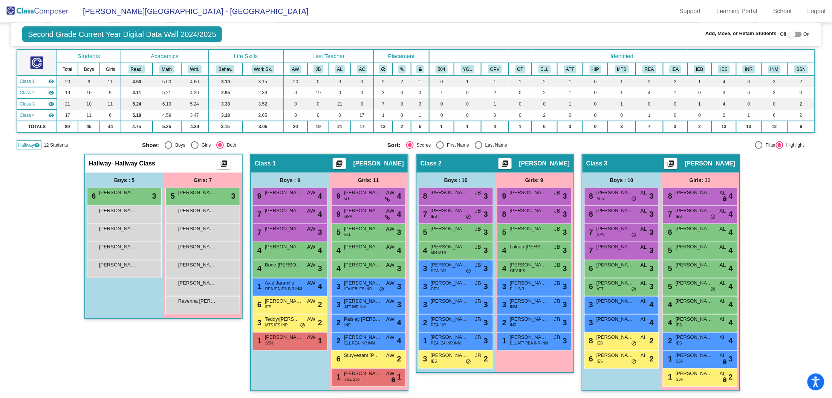
scroll to position [69, 0]
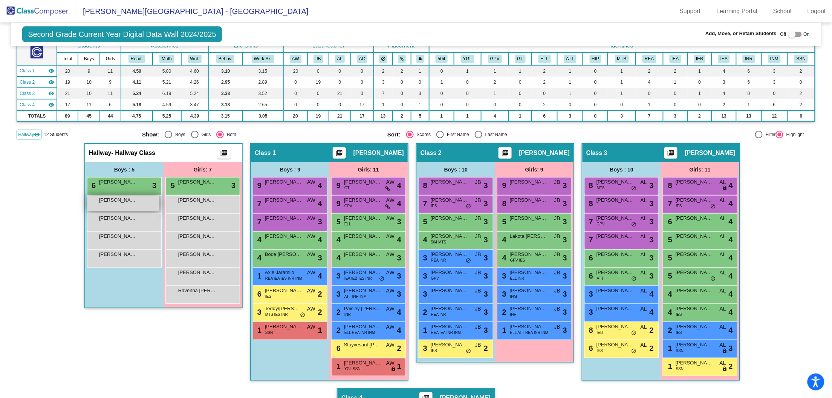
click at [131, 203] on div "[PERSON_NAME] lock do_not_disturb_alt" at bounding box center [123, 203] width 72 height 15
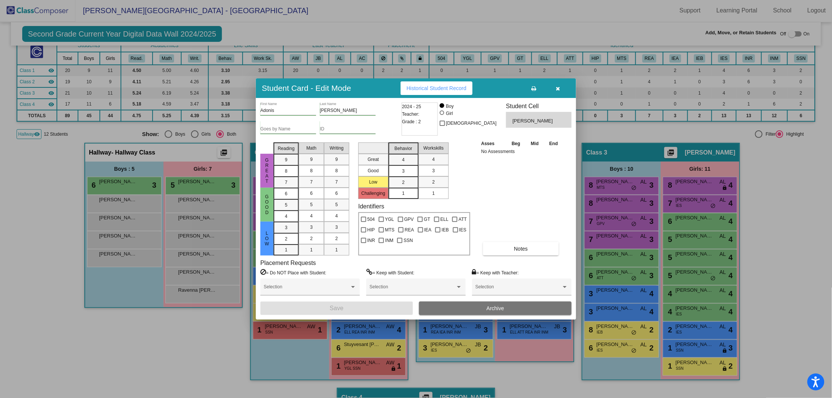
click at [561, 86] on button "button" at bounding box center [558, 88] width 24 height 14
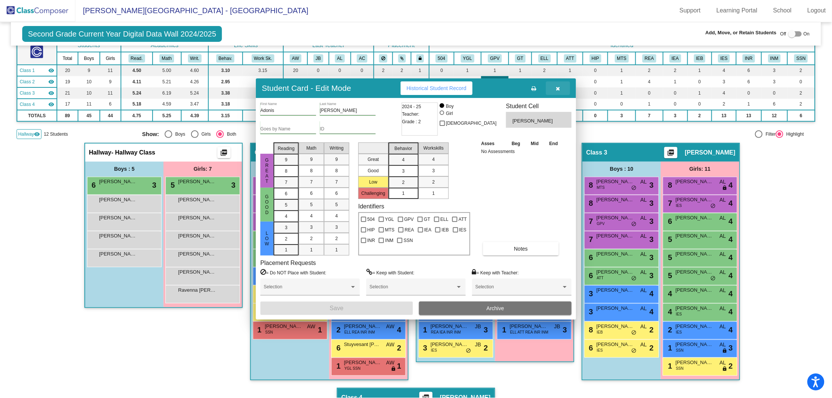
scroll to position [0, 0]
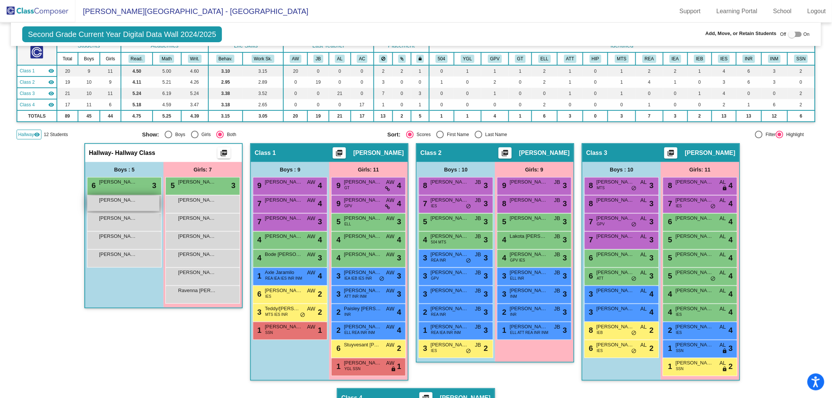
click at [125, 201] on span "[PERSON_NAME]" at bounding box center [118, 200] width 38 height 8
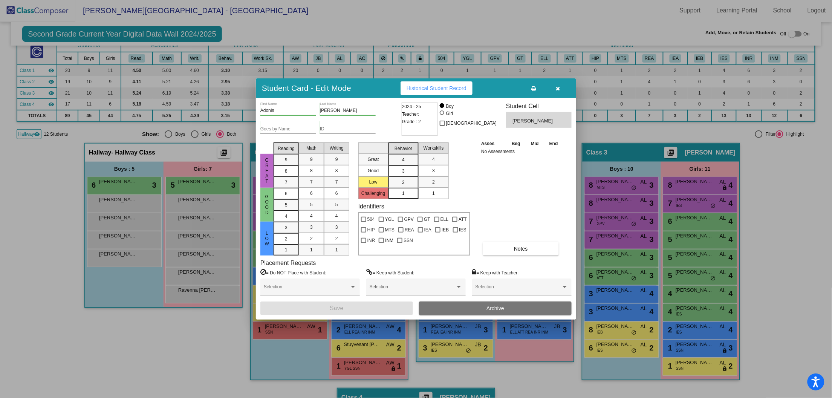
click at [485, 310] on button "Archive" at bounding box center [495, 309] width 153 height 14
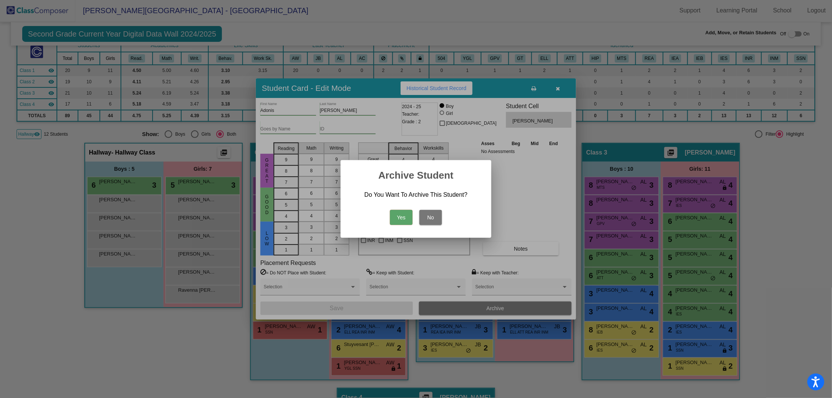
click at [401, 218] on button "Yes" at bounding box center [401, 217] width 23 height 15
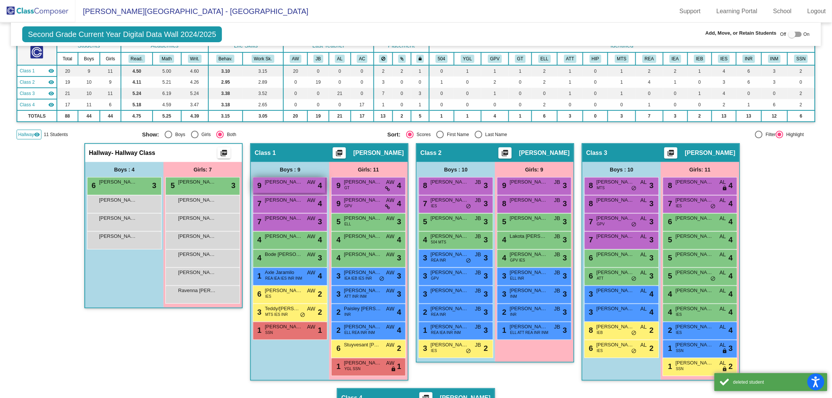
scroll to position [0, 0]
click at [56, 12] on img at bounding box center [37, 11] width 75 height 22
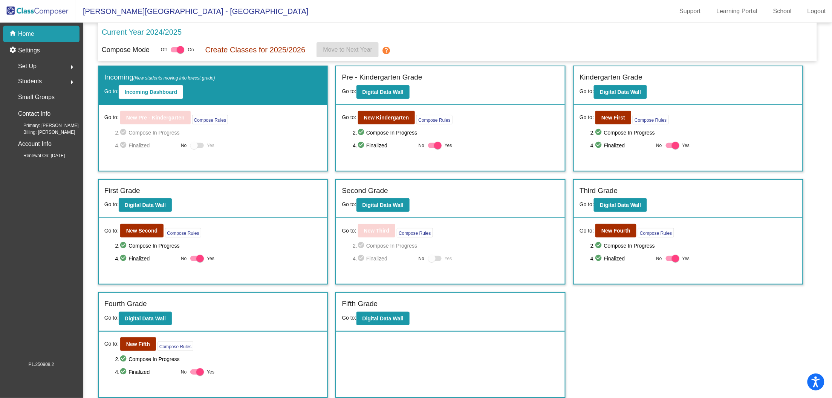
click at [44, 82] on div "Students arrow_right" at bounding box center [44, 81] width 72 height 15
click at [46, 130] on p "Archived Students" at bounding box center [42, 130] width 46 height 9
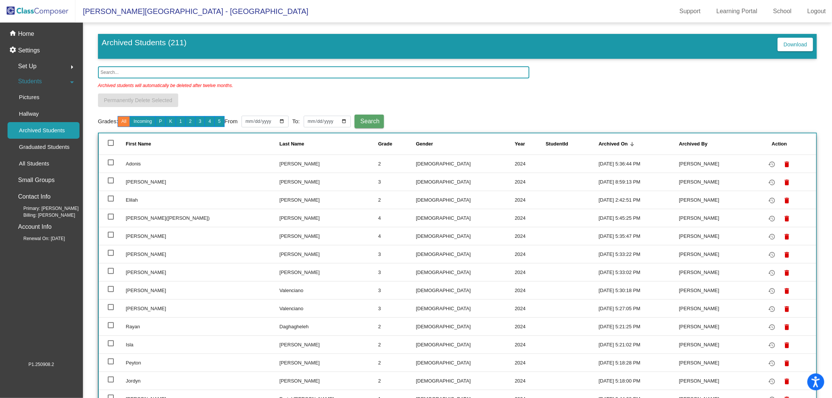
click at [141, 73] on input "text" at bounding box center [314, 72] width 432 height 12
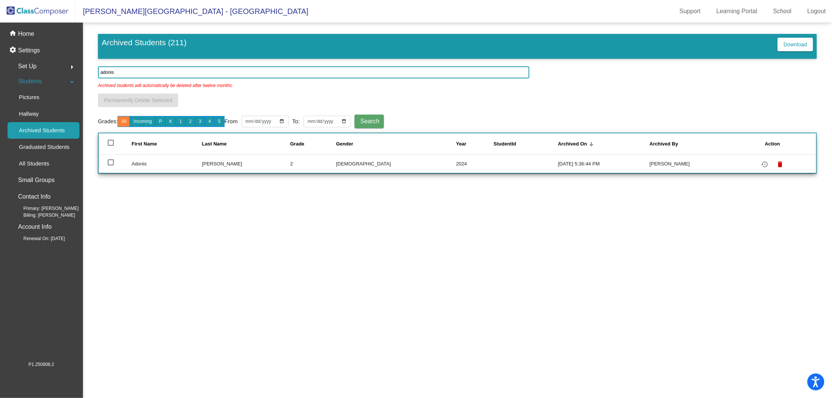
type input "adonis"
click at [112, 160] on div at bounding box center [111, 162] width 6 height 6
click at [111, 165] on input "select row 207" at bounding box center [110, 165] width 0 height 0
checkbox input "true"
click at [776, 163] on mat-icon "delete" at bounding box center [780, 164] width 9 height 9
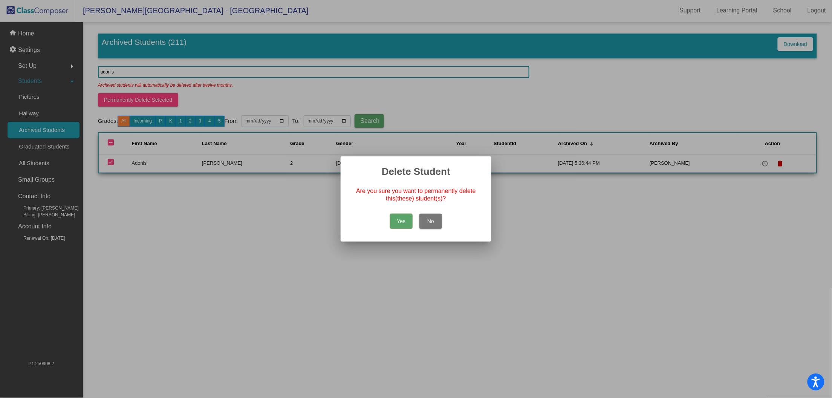
click at [398, 224] on button "Yes" at bounding box center [401, 221] width 23 height 15
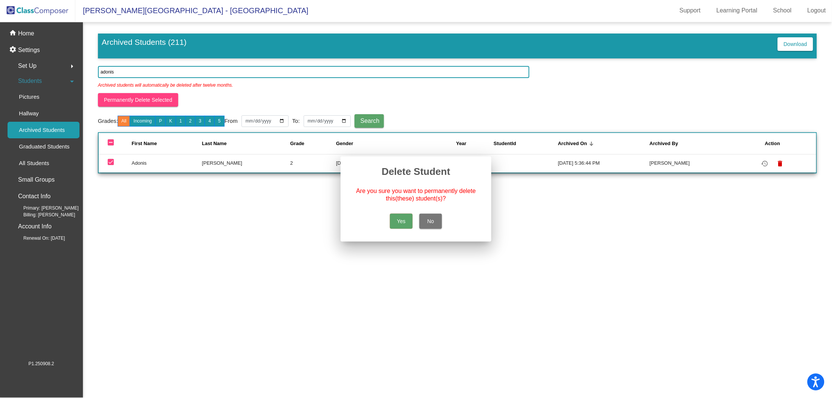
scroll to position [0, 0]
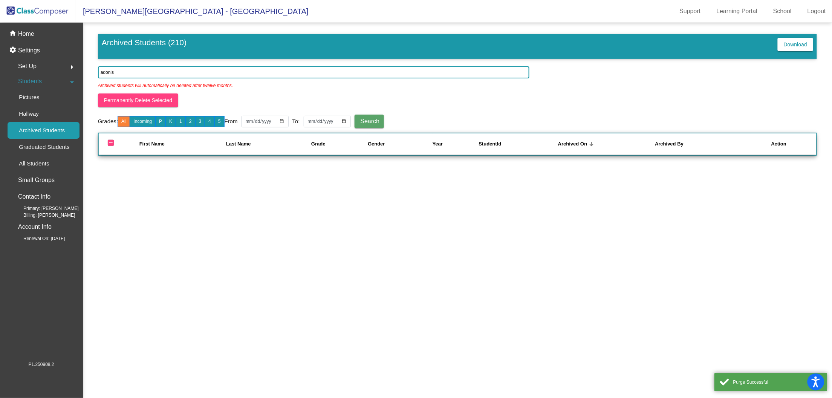
click at [31, 25] on mat-nav-list "home Home settings Settings Set Up arrow_right Students arrow_drop_down Picture…" at bounding box center [41, 192] width 83 height 338
click at [31, 26] on div "home Home" at bounding box center [41, 34] width 77 height 17
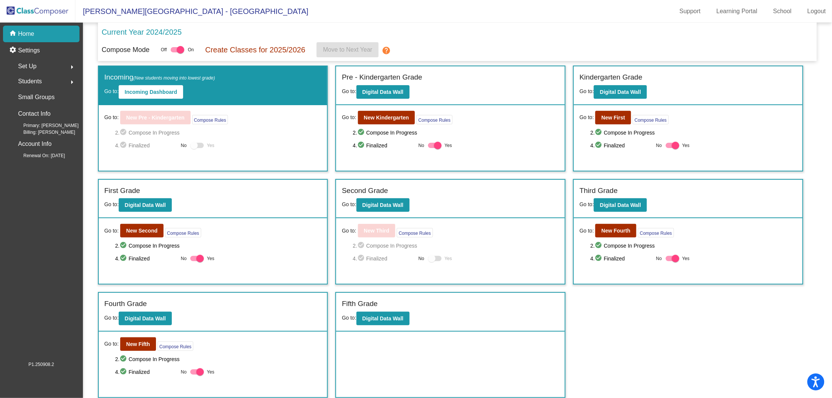
click at [405, 281] on div "Go to: New Third Compose Rules 2. check_circle Compose In Progress 4. check_cir…" at bounding box center [450, 251] width 229 height 66
click at [438, 257] on div at bounding box center [435, 258] width 14 height 5
click at [433, 256] on div at bounding box center [432, 259] width 8 height 8
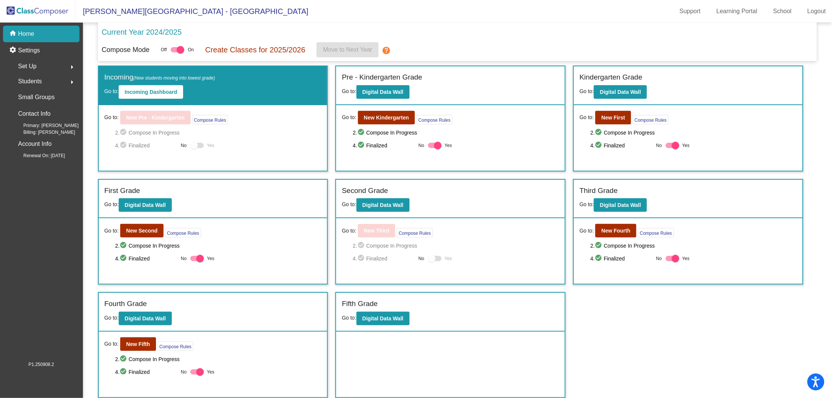
click at [433, 256] on div at bounding box center [432, 259] width 8 height 8
click at [615, 198] on button "Digital Data Wall" at bounding box center [620, 205] width 53 height 14
click at [606, 224] on button "New Fourth" at bounding box center [616, 231] width 41 height 14
drag, startPoint x: 503, startPoint y: 275, endPoint x: 418, endPoint y: 244, distance: 90.8
click at [504, 275] on div "Go to: New Third Compose Rules 2. check_circle Compose In Progress 4. check_cir…" at bounding box center [450, 251] width 229 height 66
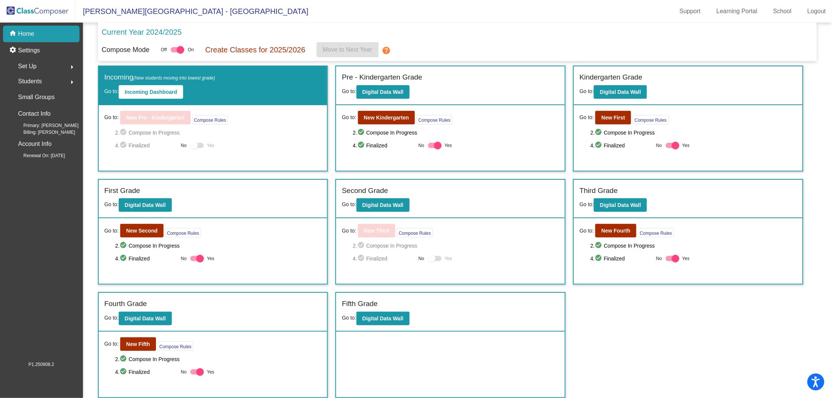
click at [352, 224] on div "Go to: New Third Compose Rules" at bounding box center [388, 231] width 92 height 14
click at [359, 227] on div "Go to: New Third Compose Rules" at bounding box center [388, 231] width 92 height 14
click at [380, 237] on div "Go to: New Third Compose Rules 2. check_circle Compose In Progress 4. check_cir…" at bounding box center [450, 251] width 229 height 66
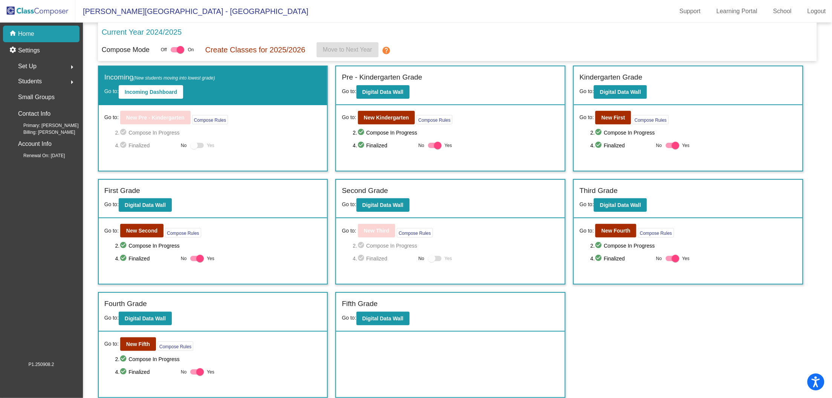
click at [368, 190] on label "Second Grade" at bounding box center [365, 190] width 46 height 11
click at [374, 241] on span "2. check_circle Compose In Progress" at bounding box center [456, 245] width 207 height 9
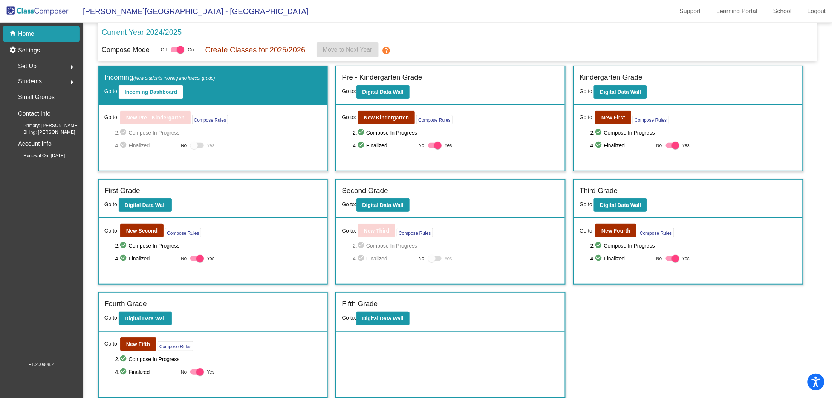
click at [374, 241] on span "2. check_circle Compose In Progress" at bounding box center [456, 245] width 207 height 9
click at [390, 265] on div "Go to: New Third Compose Rules 2. check_circle Compose In Progress 4. check_cir…" at bounding box center [450, 251] width 229 height 66
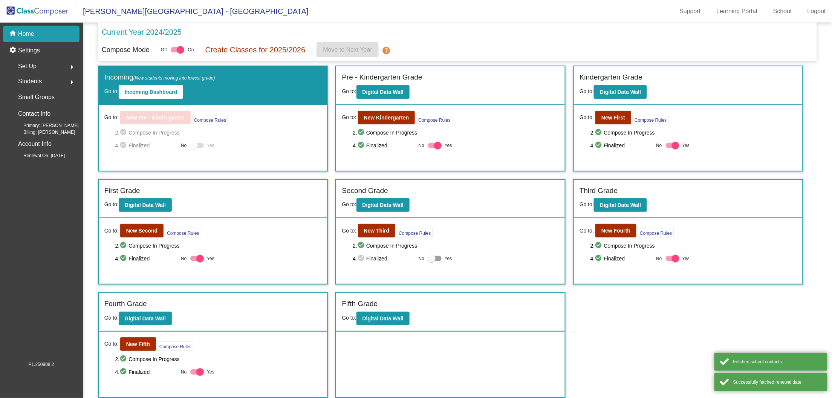
scroll to position [0, 0]
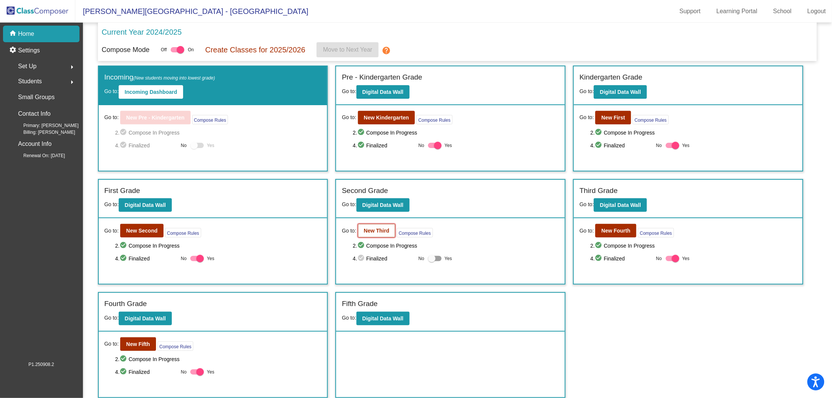
click at [370, 228] on b "New Third" at bounding box center [377, 231] width 26 height 6
